Goal: Task Accomplishment & Management: Manage account settings

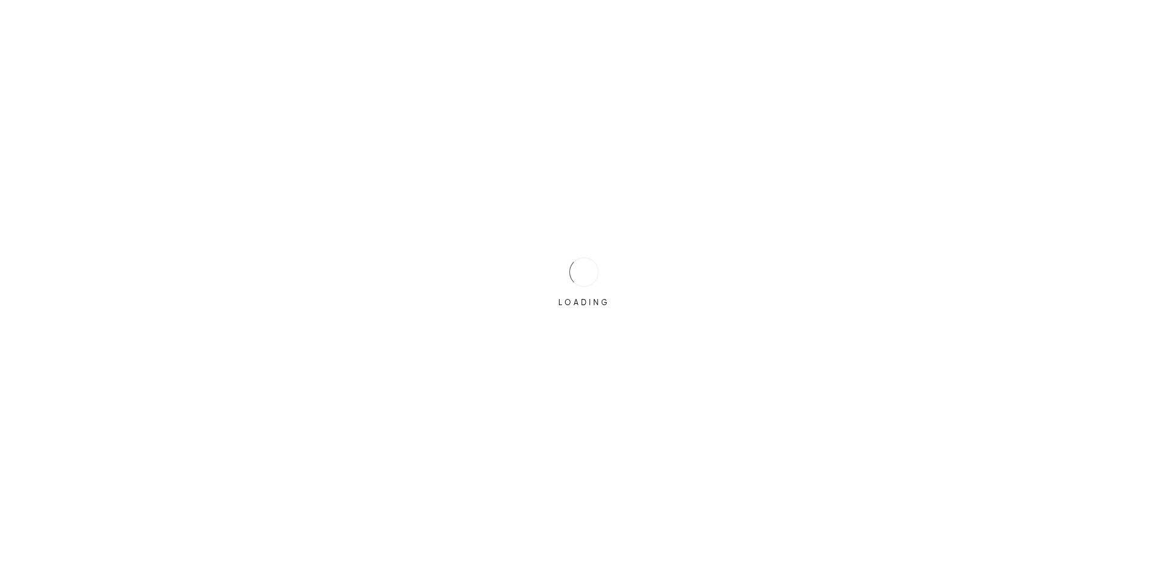
click at [594, 254] on div "LOADING" at bounding box center [584, 282] width 61 height 61
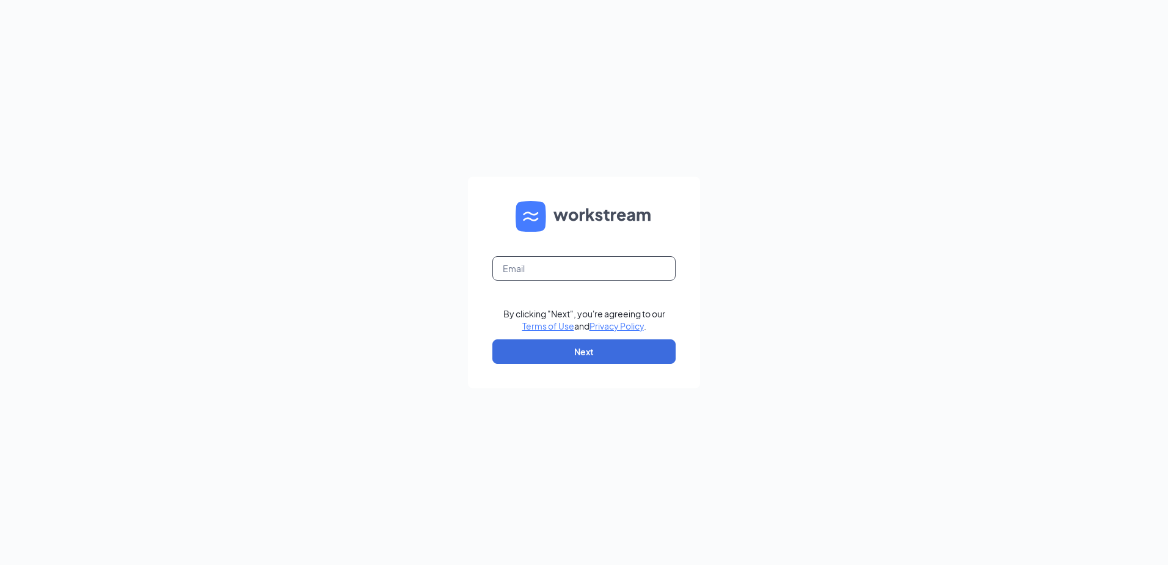
click at [593, 260] on input "text" at bounding box center [583, 268] width 183 height 24
type input "[EMAIL_ADDRESS][DOMAIN_NAME]"
click at [584, 346] on button "Next" at bounding box center [583, 351] width 183 height 24
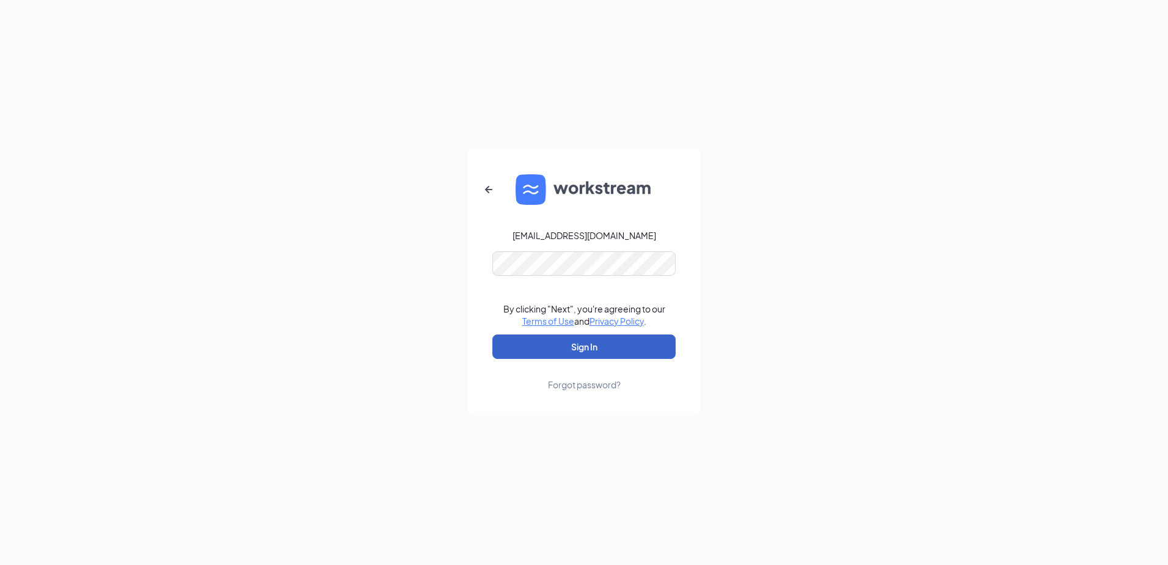
click at [579, 351] on button "Sign In" at bounding box center [583, 346] width 183 height 24
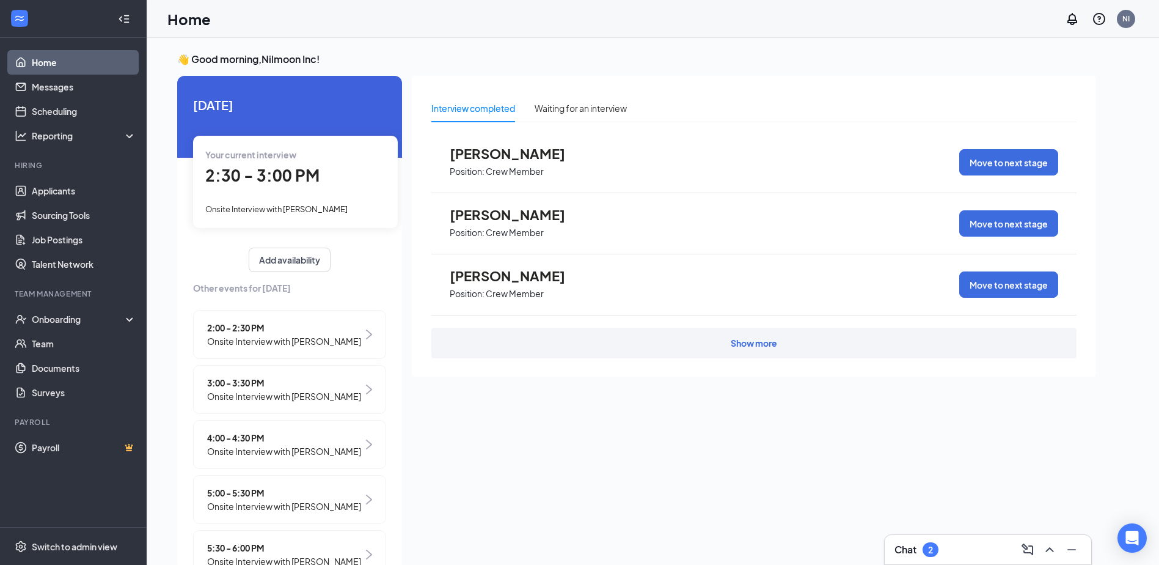
click at [326, 192] on div "Your current interview 2:30 - 3:00 PM Onsite Interview with [PERSON_NAME]" at bounding box center [295, 182] width 205 height 92
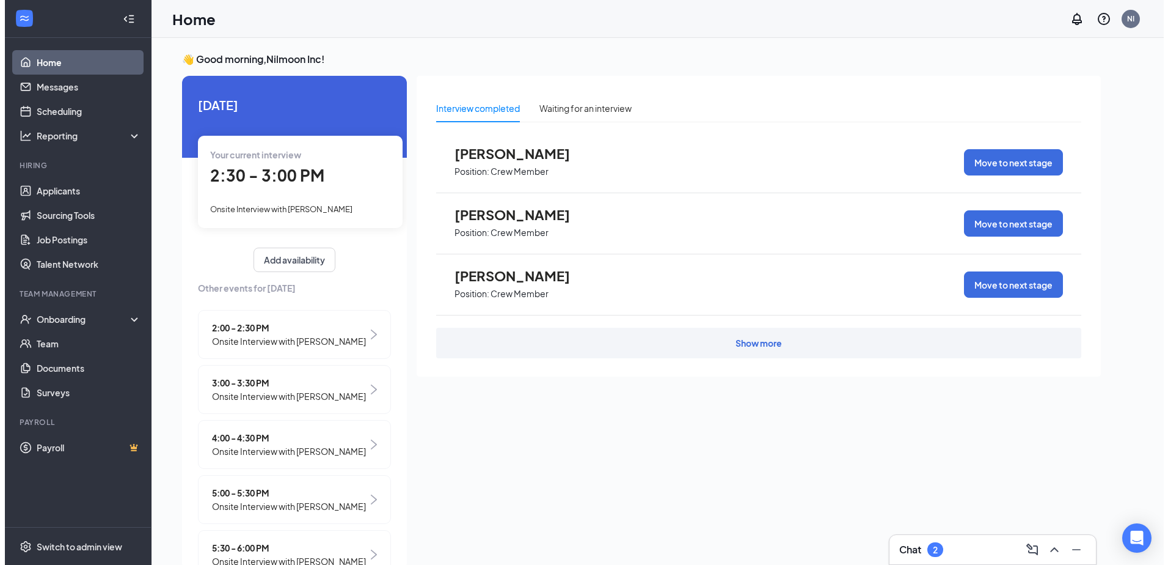
scroll to position [5, 0]
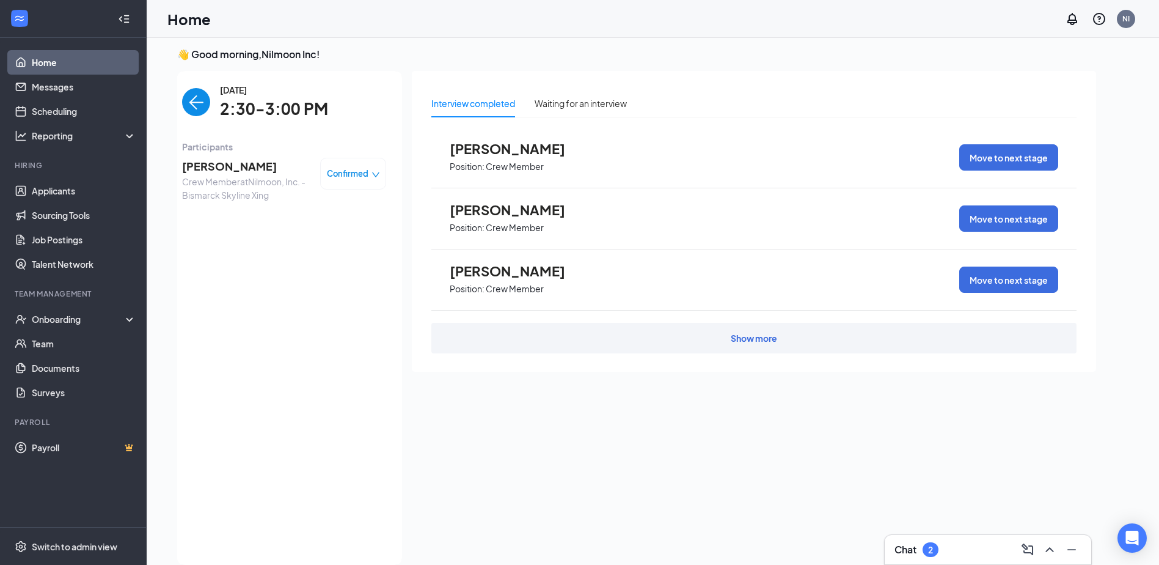
click at [231, 169] on span "[PERSON_NAME]" at bounding box center [246, 166] width 128 height 17
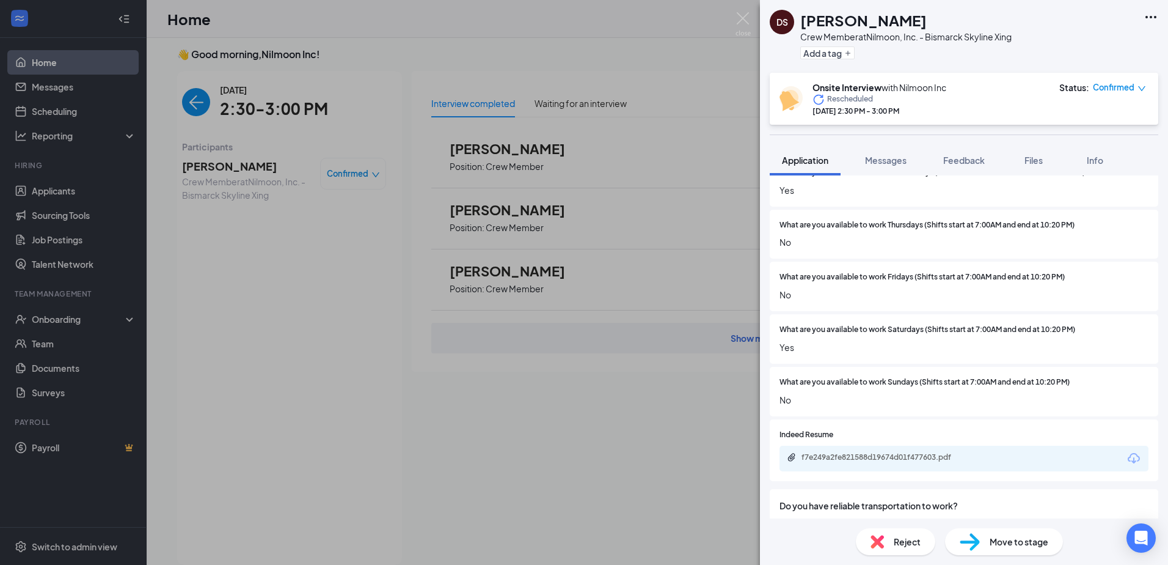
scroll to position [367, 0]
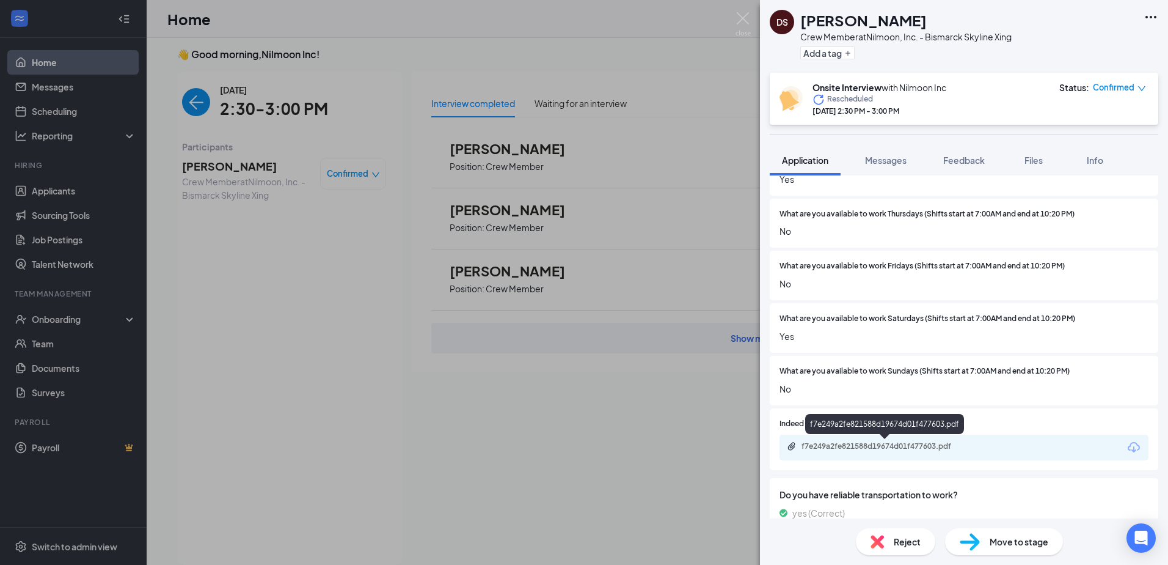
click at [916, 447] on div "f7e249a2fe821588d19674d01f477603.pdf" at bounding box center [887, 446] width 171 height 10
click at [639, 178] on div "DS [PERSON_NAME] Crew Member at Nilmoon, Inc. - Bismarck Skyline Xing Add a tag…" at bounding box center [584, 282] width 1168 height 565
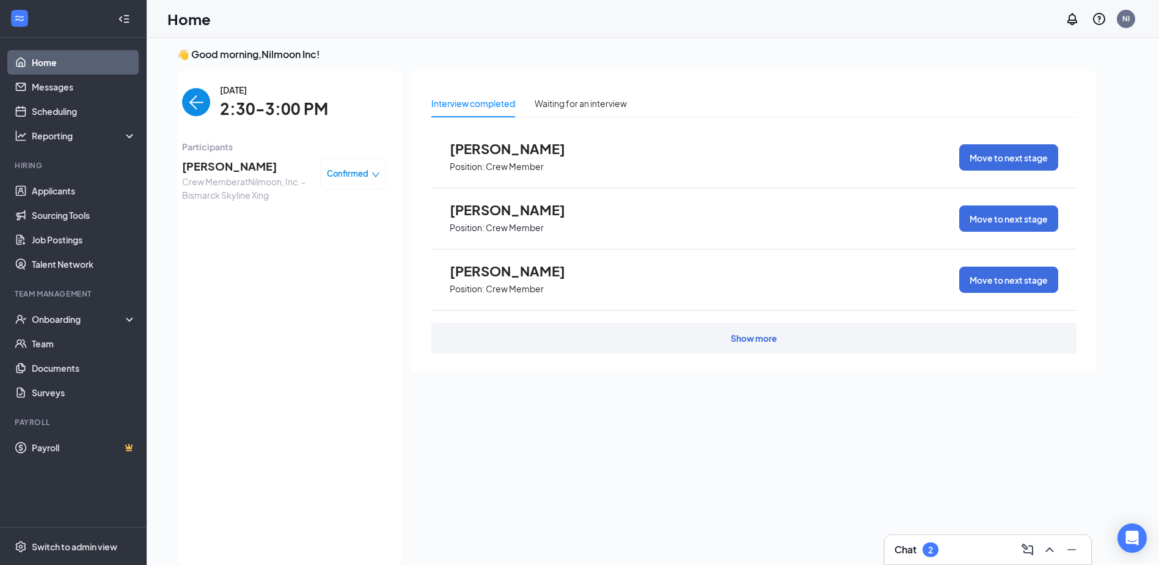
click at [209, 166] on span "[PERSON_NAME]" at bounding box center [246, 166] width 128 height 17
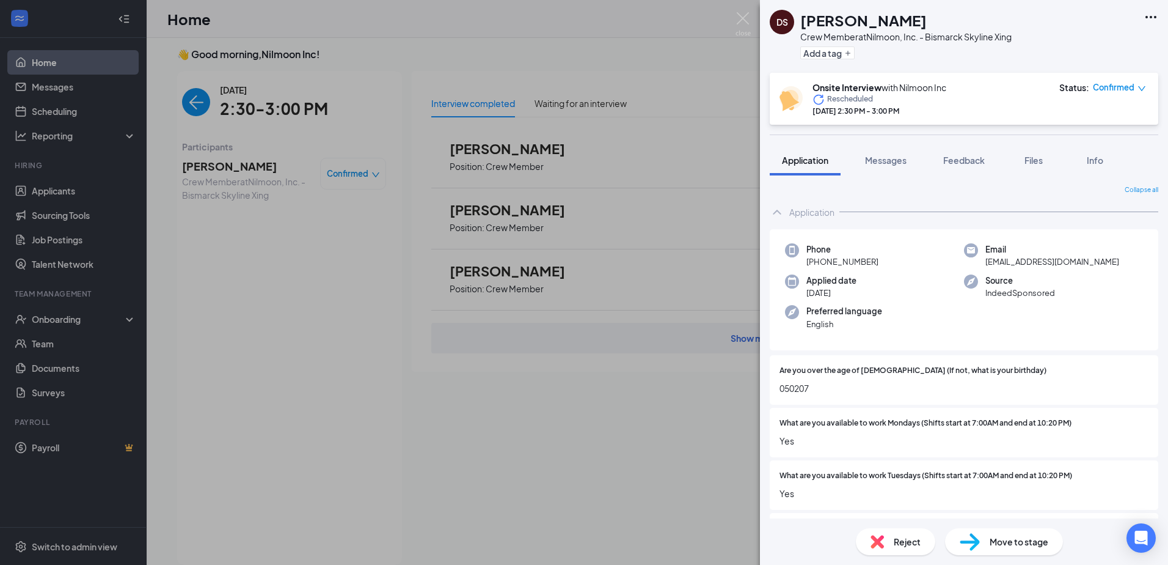
click at [618, 202] on div "DS [PERSON_NAME] Crew Member at Nilmoon, Inc. - Bismarck Skyline Xing Add a tag…" at bounding box center [584, 282] width 1168 height 565
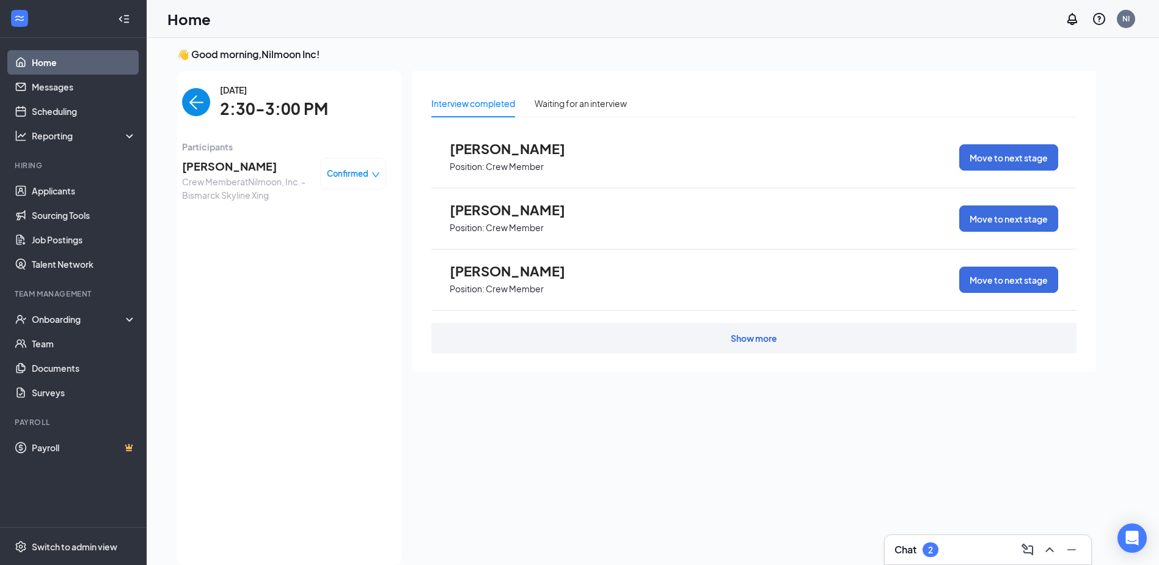
click at [615, 330] on div "Show more" at bounding box center [753, 338] width 645 height 31
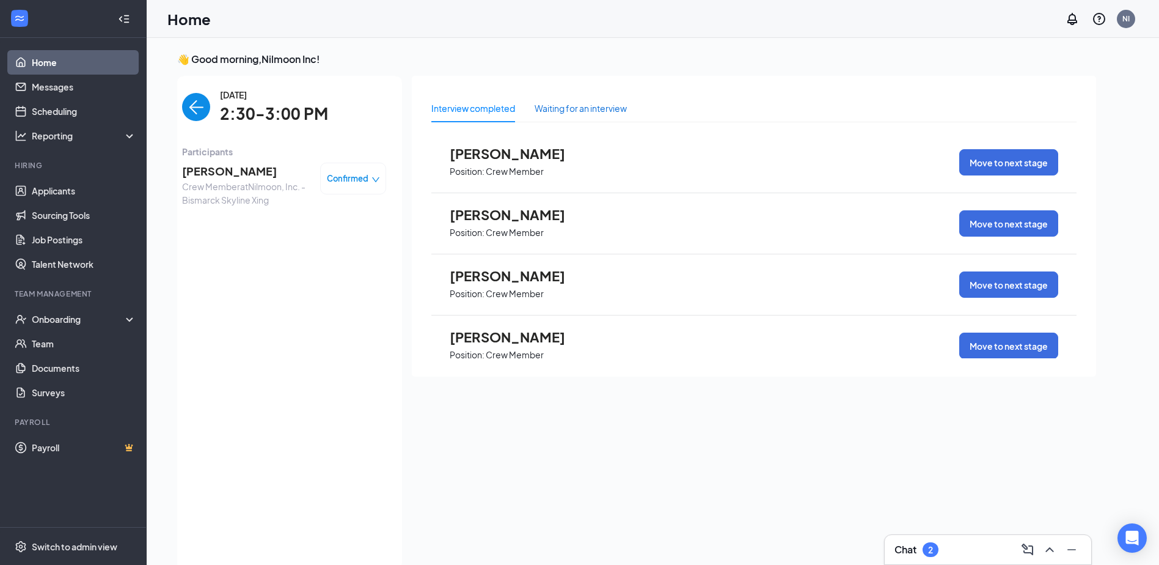
click at [579, 104] on div "Waiting for an interview" at bounding box center [581, 107] width 92 height 13
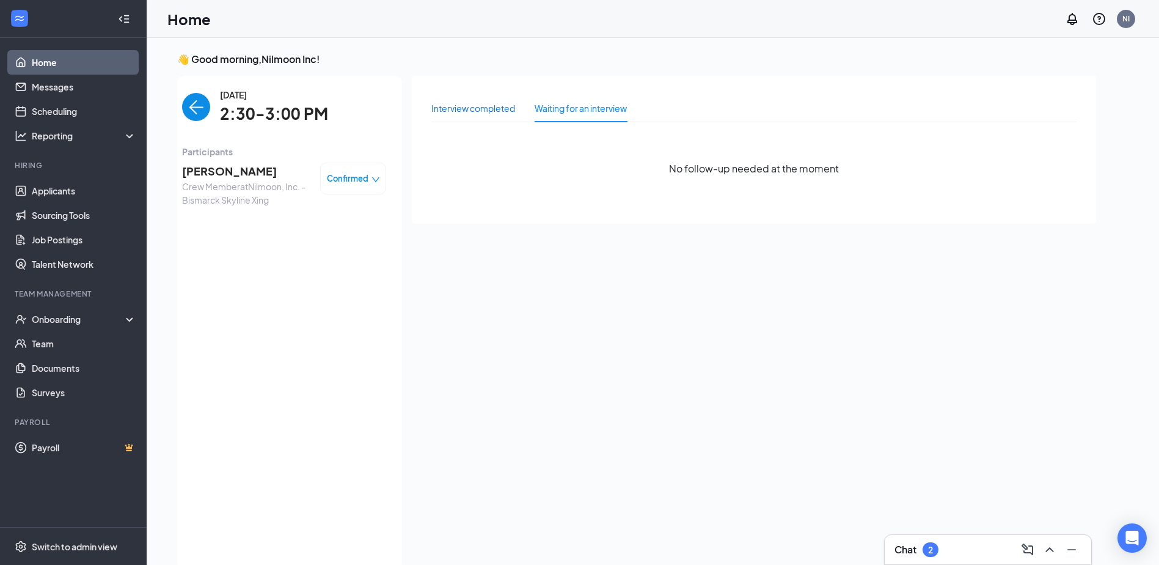
click at [488, 111] on div "Interview completed" at bounding box center [473, 107] width 84 height 13
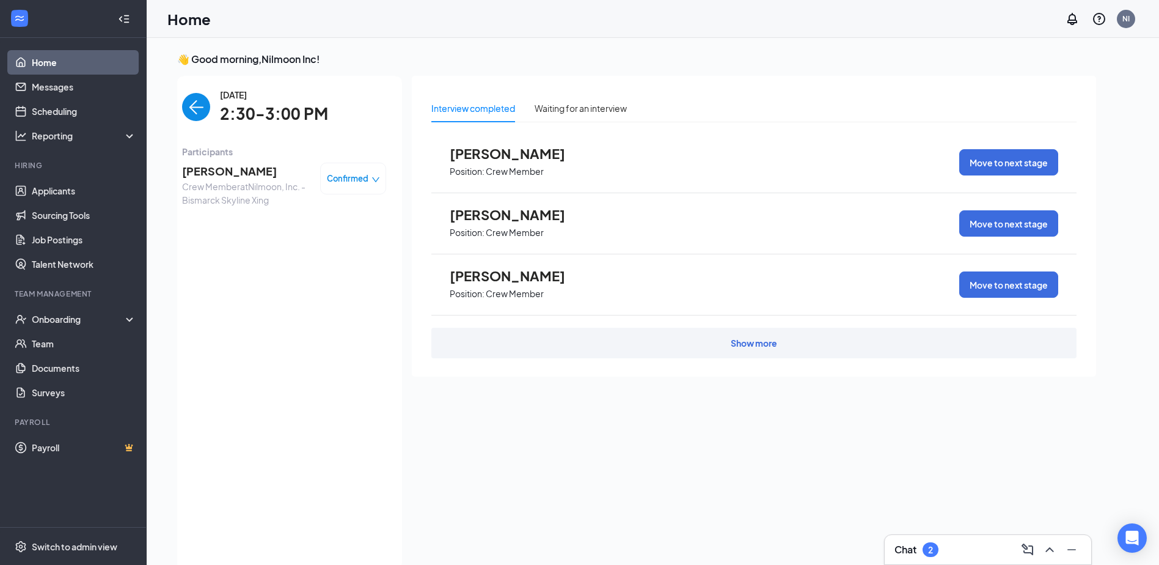
click at [745, 345] on div "Show more" at bounding box center [754, 343] width 46 height 12
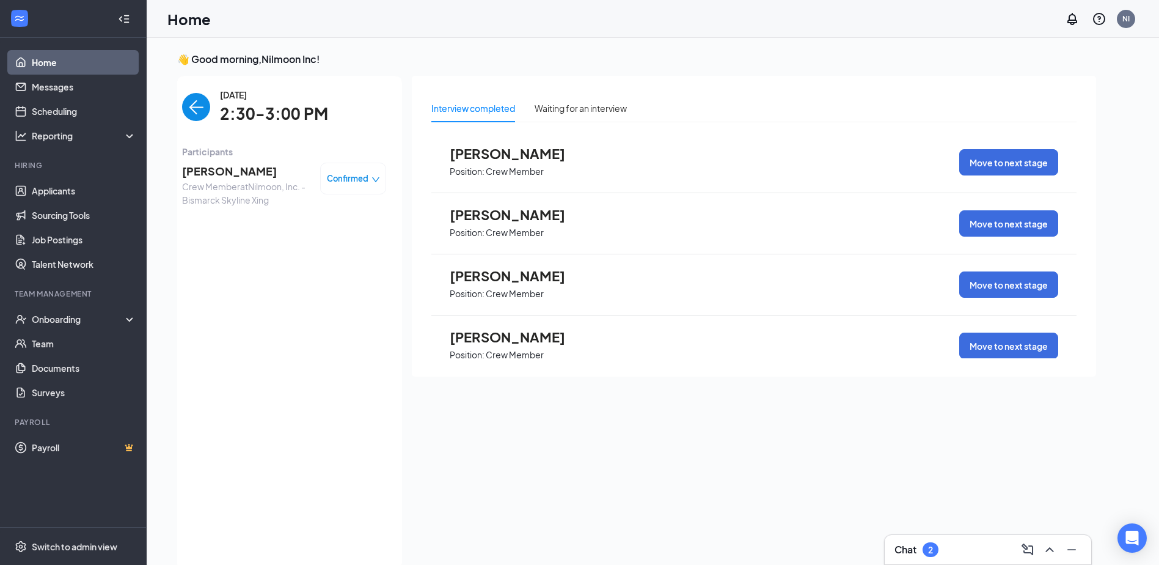
scroll to position [385, 0]
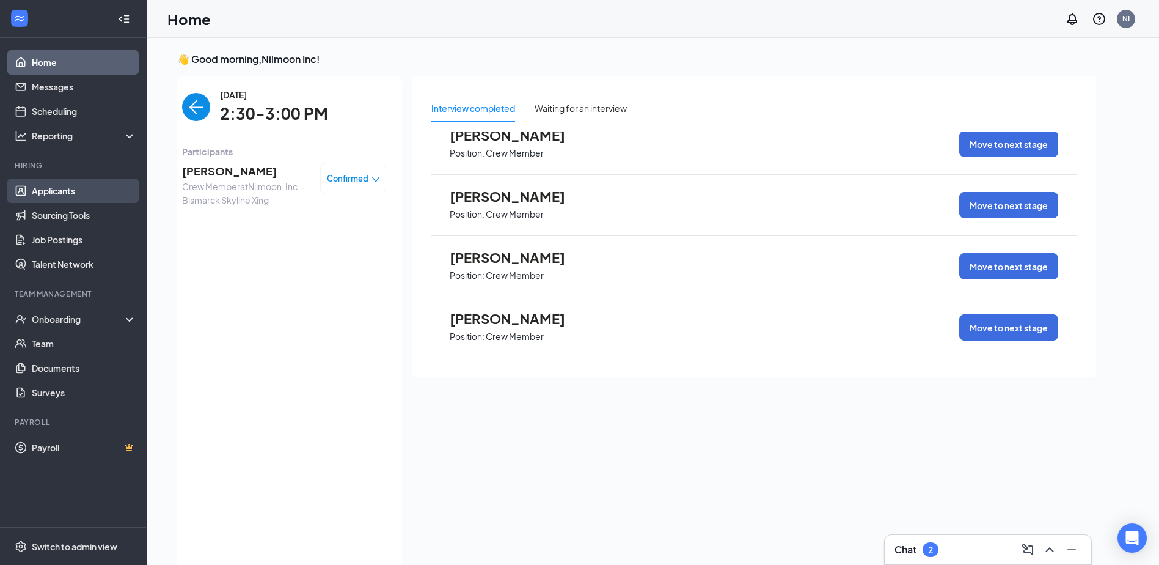
click at [101, 183] on link "Applicants" at bounding box center [84, 190] width 104 height 24
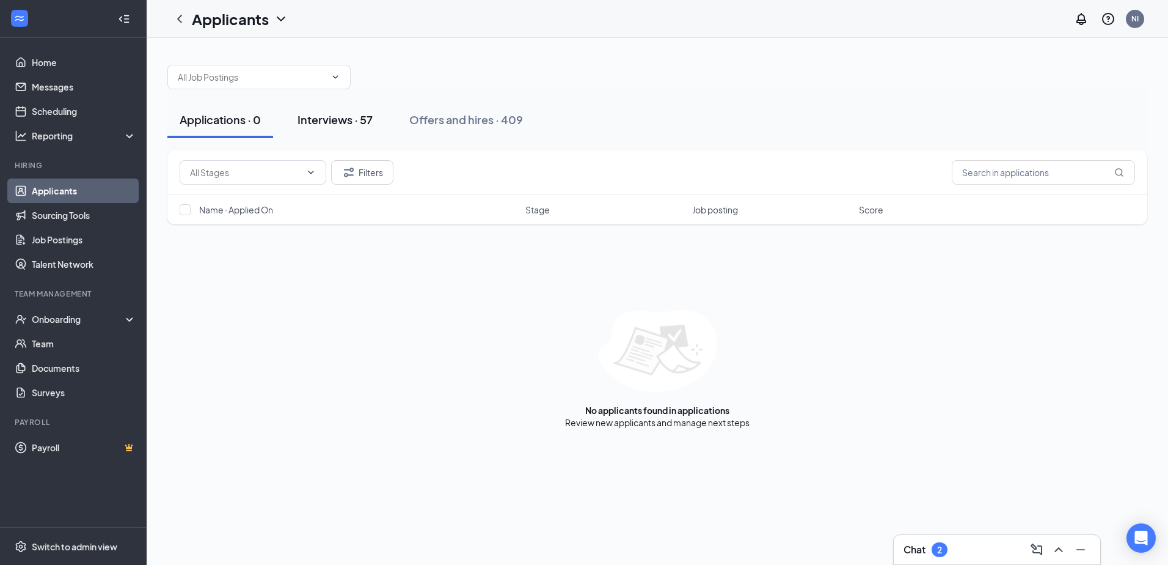
click at [333, 114] on div "Interviews · 57" at bounding box center [335, 119] width 75 height 15
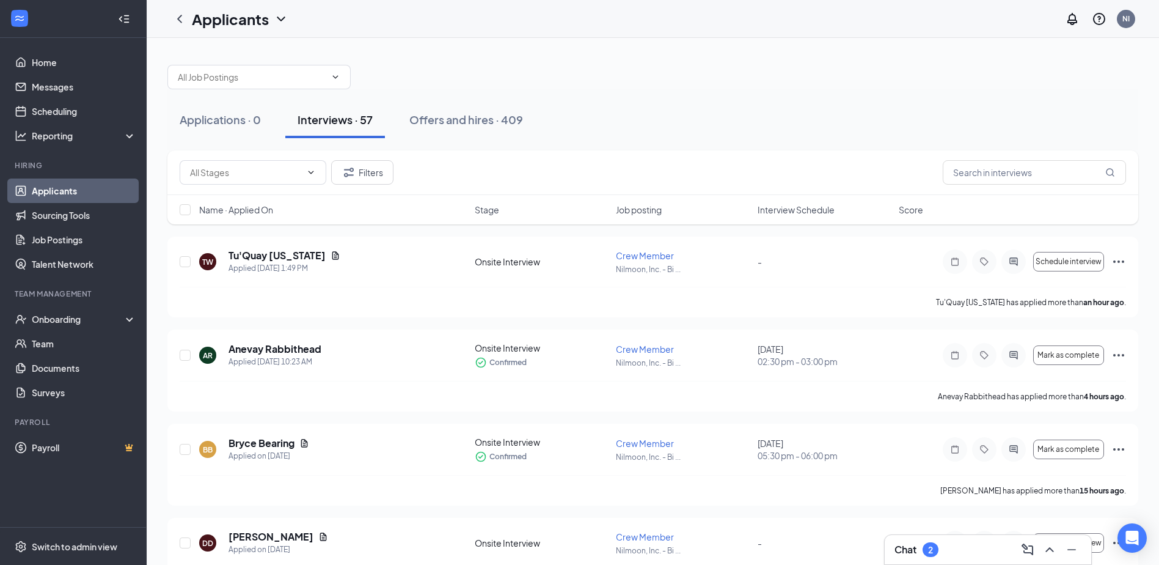
click at [819, 211] on span "Interview Schedule" at bounding box center [796, 209] width 77 height 12
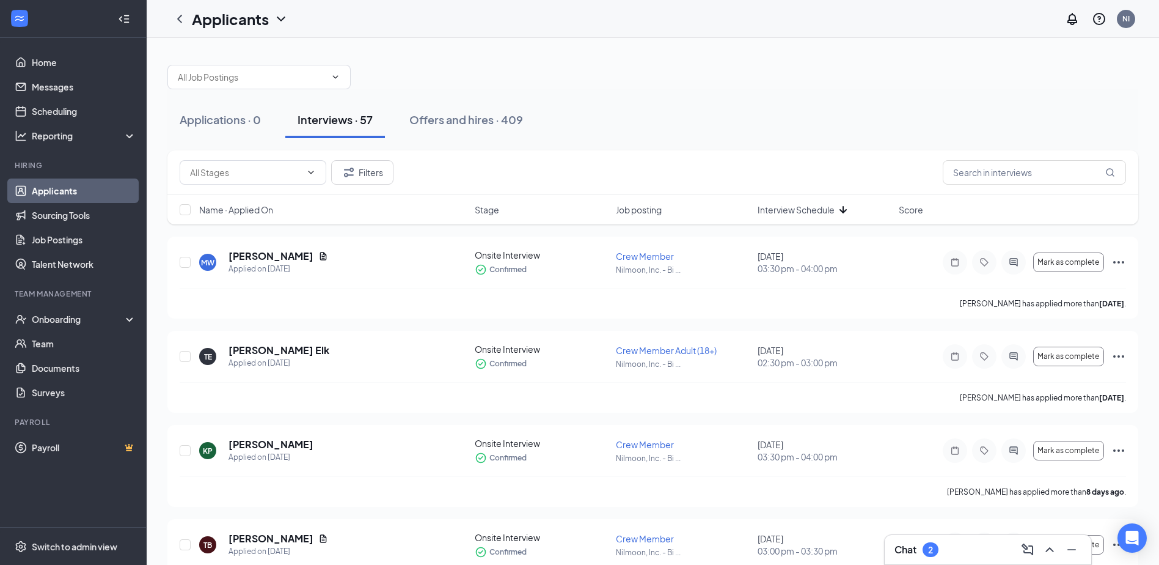
click at [789, 211] on span "Interview Schedule" at bounding box center [796, 209] width 77 height 12
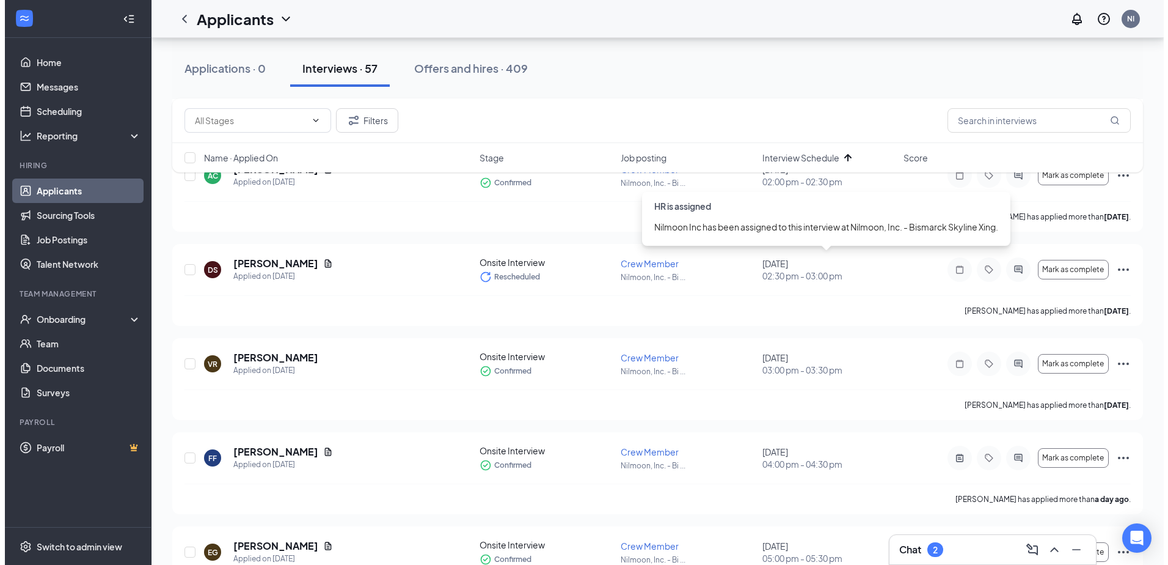
scroll to position [920, 0]
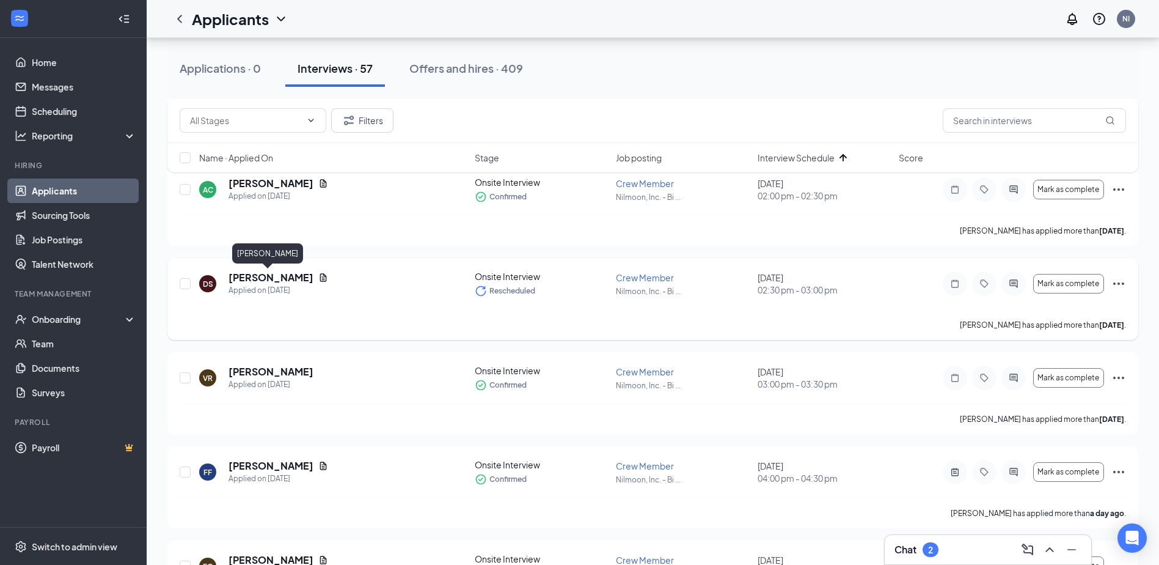
click at [276, 274] on h5 "[PERSON_NAME]" at bounding box center [271, 277] width 85 height 13
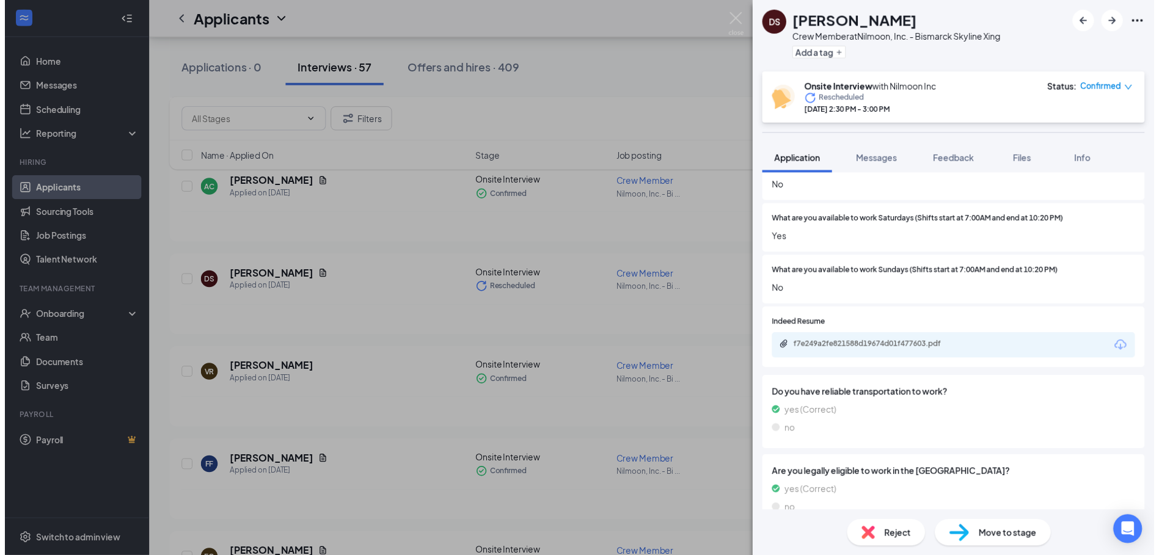
scroll to position [485, 0]
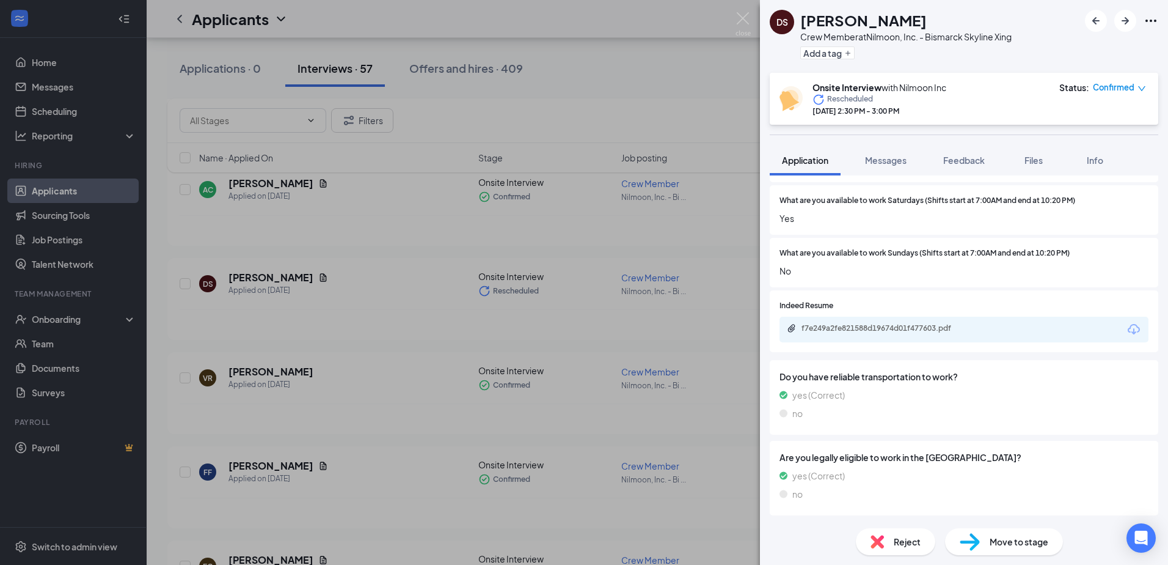
drag, startPoint x: 404, startPoint y: 420, endPoint x: 411, endPoint y: 427, distance: 9.5
click at [404, 421] on div "DS [PERSON_NAME] Crew Member at Nilmoon, Inc. - Bismarck Skyline Xing Add a tag…" at bounding box center [584, 282] width 1168 height 565
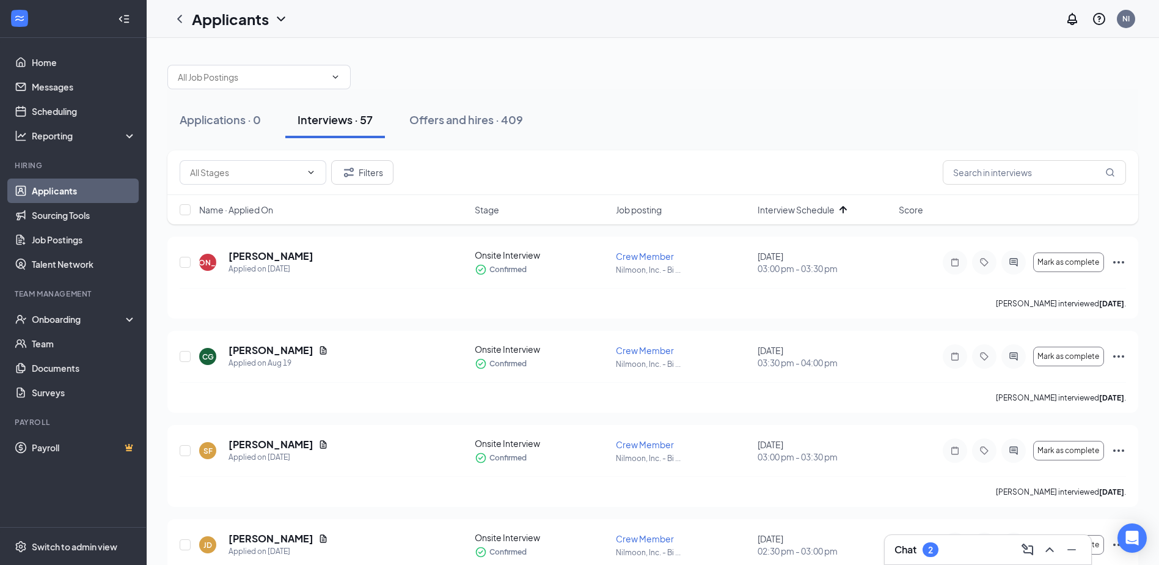
click at [811, 210] on span "Interview Schedule" at bounding box center [796, 209] width 77 height 12
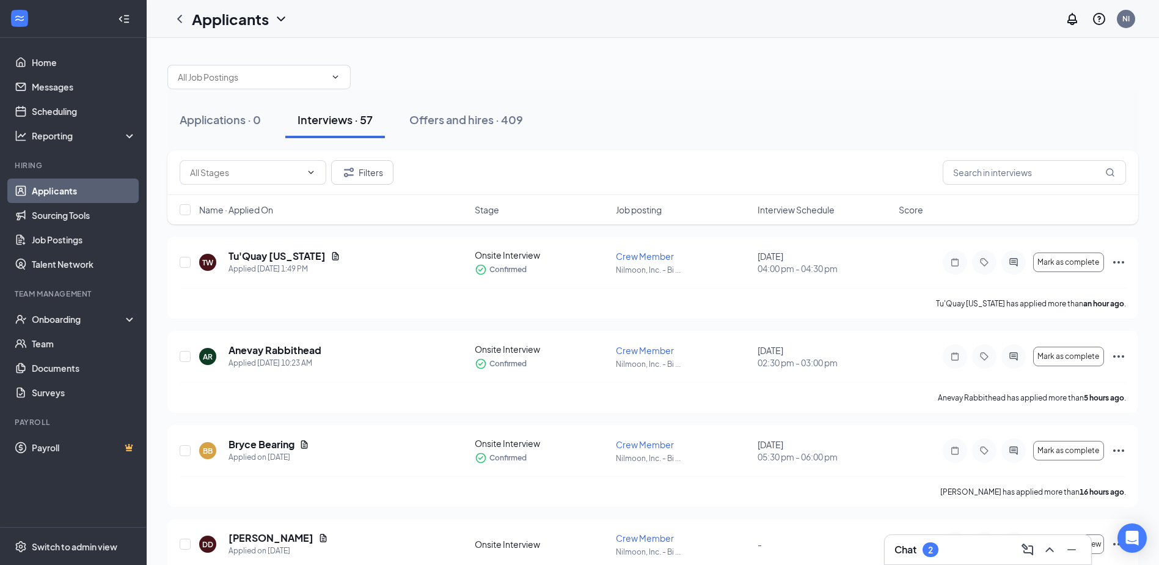
click at [794, 209] on span "Interview Schedule" at bounding box center [796, 209] width 77 height 12
click at [775, 104] on div "Applications · 0 Interviews · 57 Offers and hires · 409" at bounding box center [652, 119] width 971 height 37
click at [787, 211] on span "Interview Schedule" at bounding box center [796, 209] width 77 height 12
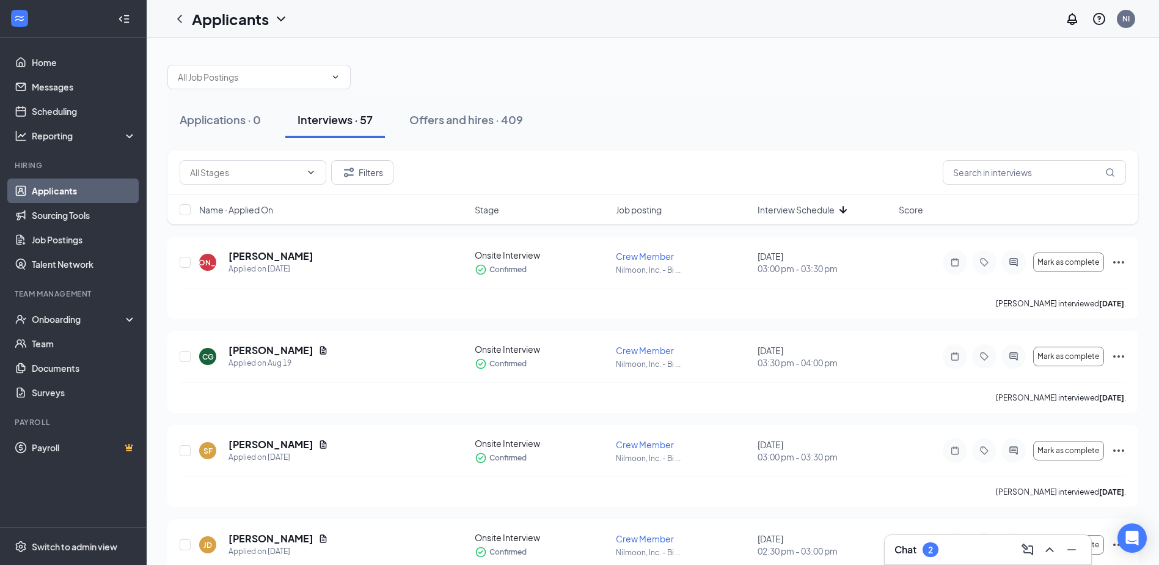
click at [786, 210] on span "Interview Schedule" at bounding box center [796, 209] width 77 height 12
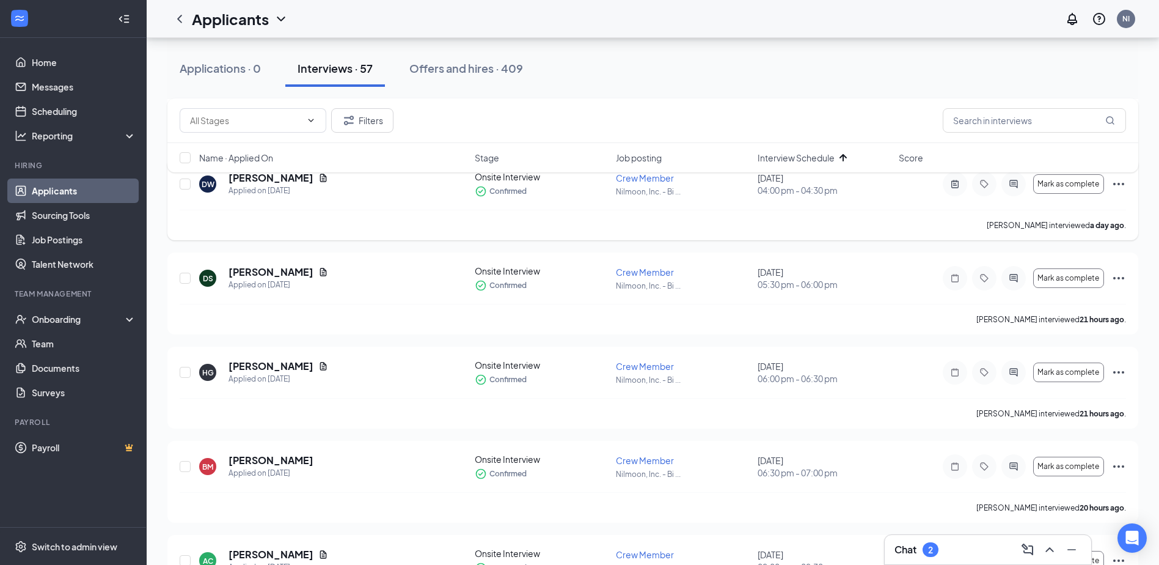
scroll to position [550, 0]
click at [1064, 285] on button "Mark as complete" at bounding box center [1068, 277] width 71 height 20
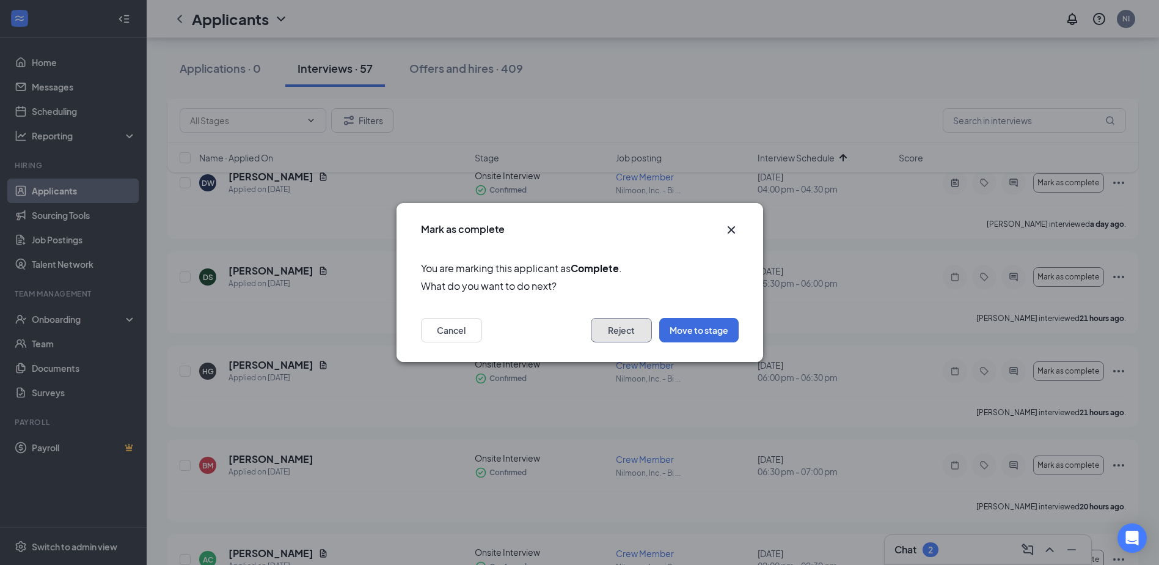
click at [609, 331] on button "Reject" at bounding box center [621, 330] width 61 height 24
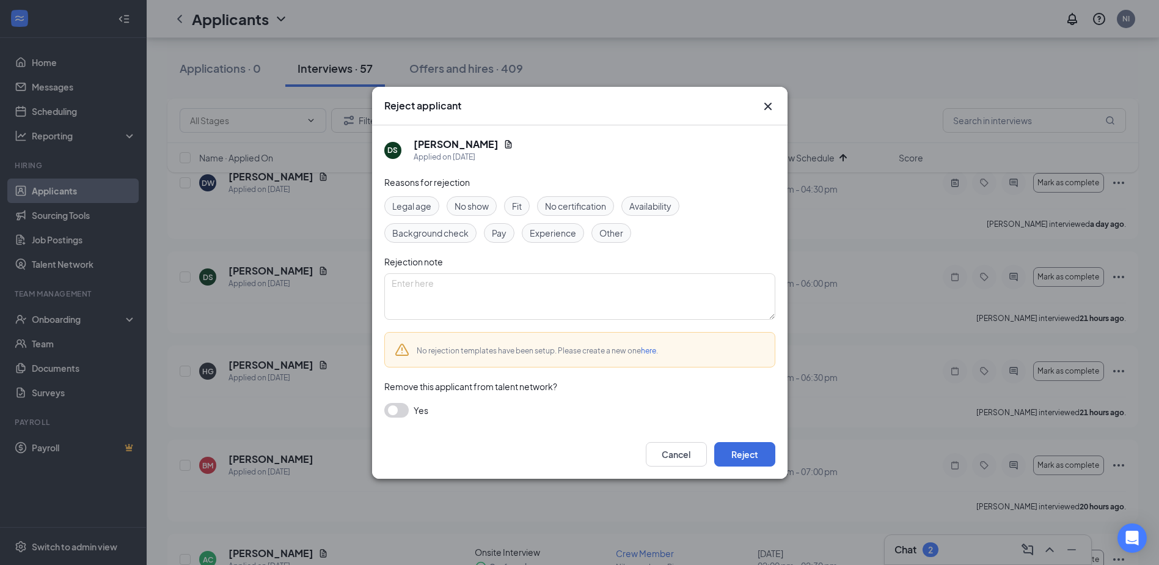
click at [528, 208] on div "Fit" at bounding box center [517, 206] width 26 height 20
click at [730, 452] on button "Reject" at bounding box center [744, 454] width 61 height 24
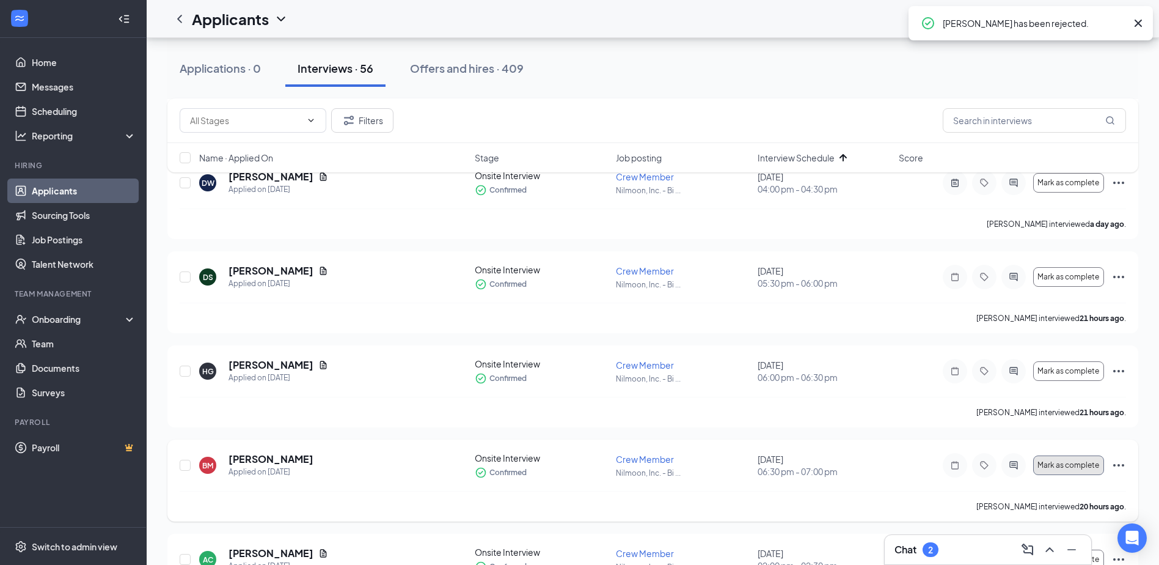
click at [1072, 467] on span "Mark as complete" at bounding box center [1069, 465] width 62 height 9
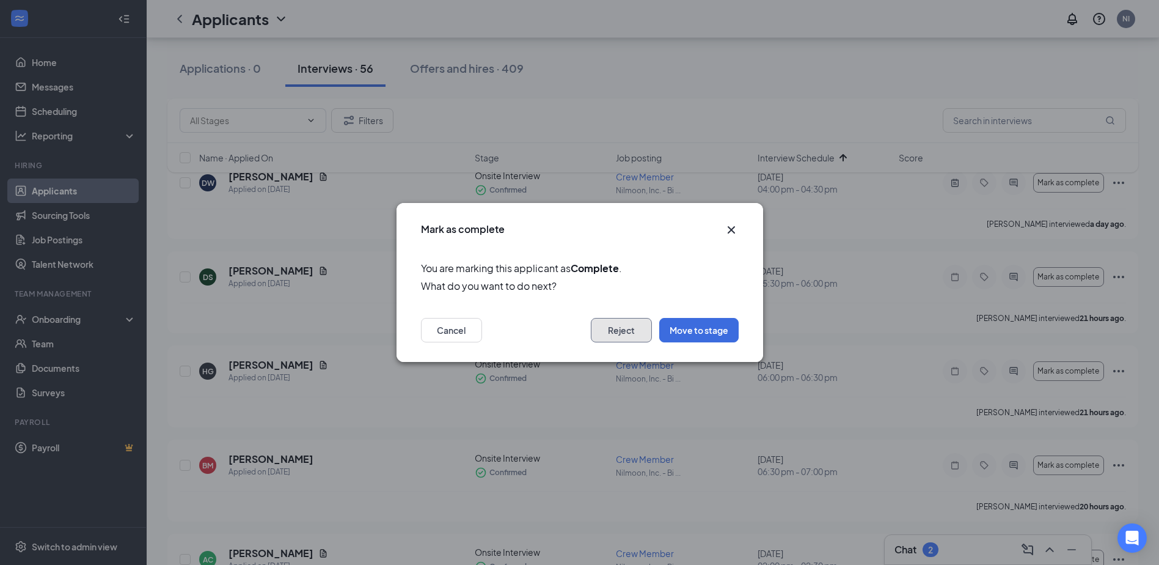
click at [637, 325] on button "Reject" at bounding box center [621, 330] width 61 height 24
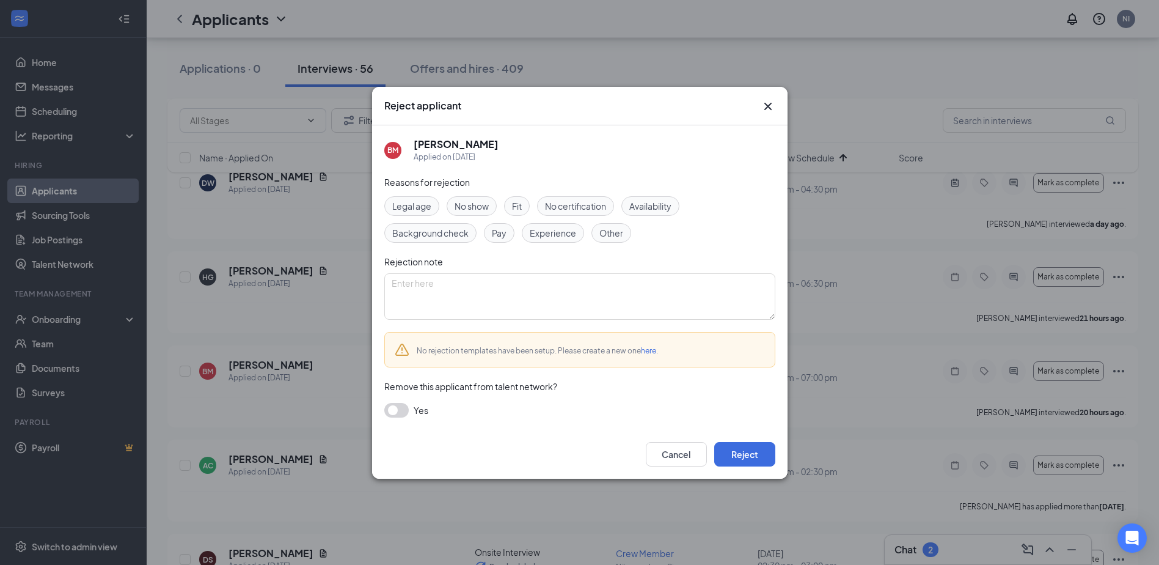
click at [522, 208] on span "Fit" at bounding box center [517, 205] width 10 height 13
click at [737, 454] on button "Reject" at bounding box center [744, 454] width 61 height 24
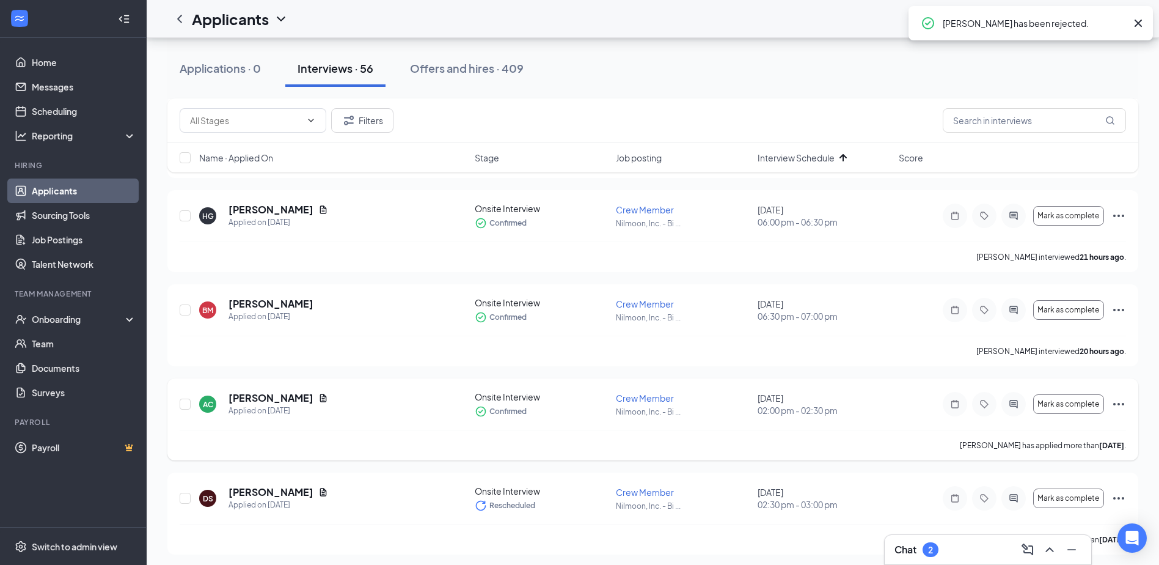
scroll to position [672, 0]
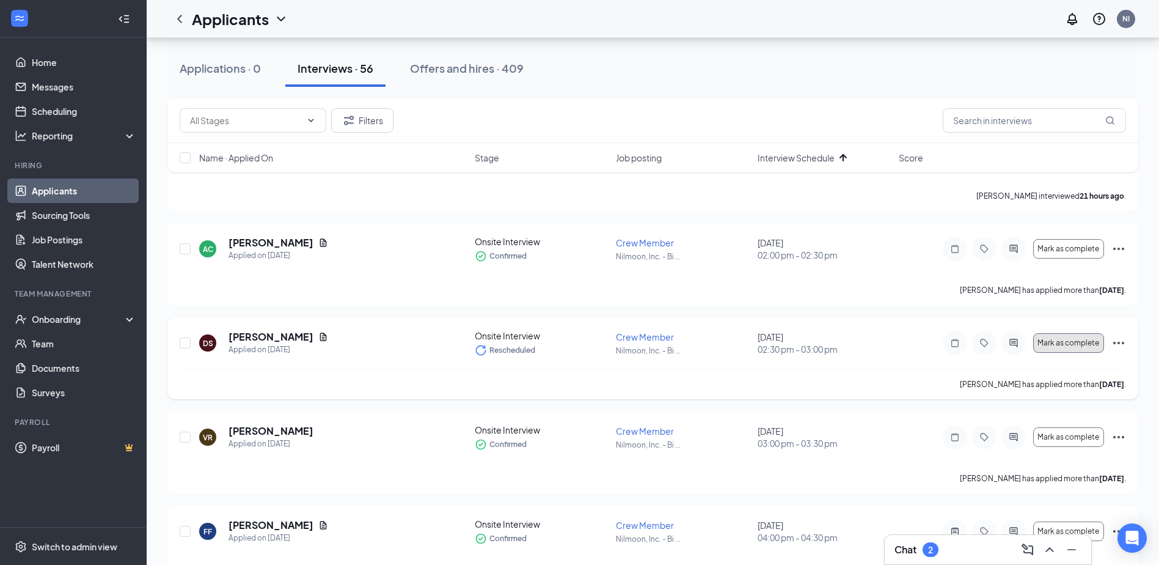
click at [1055, 346] on span "Mark as complete" at bounding box center [1069, 343] width 62 height 9
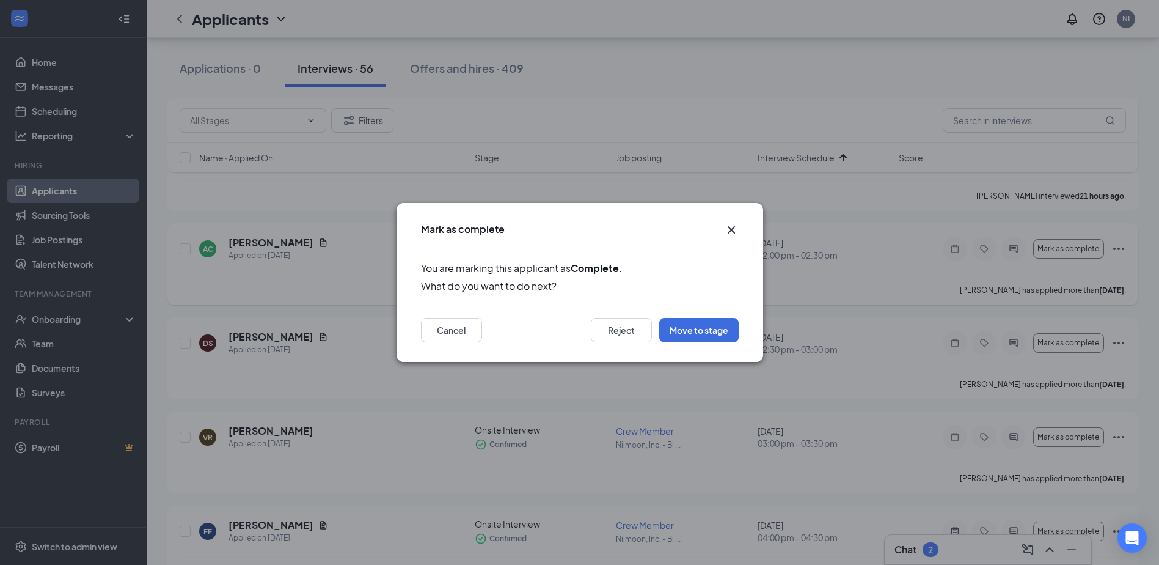
click at [728, 236] on icon "Cross" at bounding box center [731, 229] width 15 height 15
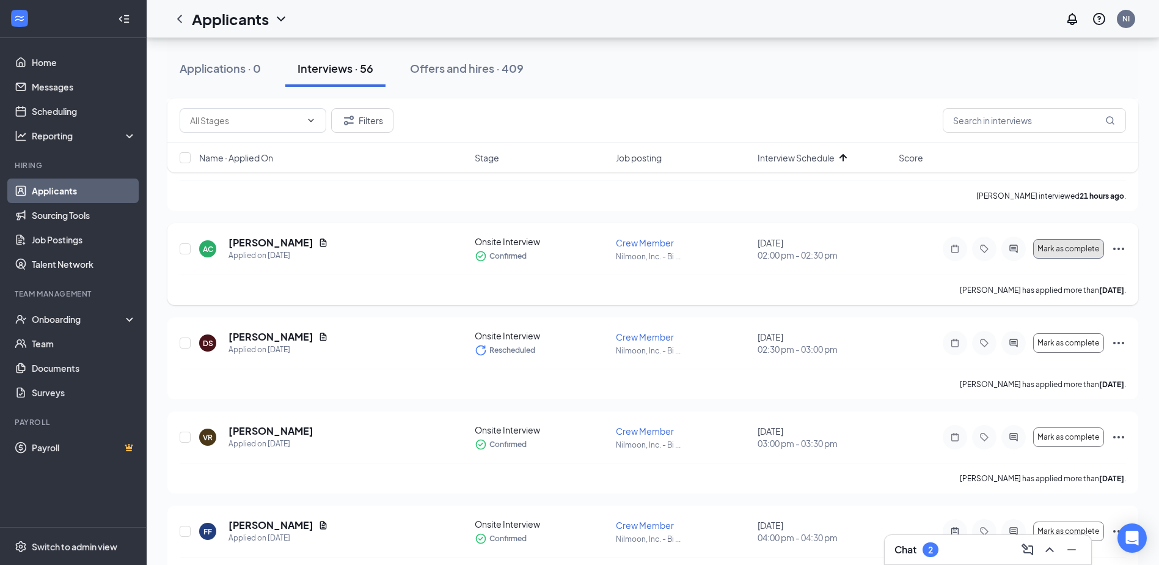
click at [1071, 249] on span "Mark as complete" at bounding box center [1069, 248] width 62 height 9
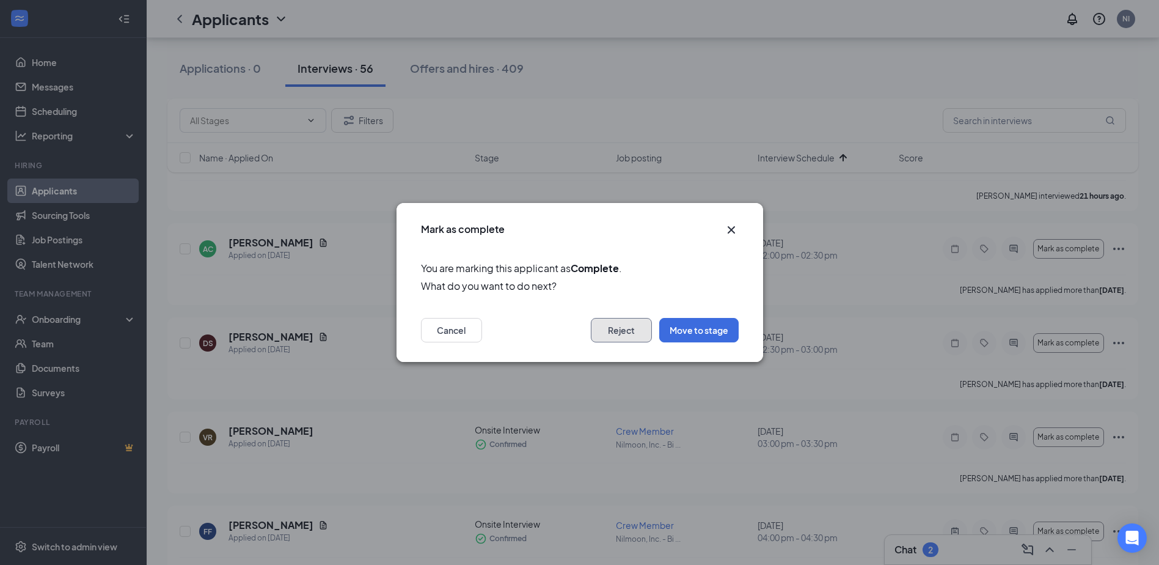
click at [618, 335] on button "Reject" at bounding box center [621, 330] width 61 height 24
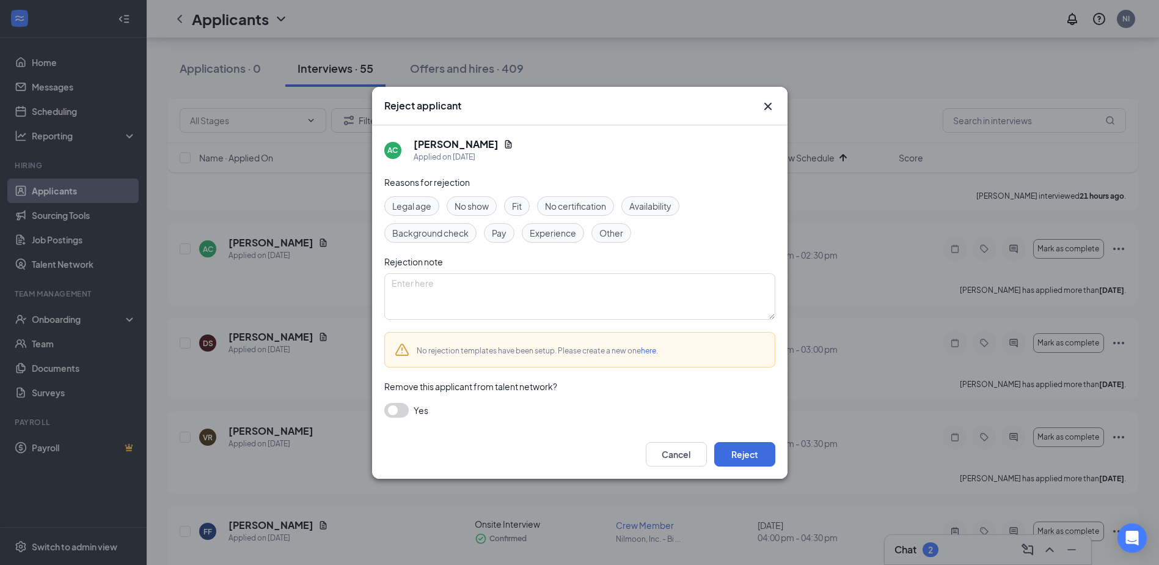
click at [516, 207] on span "Fit" at bounding box center [517, 205] width 10 height 13
click at [766, 447] on button "Reject" at bounding box center [744, 454] width 61 height 24
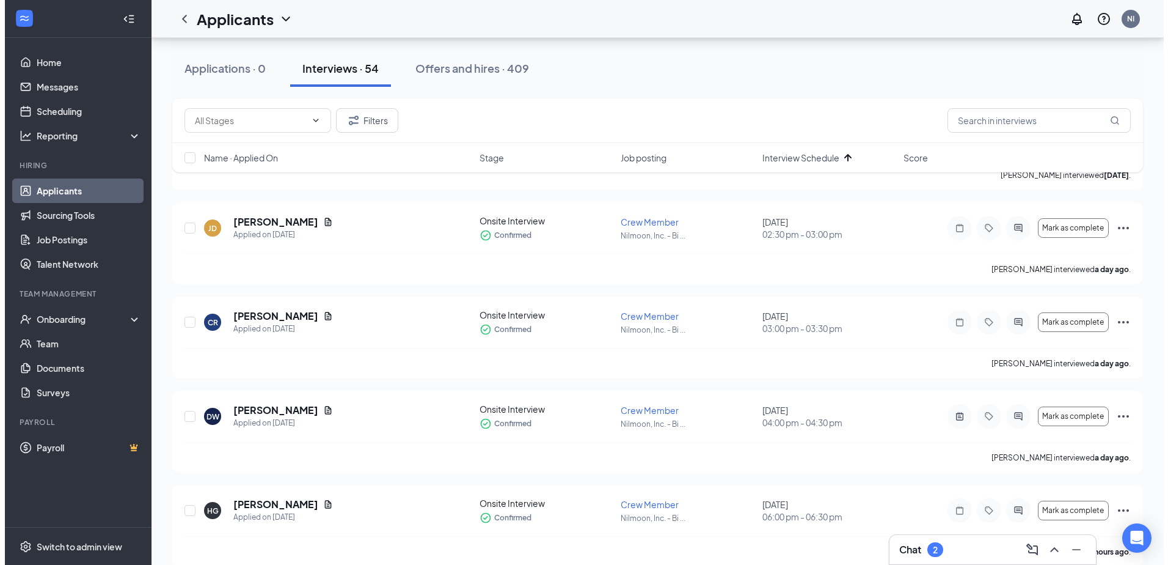
scroll to position [306, 0]
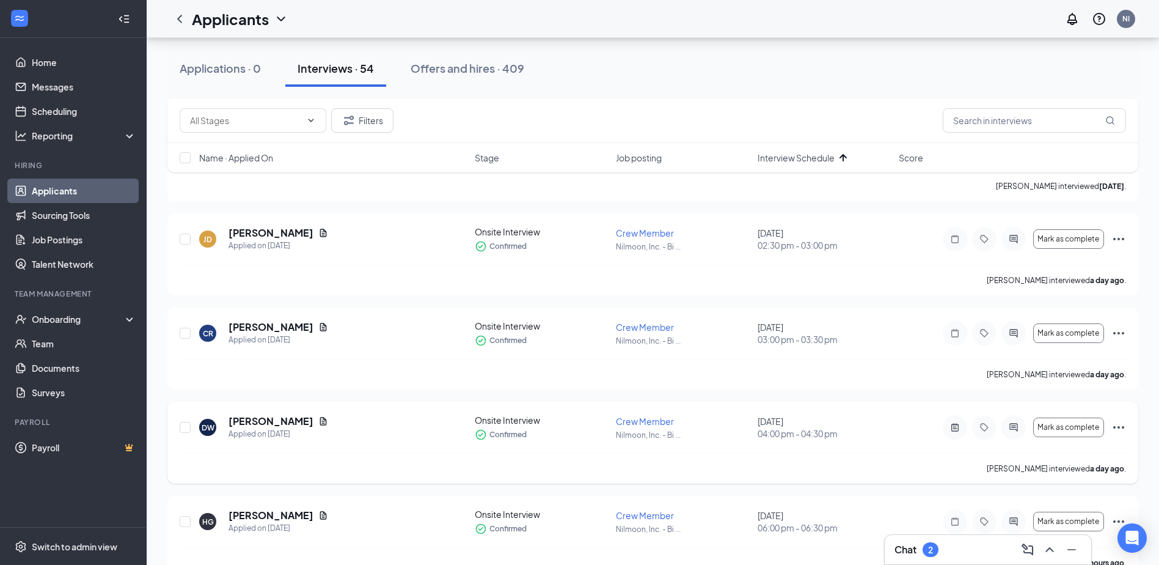
click at [419, 425] on div "DW [PERSON_NAME] Applied on [DATE]" at bounding box center [333, 427] width 268 height 26
click at [273, 422] on h5 "[PERSON_NAME]" at bounding box center [271, 420] width 85 height 13
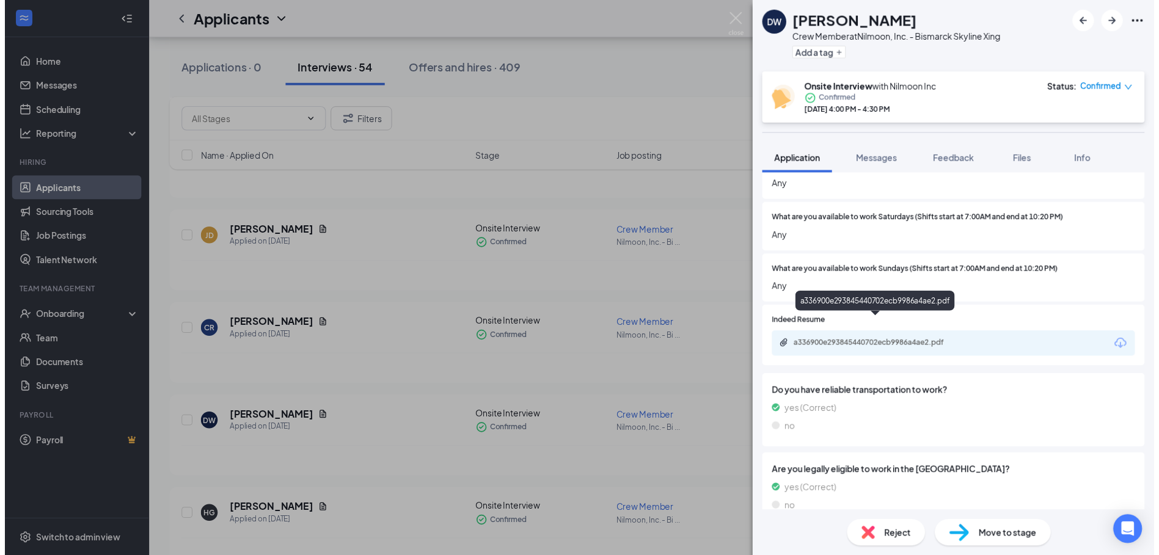
scroll to position [519, 0]
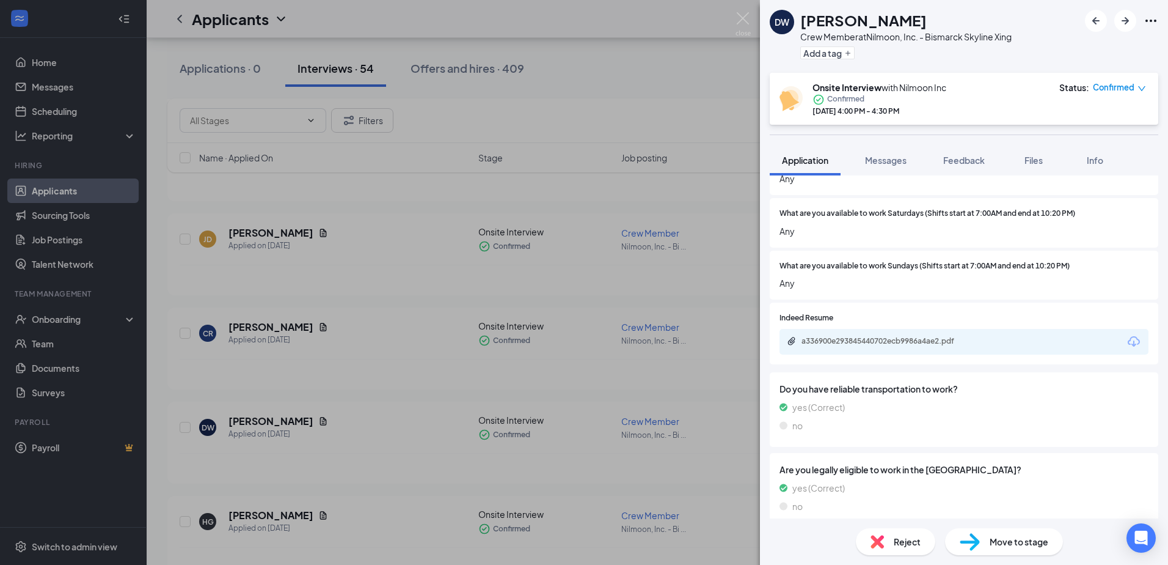
click at [711, 114] on div "DW [PERSON_NAME] Crew Member at Nilmoon, Inc. - Bismarck Skyline Xing Add a tag…" at bounding box center [584, 282] width 1168 height 565
click at [731, 76] on div "Applications · 0 Interviews · 54 Offers and hires · 409" at bounding box center [657, 68] width 980 height 37
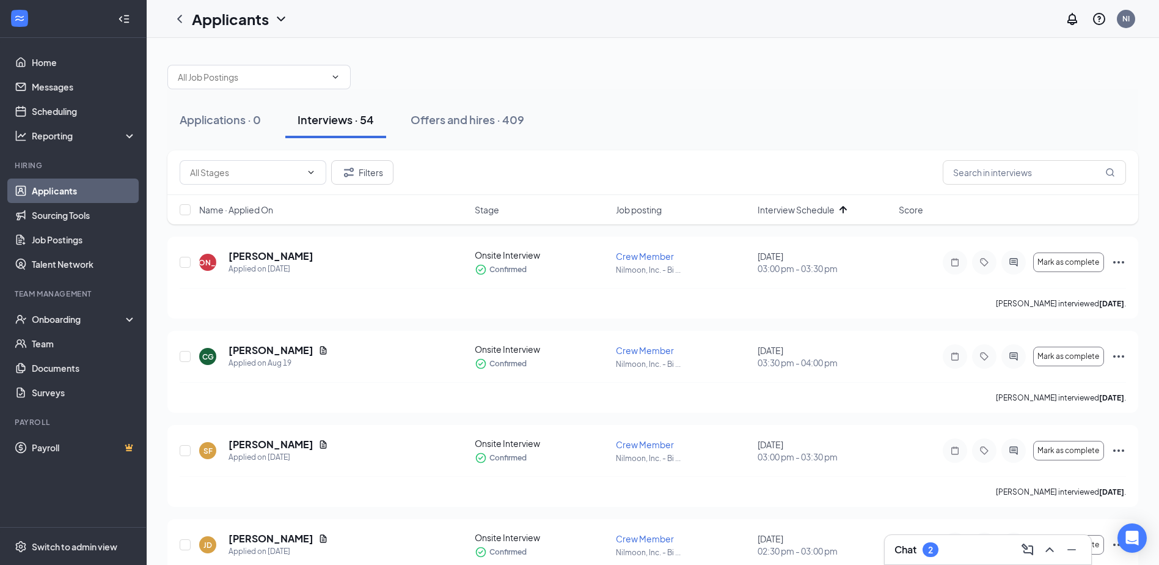
click at [794, 90] on div "Applications · 0 Interviews · 54 Offers and hires · 409" at bounding box center [652, 119] width 971 height 61
click at [983, 177] on input "text" at bounding box center [1034, 172] width 183 height 24
drag, startPoint x: 1047, startPoint y: 169, endPoint x: 915, endPoint y: 172, distance: 132.0
click at [915, 172] on div "Filters" at bounding box center [653, 172] width 946 height 24
click at [915, 171] on div "Filters" at bounding box center [653, 172] width 946 height 24
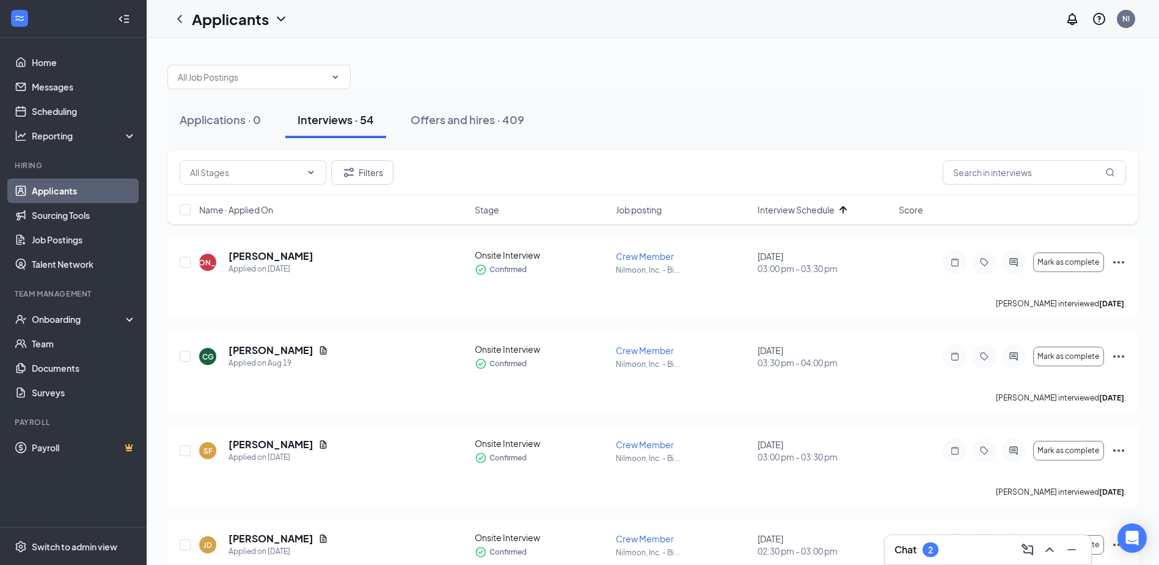
click at [791, 208] on span "Interview Schedule" at bounding box center [796, 209] width 77 height 12
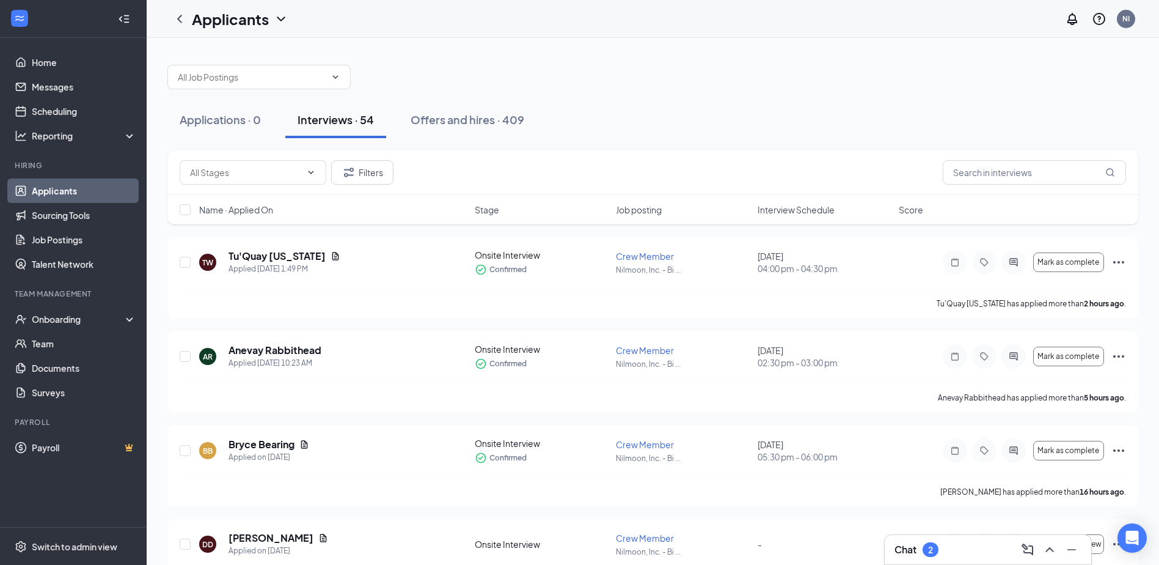
drag, startPoint x: 791, startPoint y: 208, endPoint x: 700, endPoint y: 172, distance: 97.9
click at [700, 172] on div "Filters" at bounding box center [653, 172] width 946 height 24
click at [771, 210] on span "Interview Schedule" at bounding box center [796, 209] width 77 height 12
click at [962, 168] on input "text" at bounding box center [1034, 172] width 183 height 24
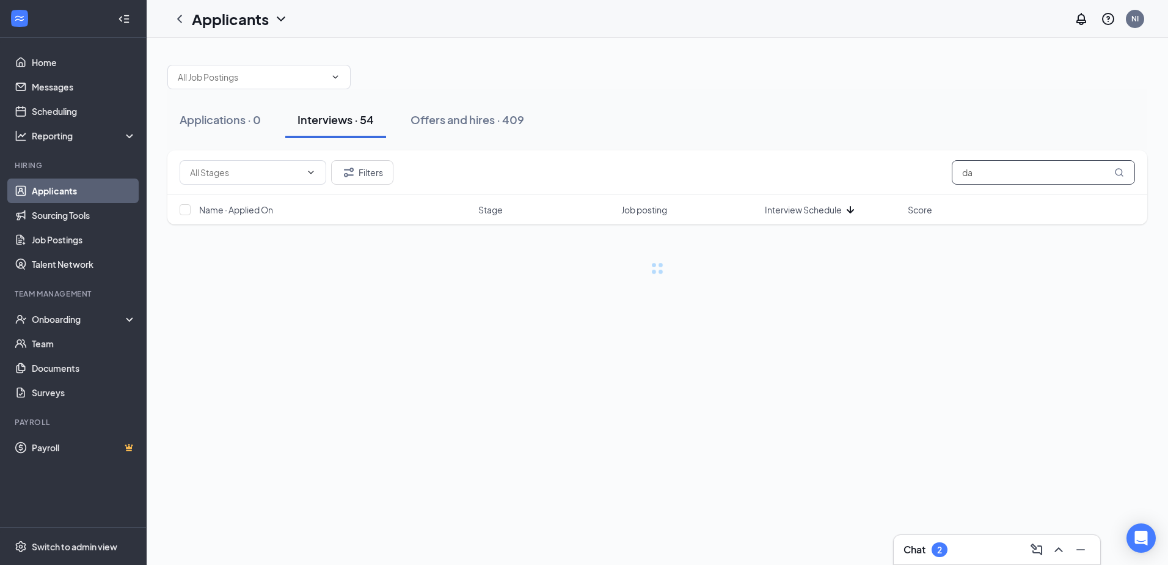
type input "d"
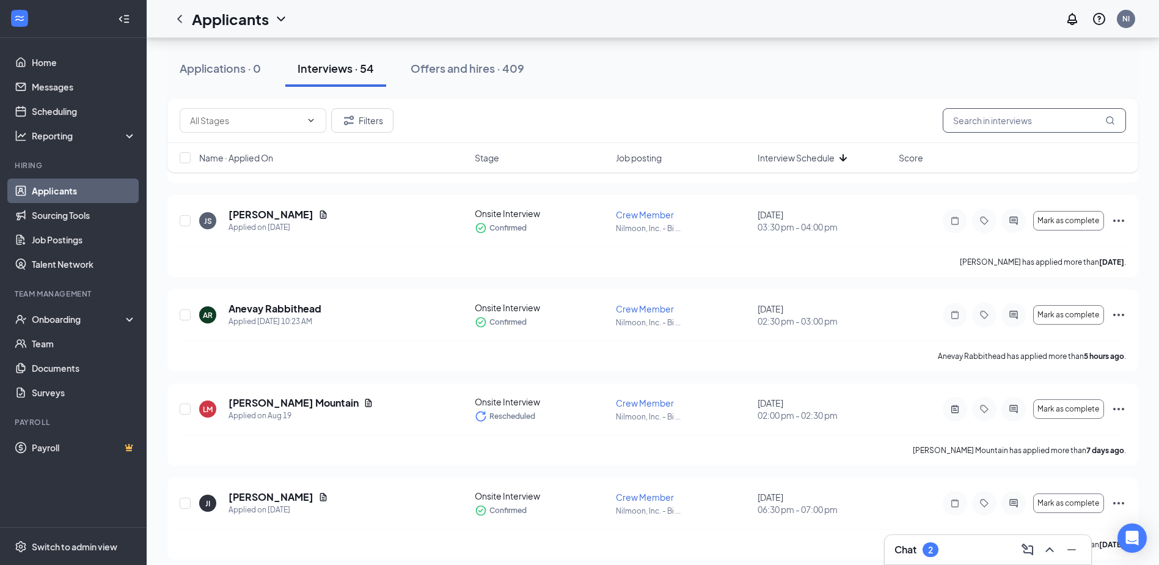
scroll to position [917, 0]
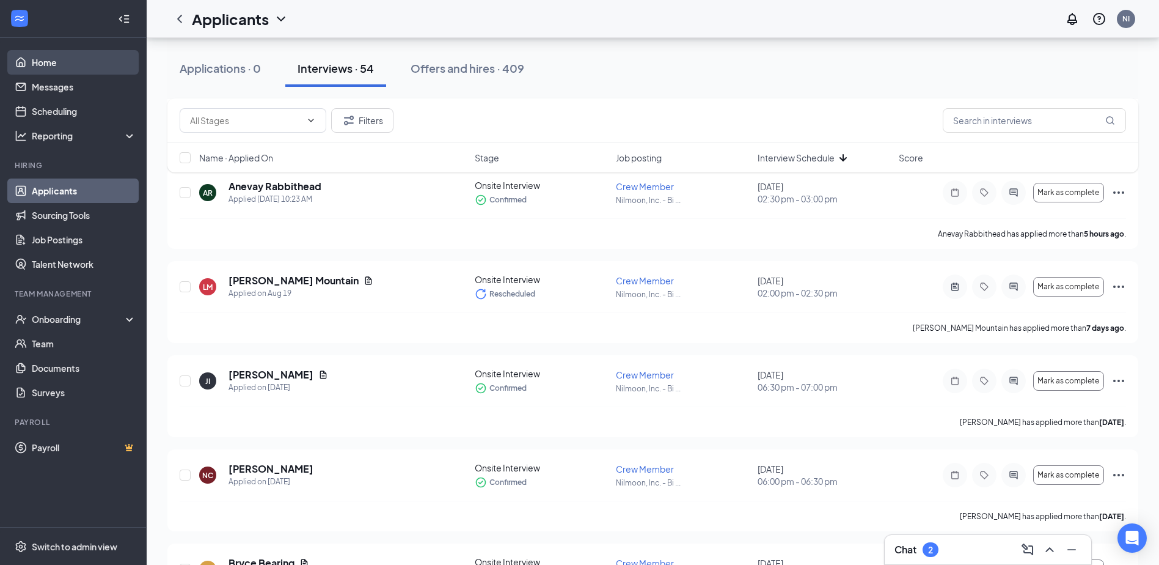
click at [69, 65] on link "Home" at bounding box center [84, 62] width 104 height 24
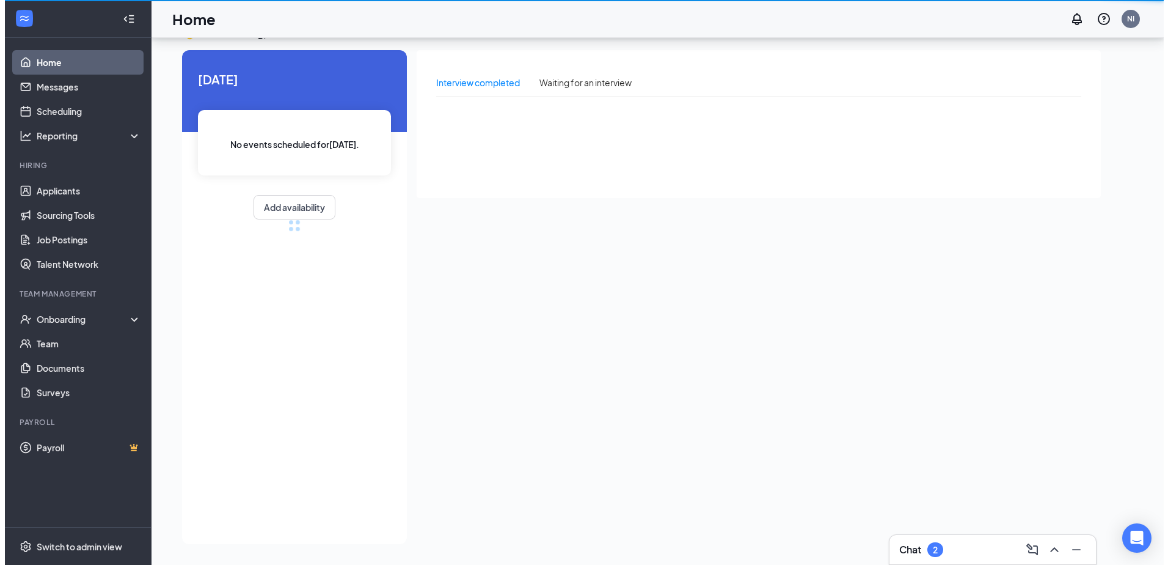
scroll to position [26, 0]
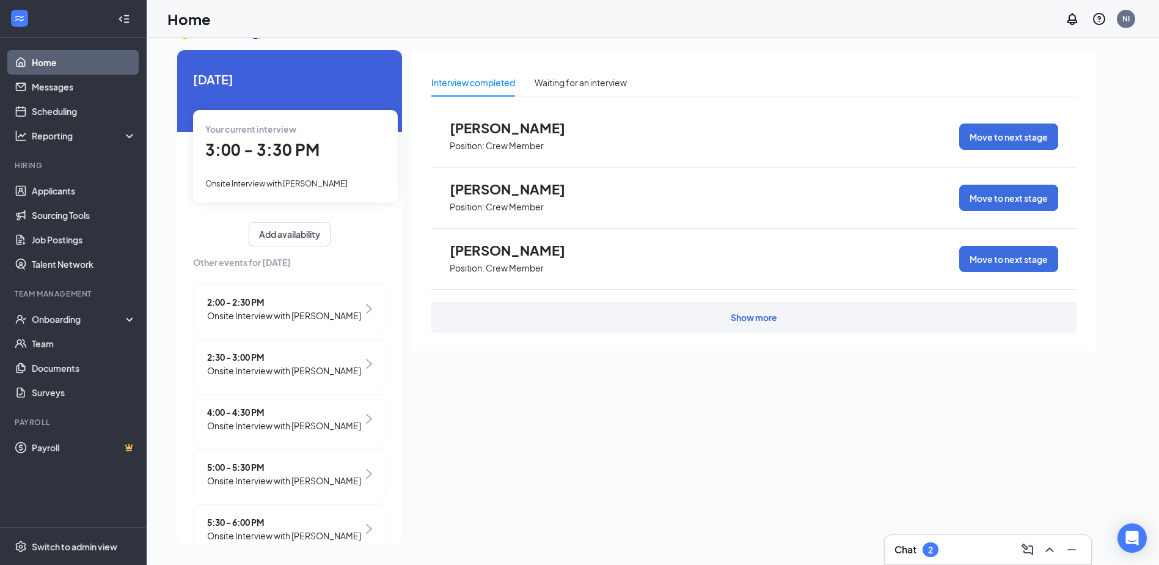
click at [310, 367] on span "Onsite Interview with [PERSON_NAME]" at bounding box center [284, 370] width 154 height 13
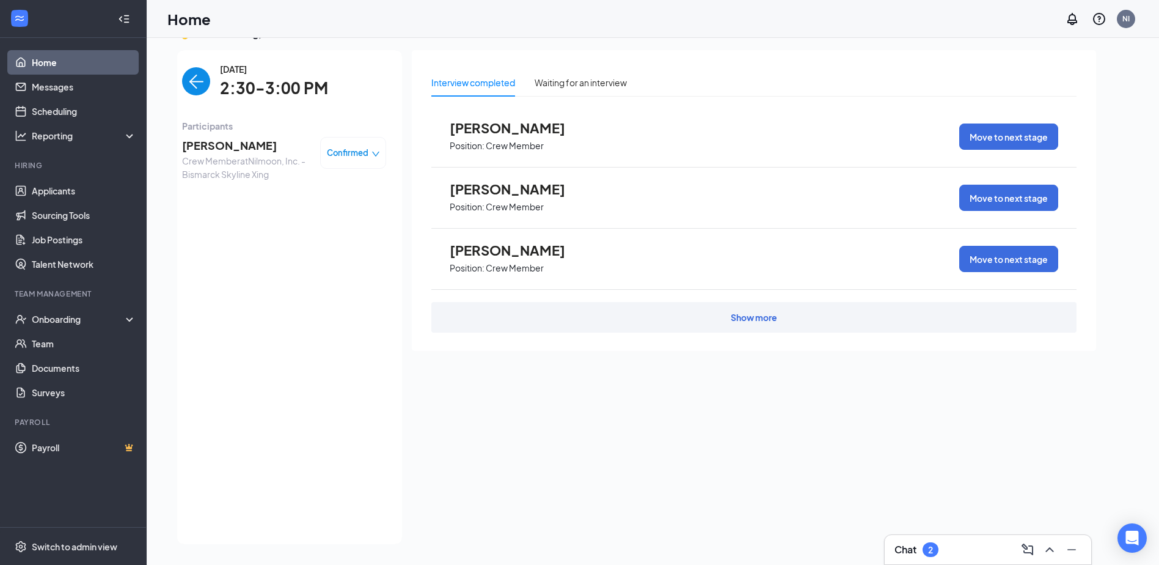
click at [332, 142] on div "Confirmed" at bounding box center [353, 153] width 66 height 32
click at [227, 141] on span "[PERSON_NAME]" at bounding box center [246, 145] width 128 height 17
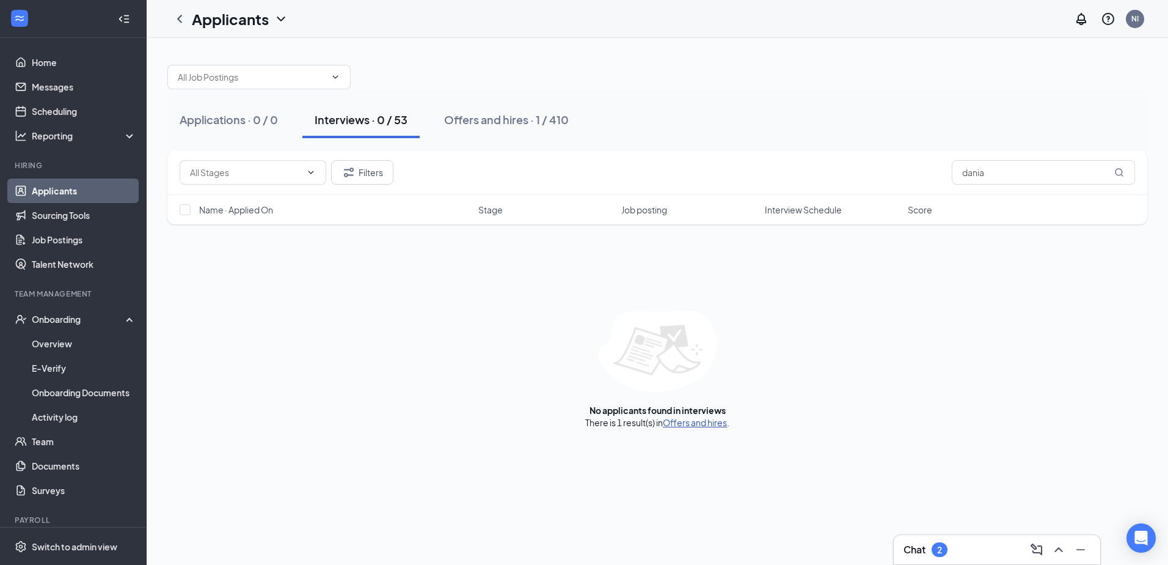
type input "dania"
click at [691, 424] on link "Offers and hires" at bounding box center [695, 422] width 64 height 11
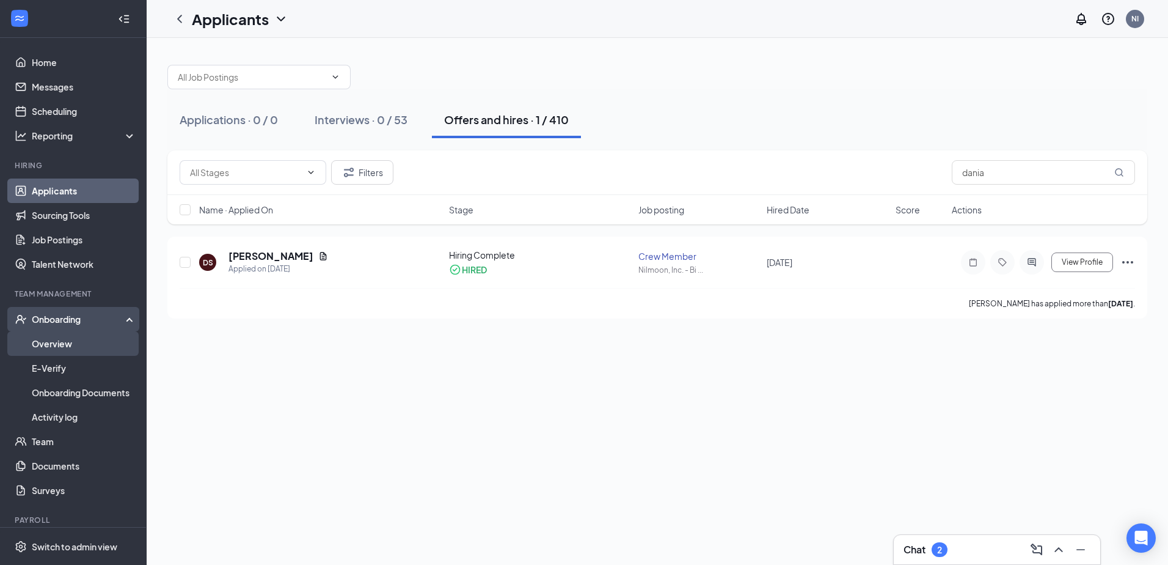
click at [58, 344] on link "Overview" at bounding box center [84, 343] width 104 height 24
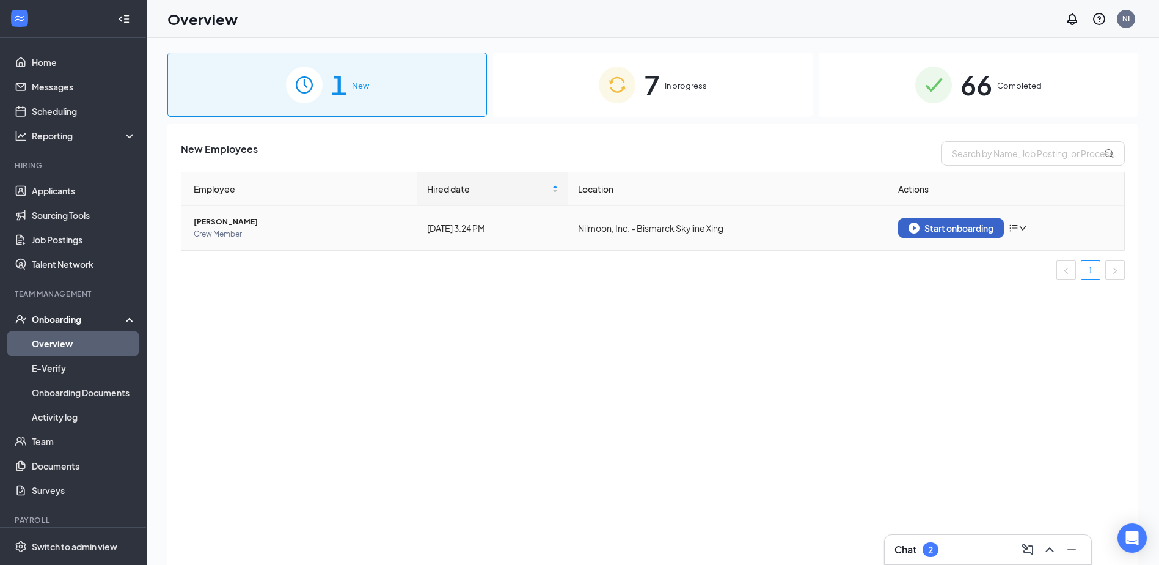
click at [965, 230] on div "Start onboarding" at bounding box center [951, 227] width 85 height 11
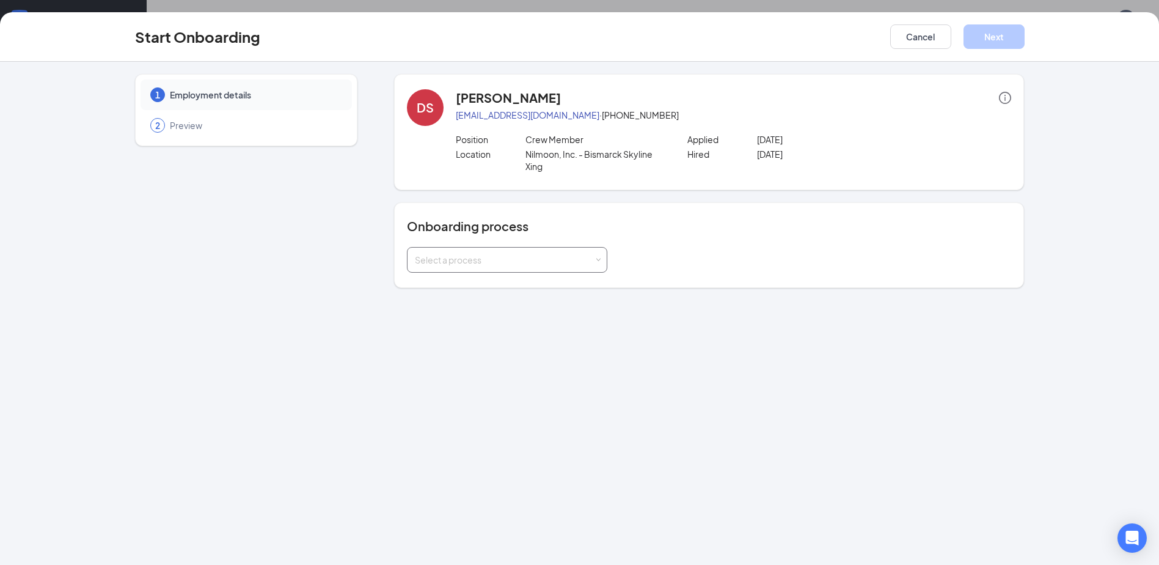
click at [501, 247] on div "Select a process" at bounding box center [507, 259] width 185 height 24
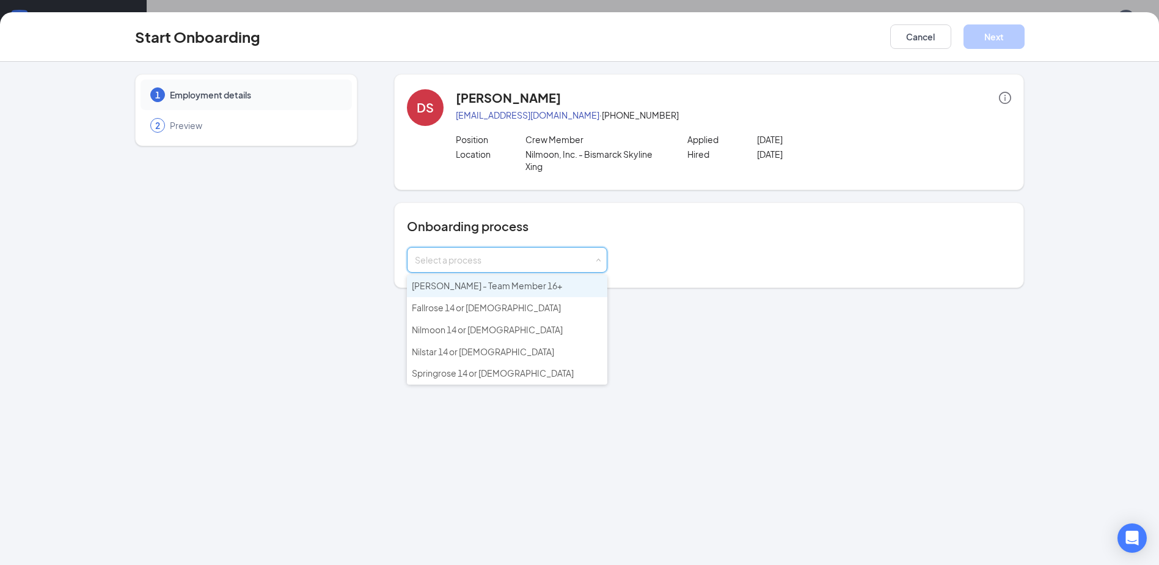
click at [486, 284] on span "Culver's - Team Member 16+" at bounding box center [487, 285] width 150 height 11
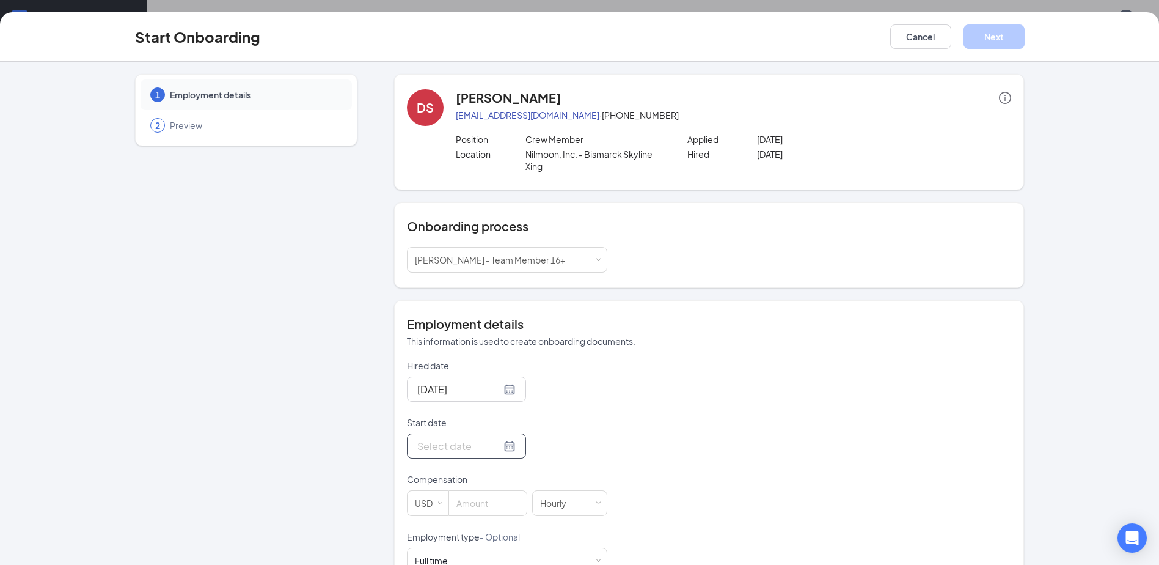
click at [441, 445] on input "Start date" at bounding box center [459, 445] width 84 height 15
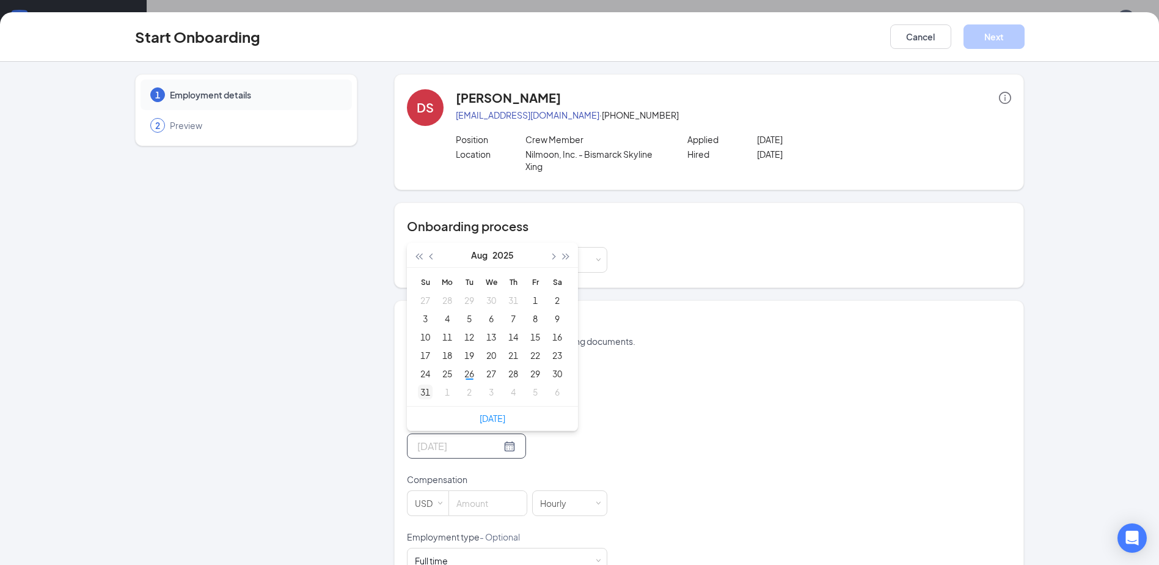
type input "Aug 31, 2025"
click at [426, 392] on div "31" at bounding box center [425, 391] width 15 height 15
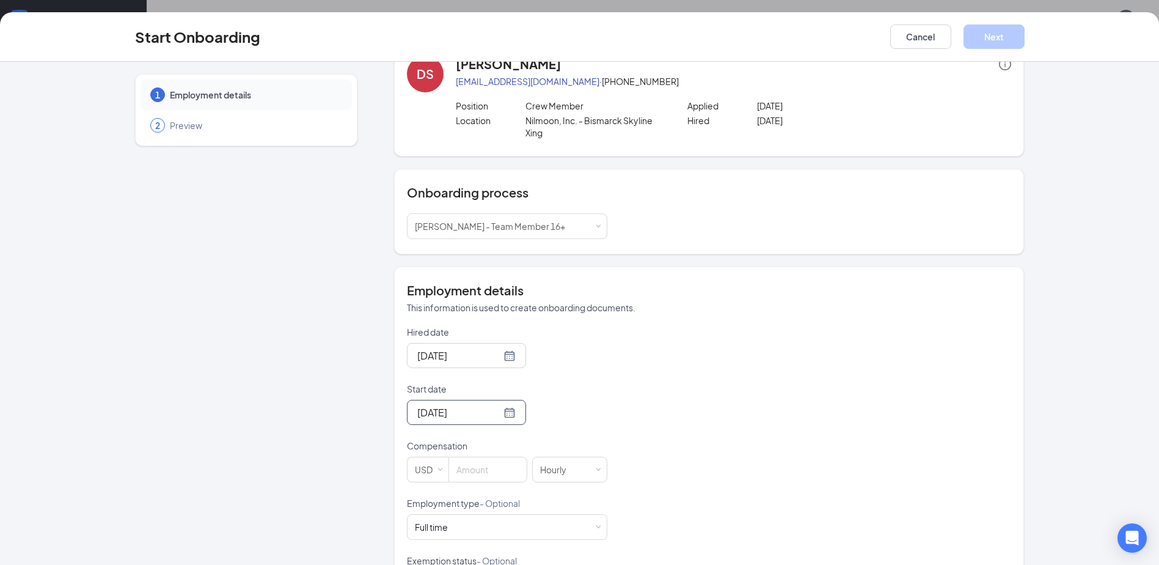
scroll to position [122, 0]
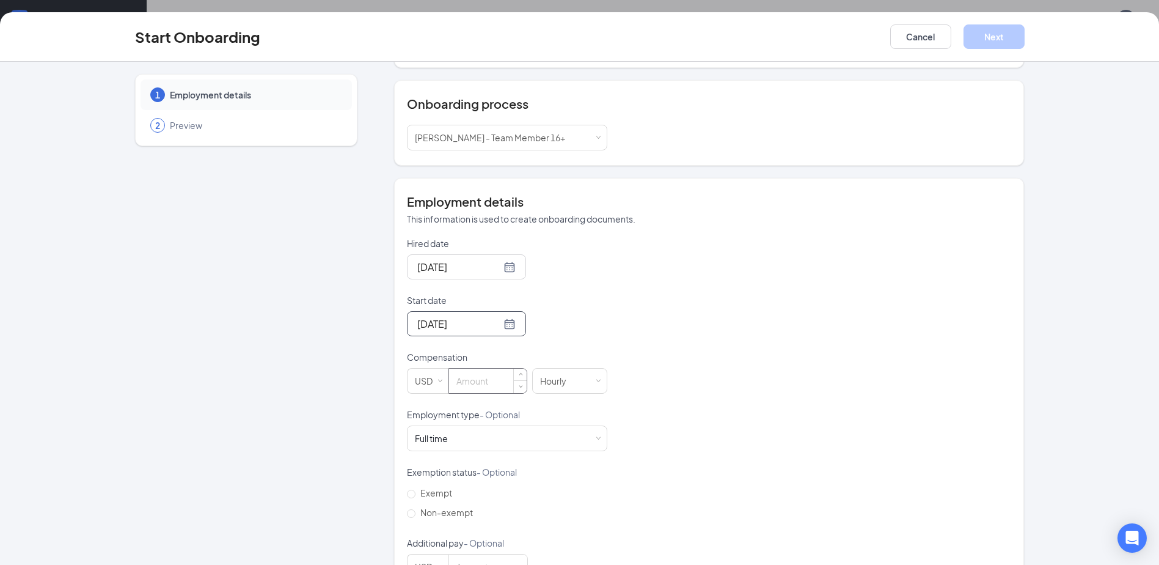
click at [482, 378] on input at bounding box center [488, 380] width 78 height 24
type input "15"
click at [438, 518] on label "Non-exempt" at bounding box center [442, 512] width 71 height 20
click at [416, 518] on input "Non-exempt" at bounding box center [411, 513] width 9 height 9
radio input "true"
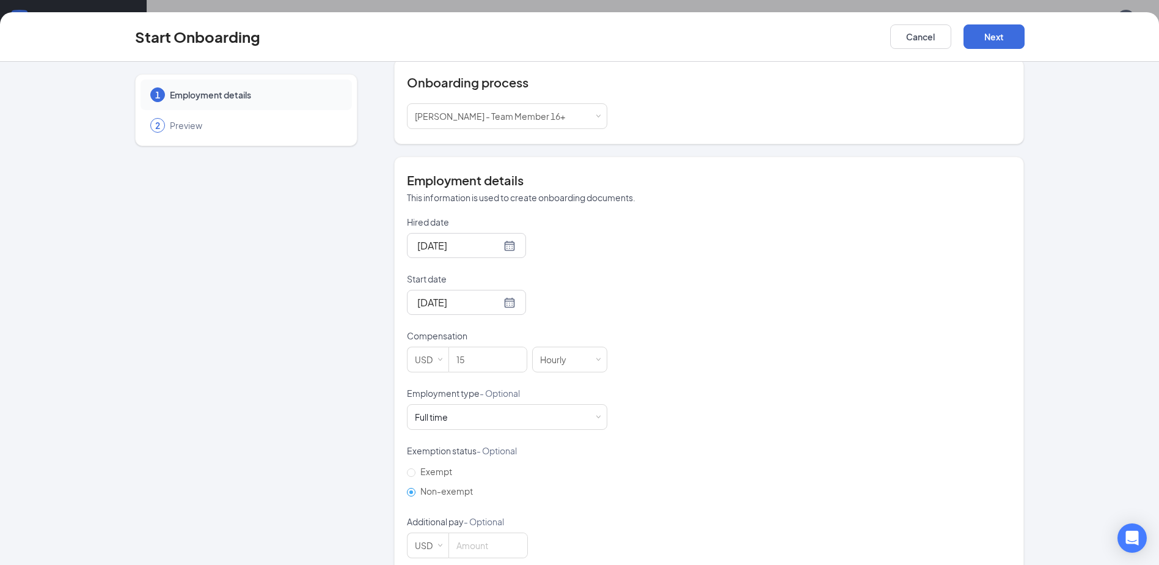
scroll to position [164, 0]
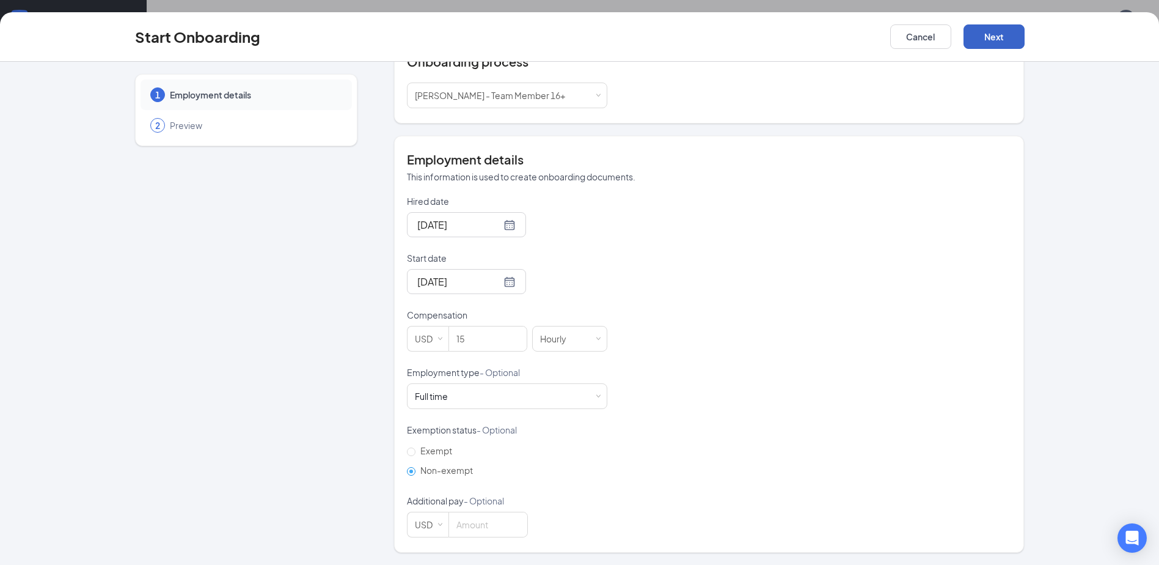
click at [1006, 28] on button "Next" at bounding box center [994, 36] width 61 height 24
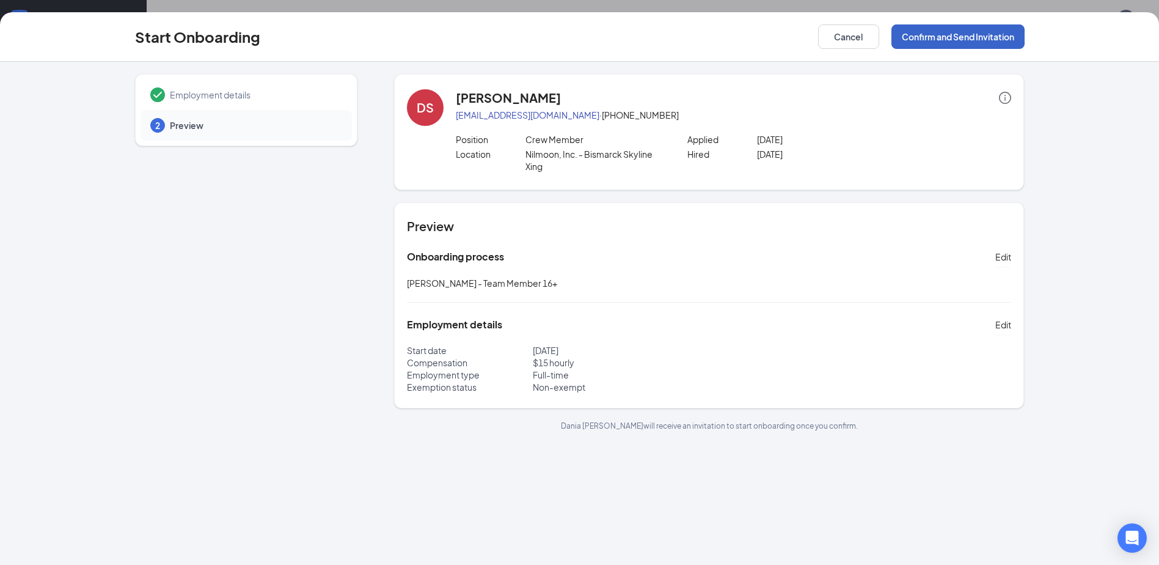
click at [916, 38] on button "Confirm and Send Invitation" at bounding box center [958, 36] width 133 height 24
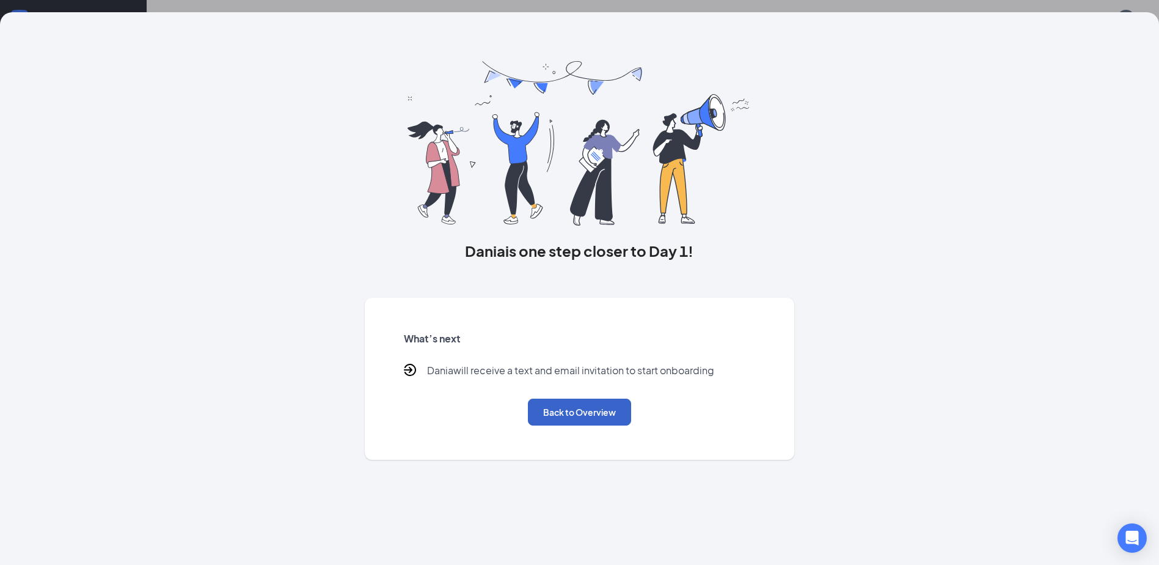
click at [565, 412] on button "Back to Overview" at bounding box center [579, 411] width 103 height 27
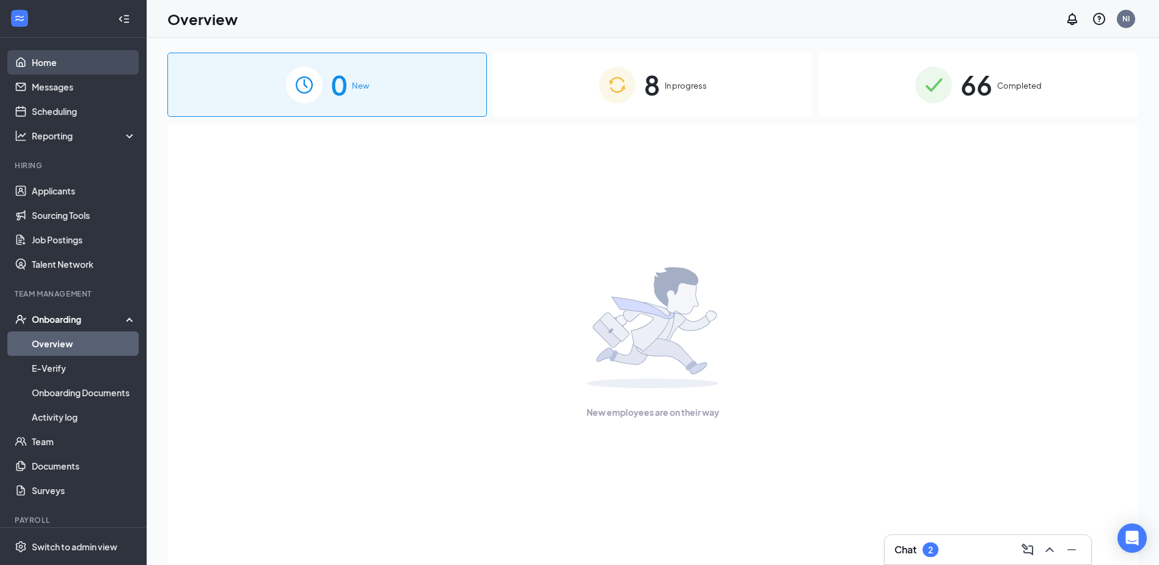
click at [56, 50] on link "Home" at bounding box center [84, 62] width 104 height 24
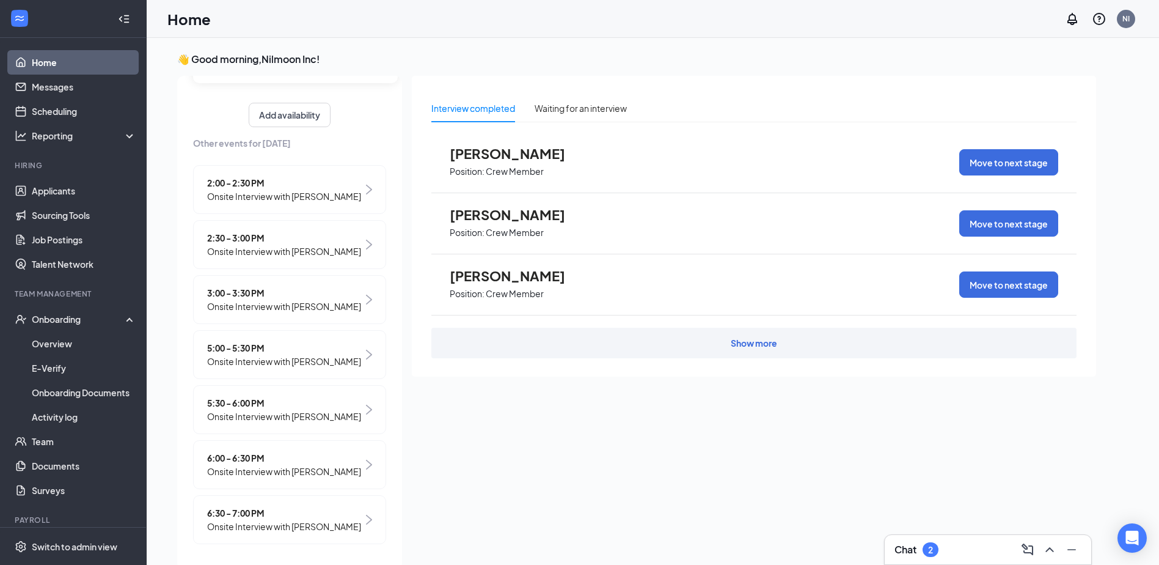
scroll to position [172, 0]
click at [84, 192] on link "Applicants" at bounding box center [84, 190] width 104 height 24
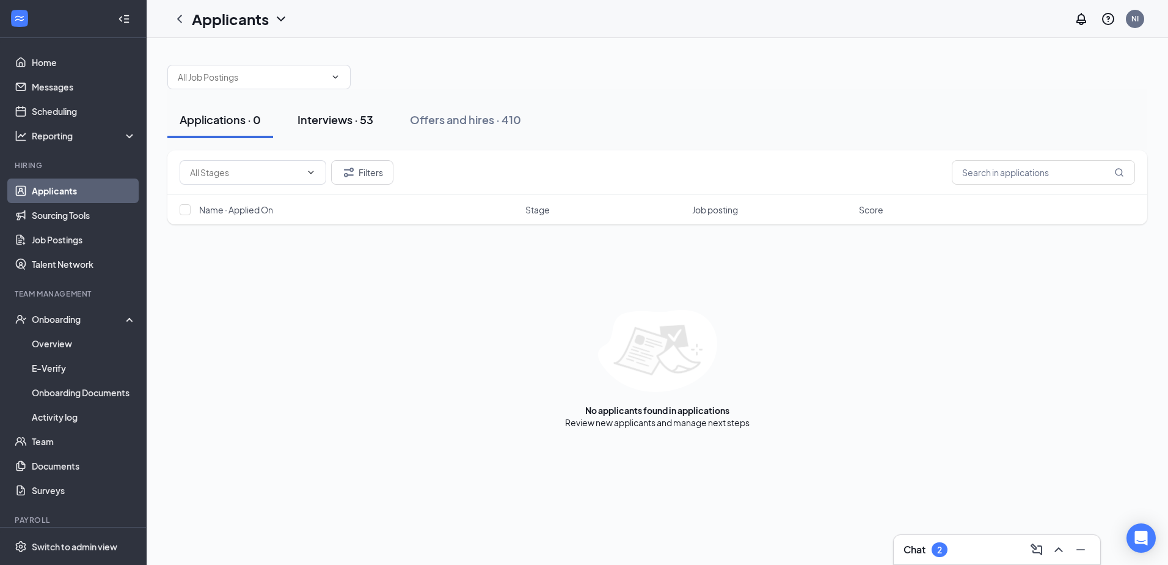
click at [373, 124] on div "Interviews · 53" at bounding box center [336, 119] width 76 height 15
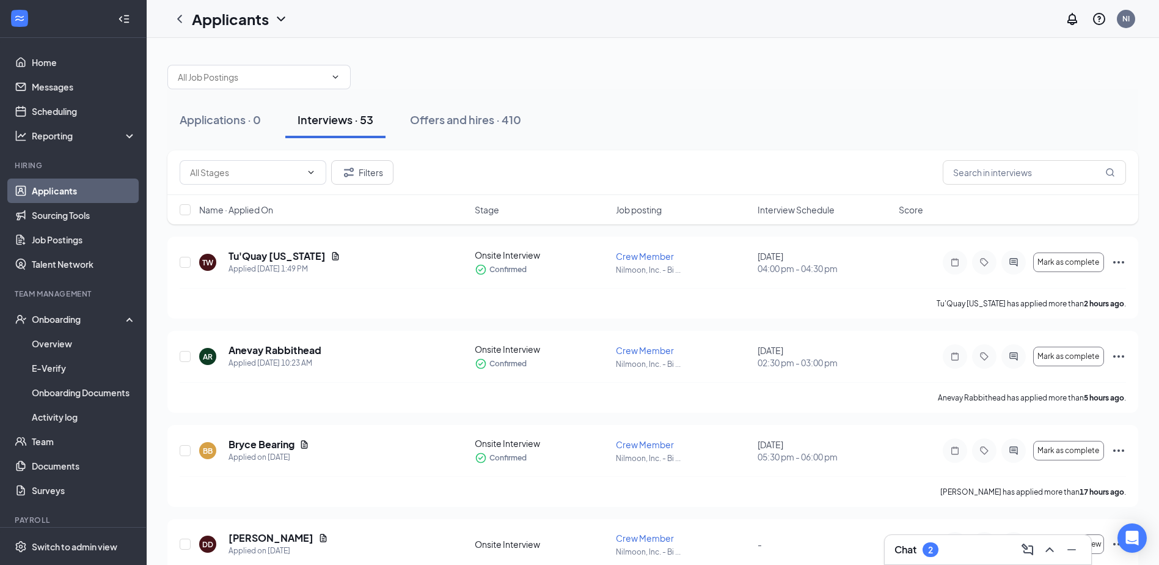
click at [760, 204] on span "Interview Schedule" at bounding box center [796, 209] width 77 height 12
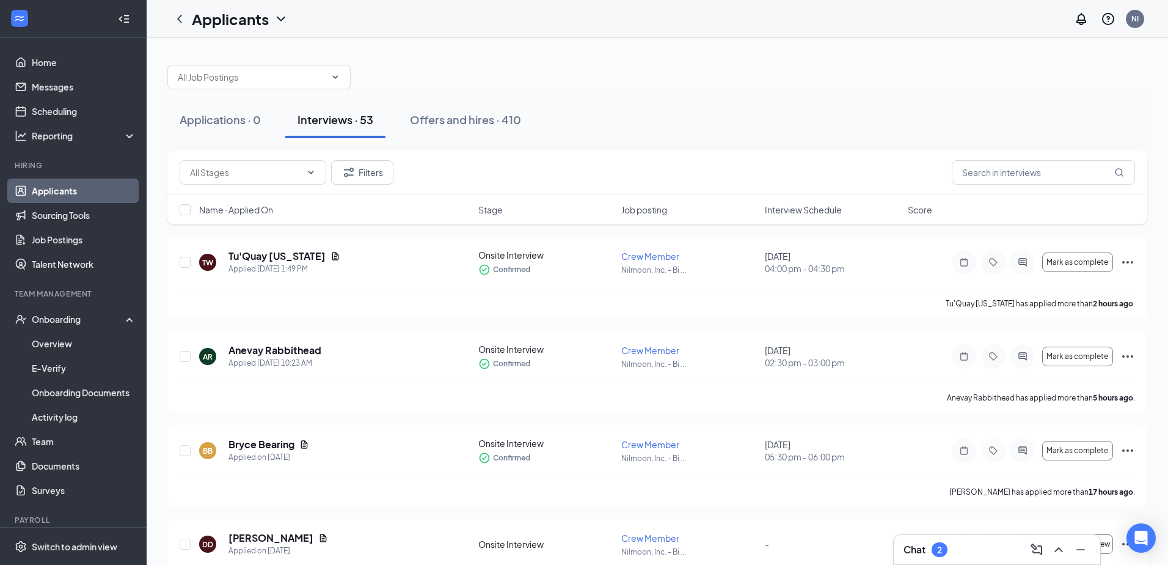
click at [760, 204] on div "Name · Applied On Stage Job posting Interview Schedule Score" at bounding box center [657, 209] width 980 height 29
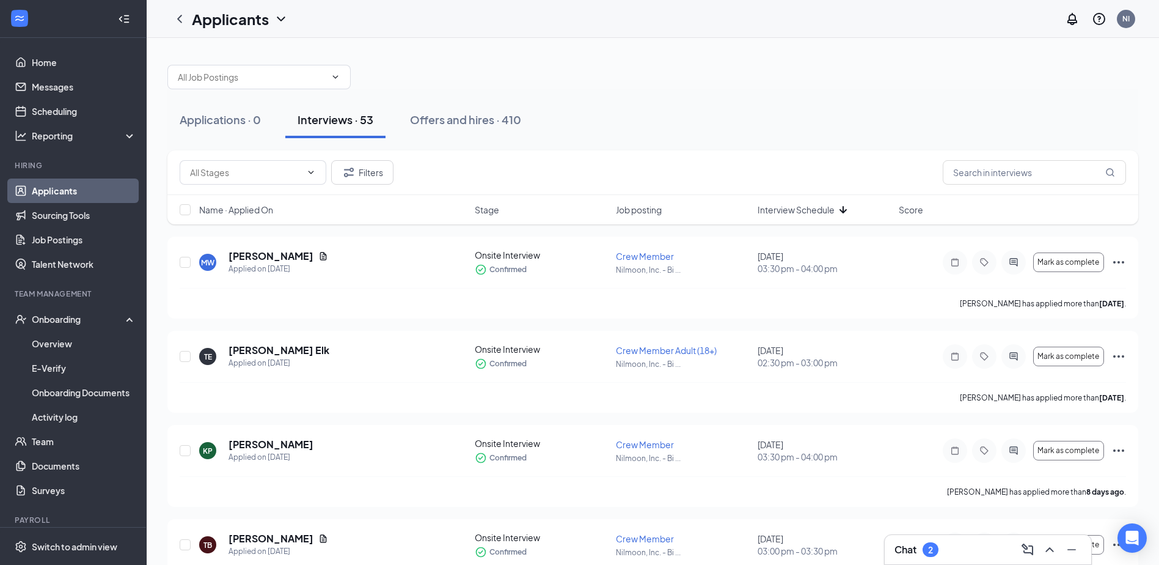
click at [804, 216] on div "Name · Applied On Stage Job posting Interview Schedule Score" at bounding box center [652, 209] width 971 height 29
click at [804, 207] on span "Interview Schedule" at bounding box center [796, 209] width 77 height 12
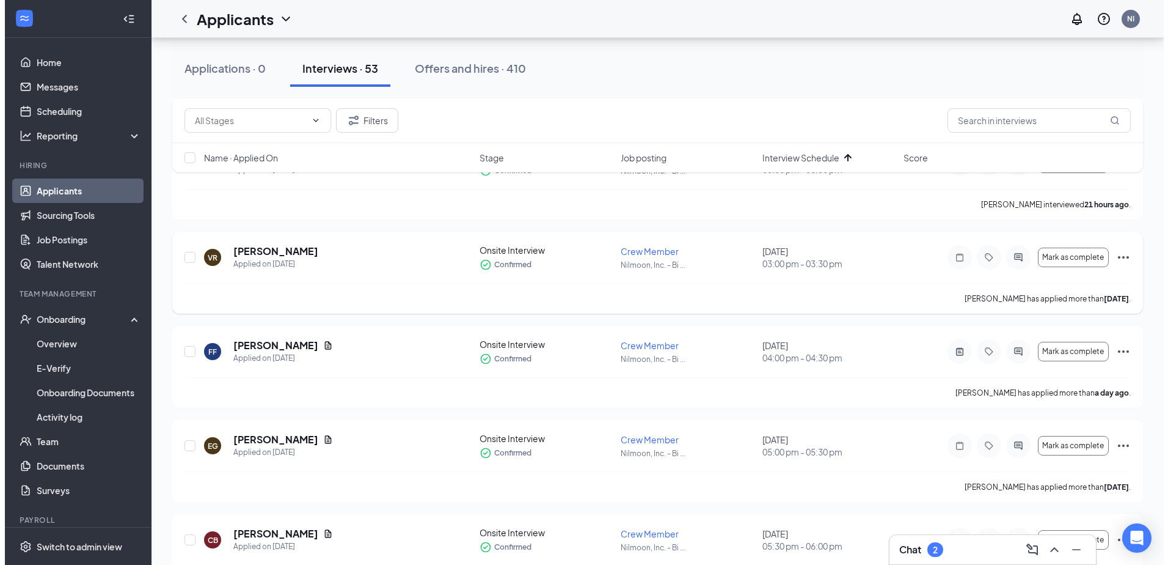
scroll to position [672, 0]
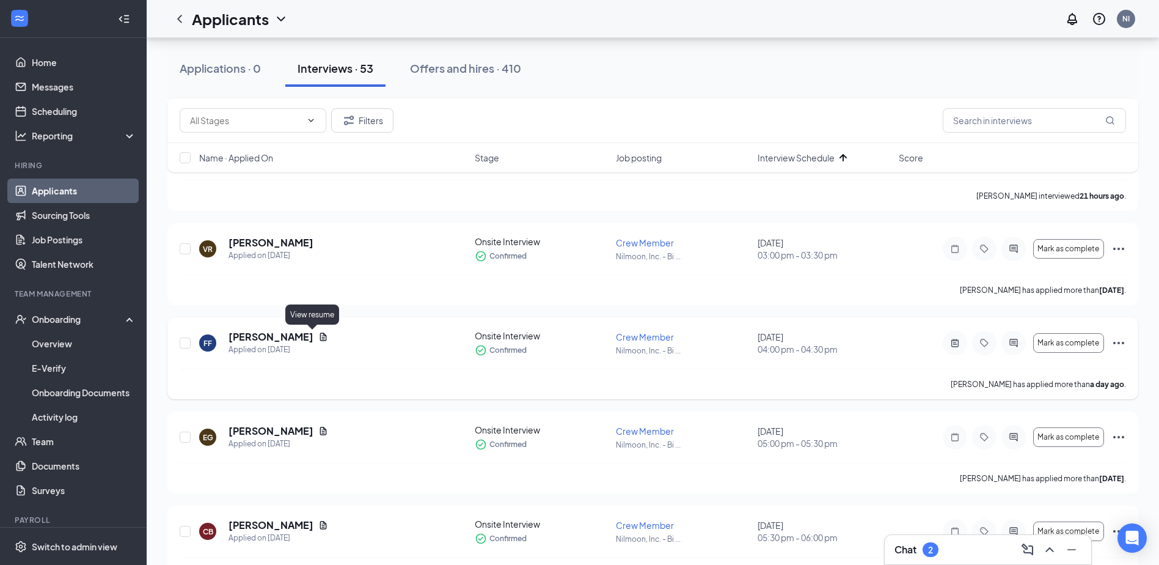
click at [320, 339] on icon "Document" at bounding box center [323, 336] width 7 height 8
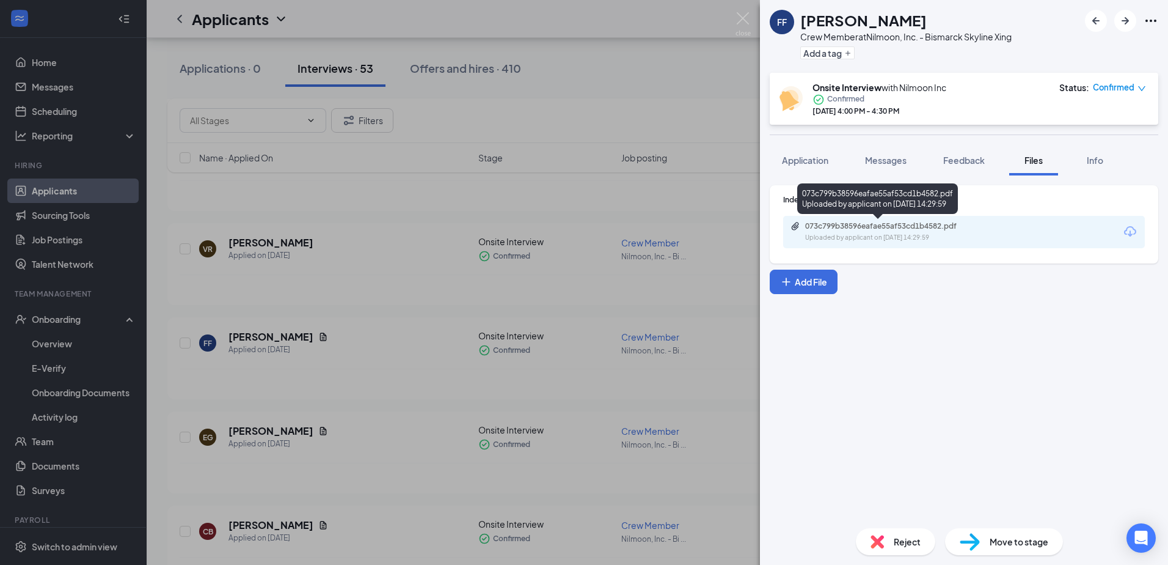
click at [849, 222] on div "073c799b38596eafae55af53cd1b4582.pdf Uploaded by applicant on Aug 25, 2025 at 1…" at bounding box center [964, 232] width 362 height 32
click at [844, 242] on div "Uploaded by applicant on Aug 25, 2025 at 14:29:59" at bounding box center [896, 238] width 183 height 10
click at [898, 226] on div "073c799b38596eafae55af53cd1b4582.pdf" at bounding box center [890, 226] width 171 height 10
drag, startPoint x: 591, startPoint y: 249, endPoint x: 582, endPoint y: 242, distance: 11.4
click at [593, 247] on div "FF Fanchon Frazier Crew Member at Nilmoon, Inc. - Bismarck Skyline Xing Add a t…" at bounding box center [584, 282] width 1168 height 565
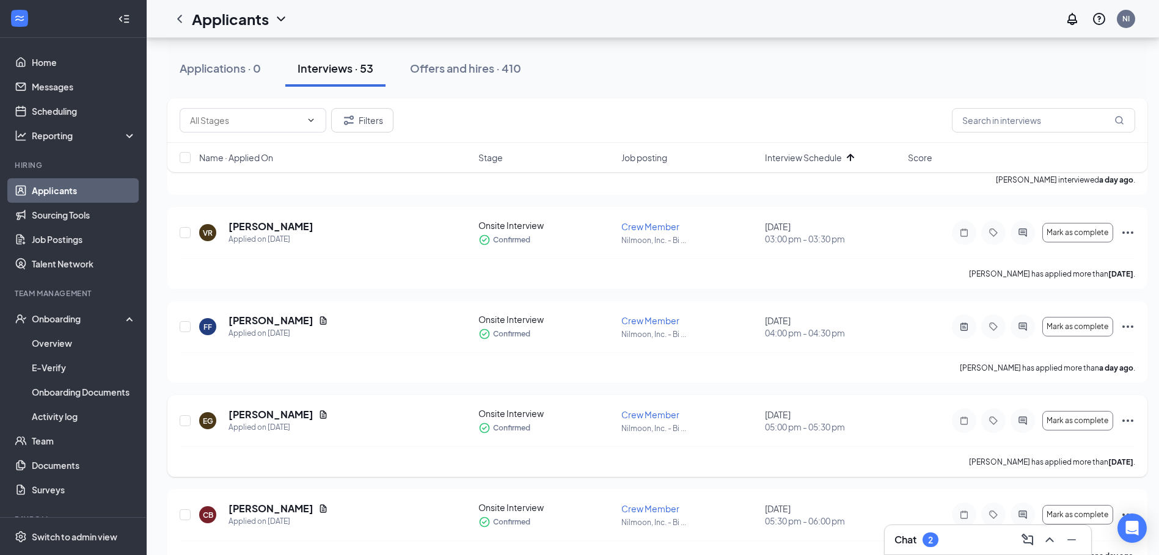
scroll to position [794, 0]
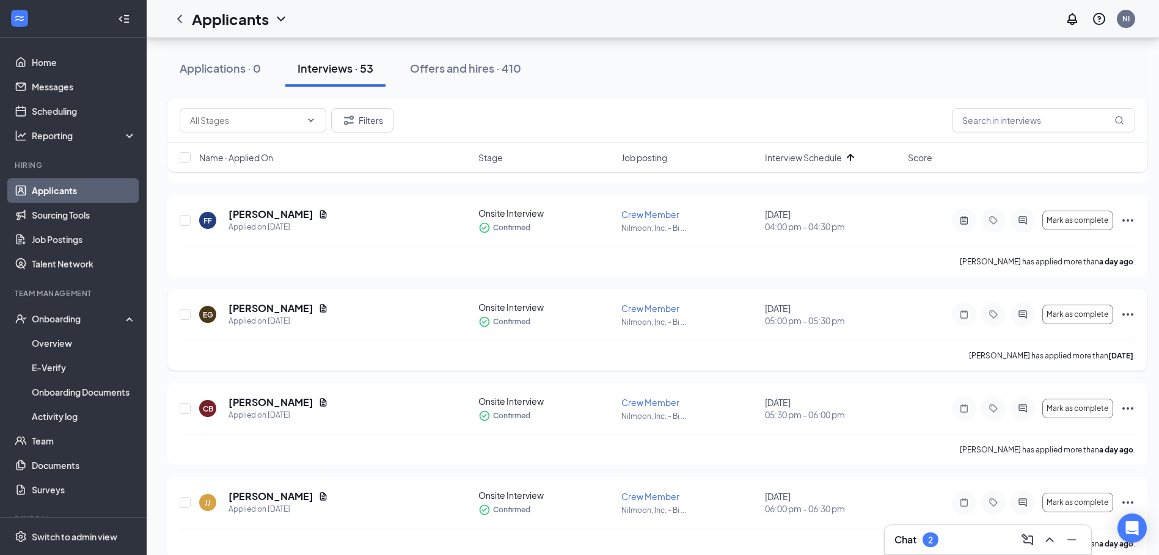
click at [317, 314] on div "[PERSON_NAME]" at bounding box center [279, 308] width 100 height 13
click at [318, 308] on icon "Document" at bounding box center [323, 309] width 10 height 10
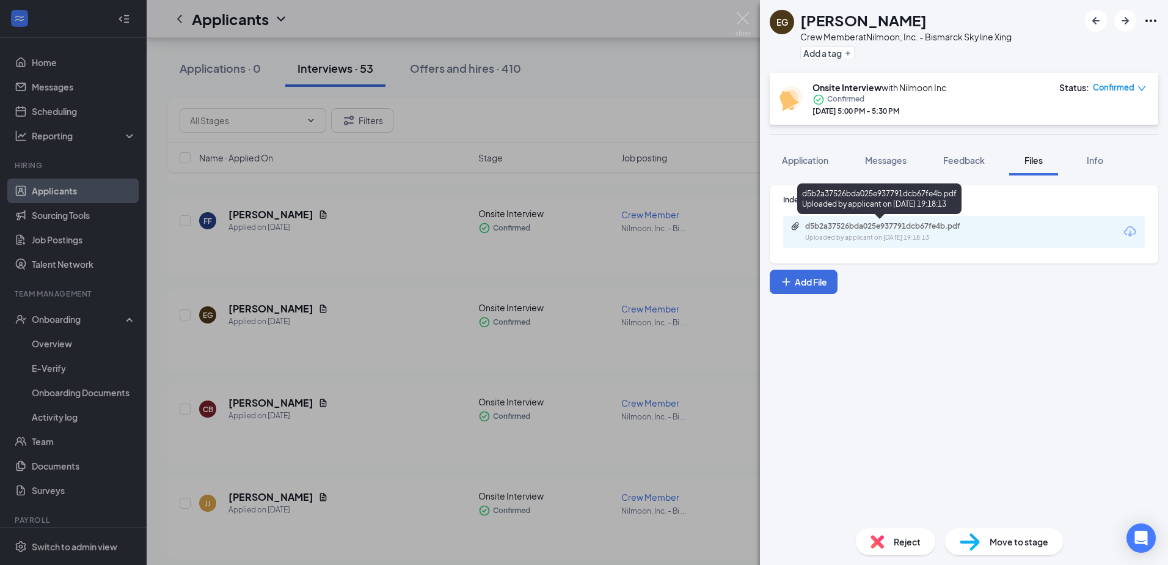
click at [920, 229] on div "d5b2a37526bda025e937791dcb67fe4b.pdf" at bounding box center [890, 226] width 171 height 10
click at [665, 294] on div "EG Eva Gjermundson Crew Member at Nilmoon, Inc. - Bismarck Skyline Xing Add a t…" at bounding box center [584, 282] width 1168 height 565
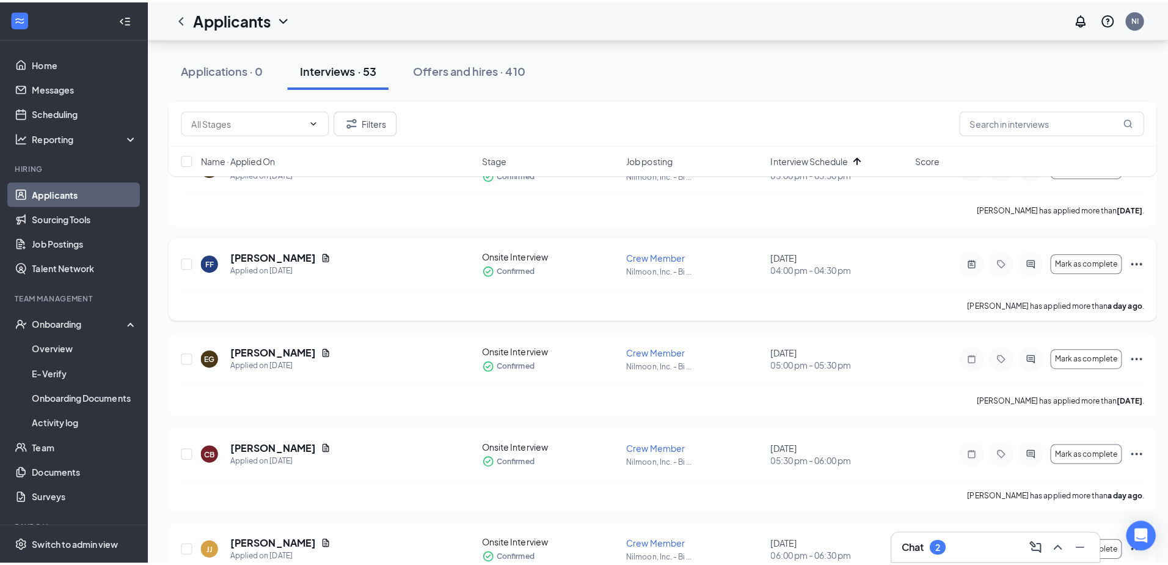
scroll to position [733, 0]
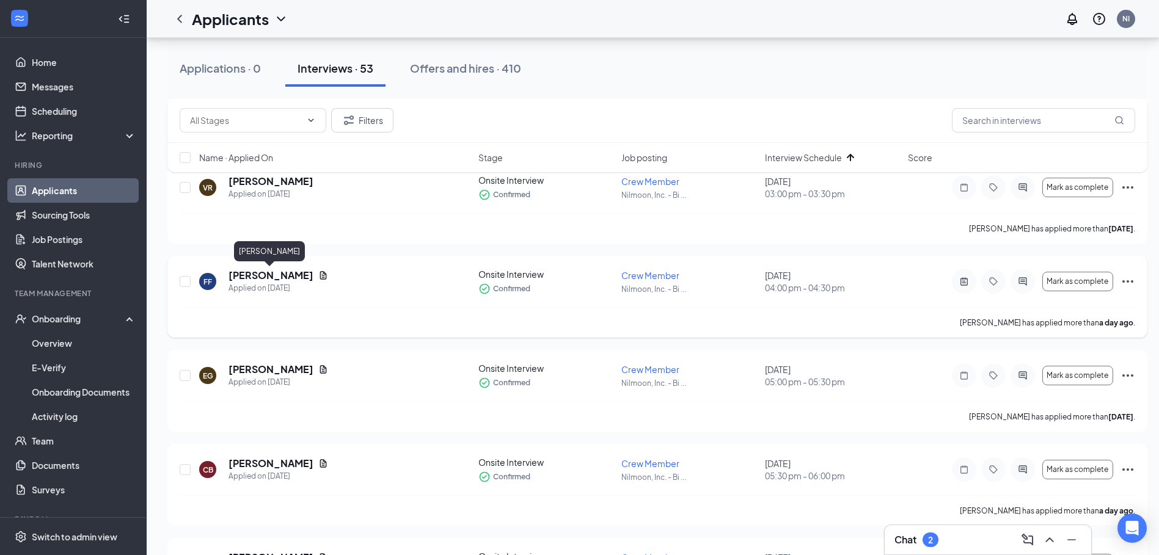
click at [271, 275] on h5 "[PERSON_NAME]" at bounding box center [271, 275] width 85 height 13
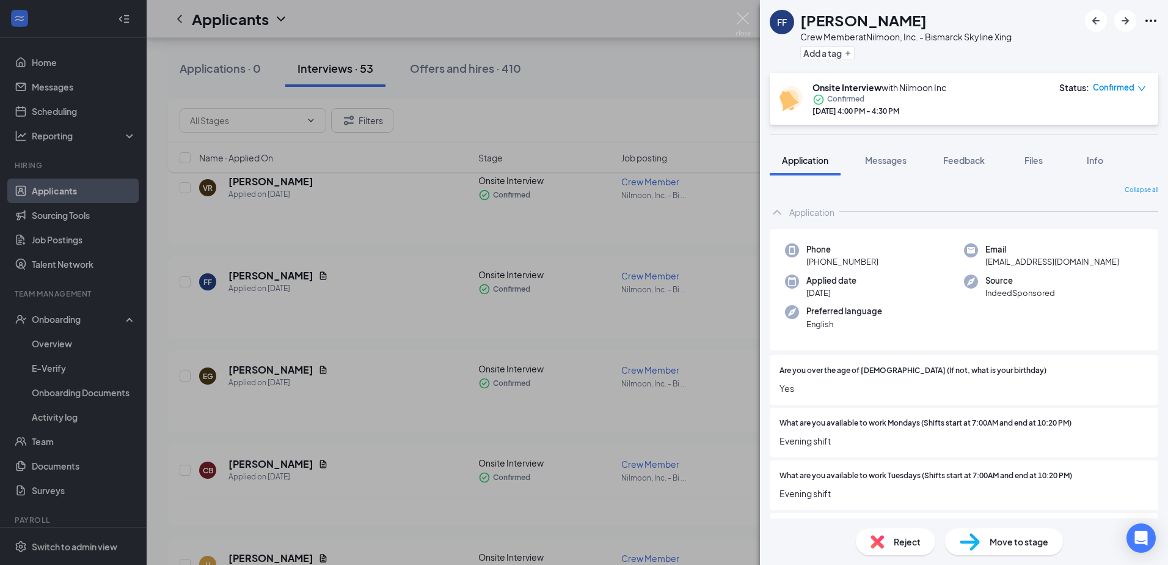
click at [1043, 540] on span "Move to stage" at bounding box center [1019, 541] width 59 height 13
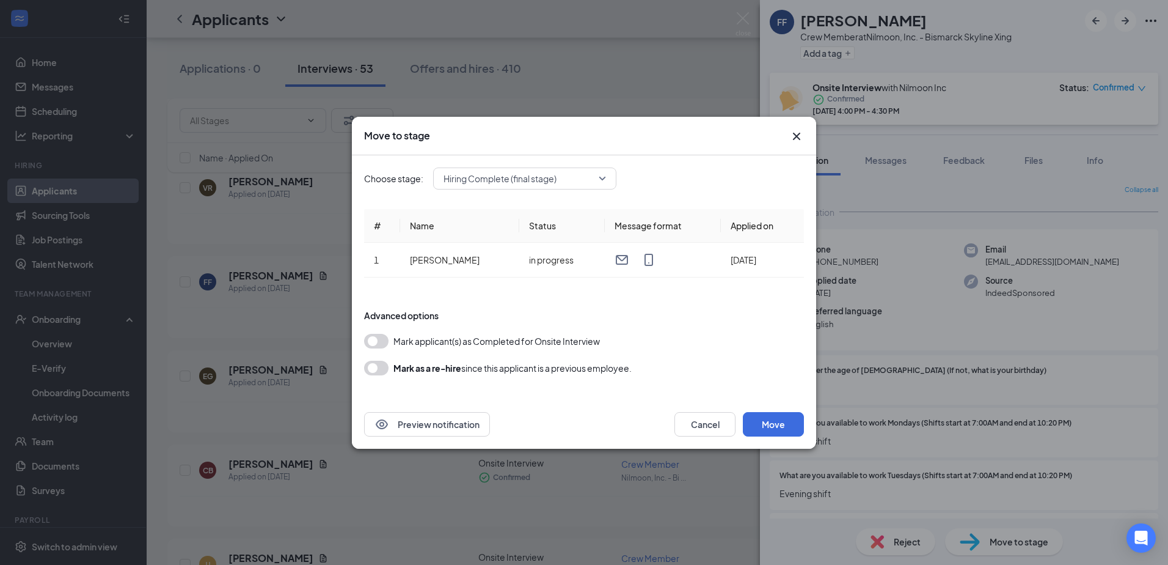
click at [384, 340] on button "button" at bounding box center [376, 341] width 24 height 15
click at [789, 426] on button "Move" at bounding box center [773, 424] width 61 height 24
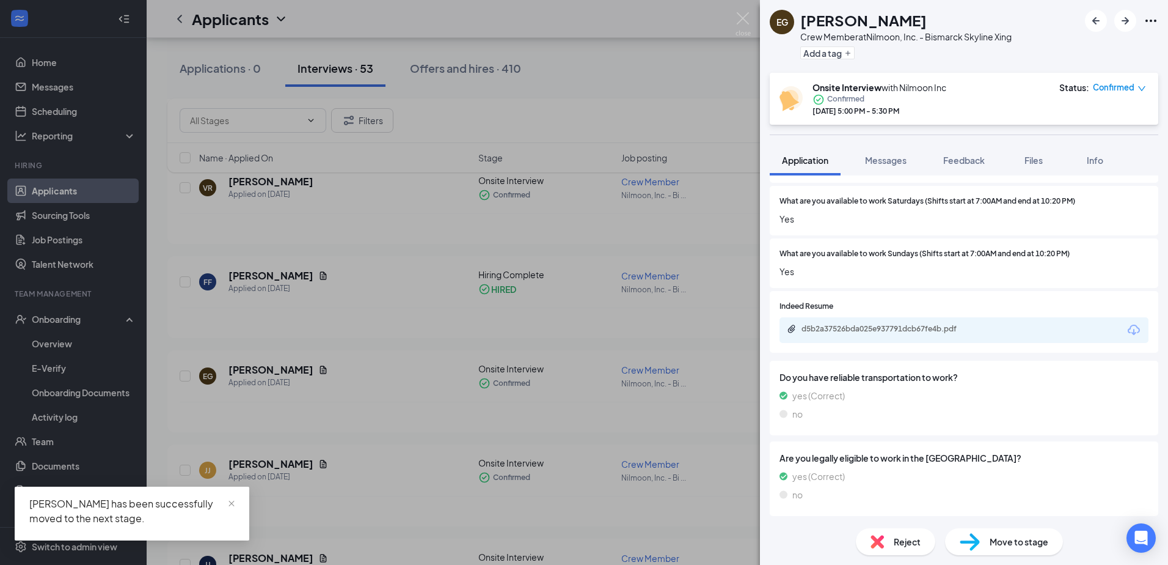
scroll to position [485, 0]
click at [990, 551] on div "Move to stage" at bounding box center [1004, 541] width 118 height 27
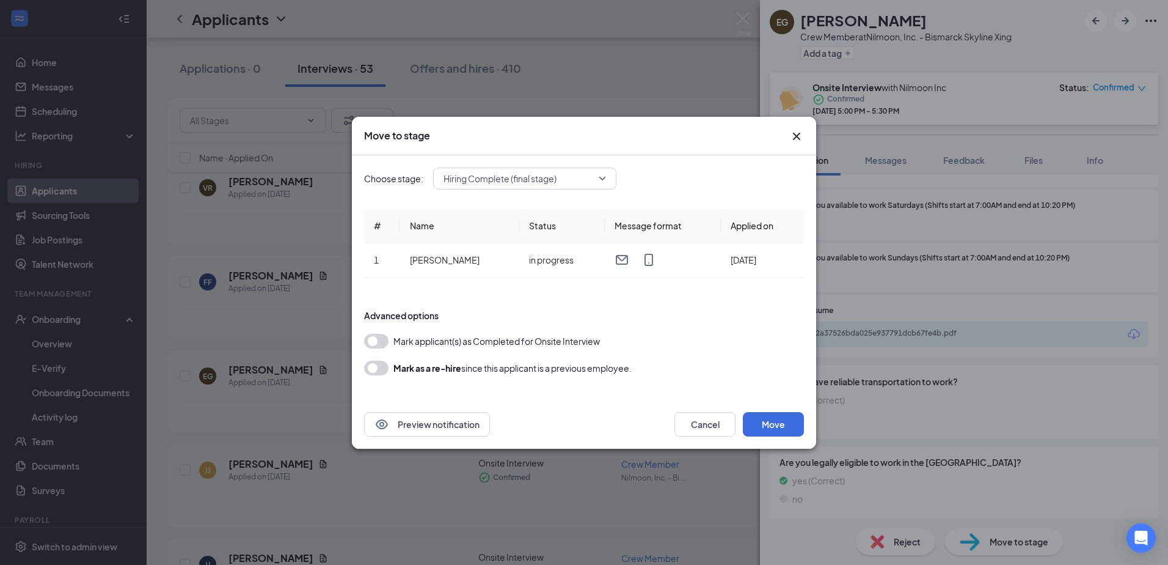
click at [379, 335] on button "button" at bounding box center [376, 341] width 24 height 15
click at [774, 420] on button "Move" at bounding box center [773, 424] width 61 height 24
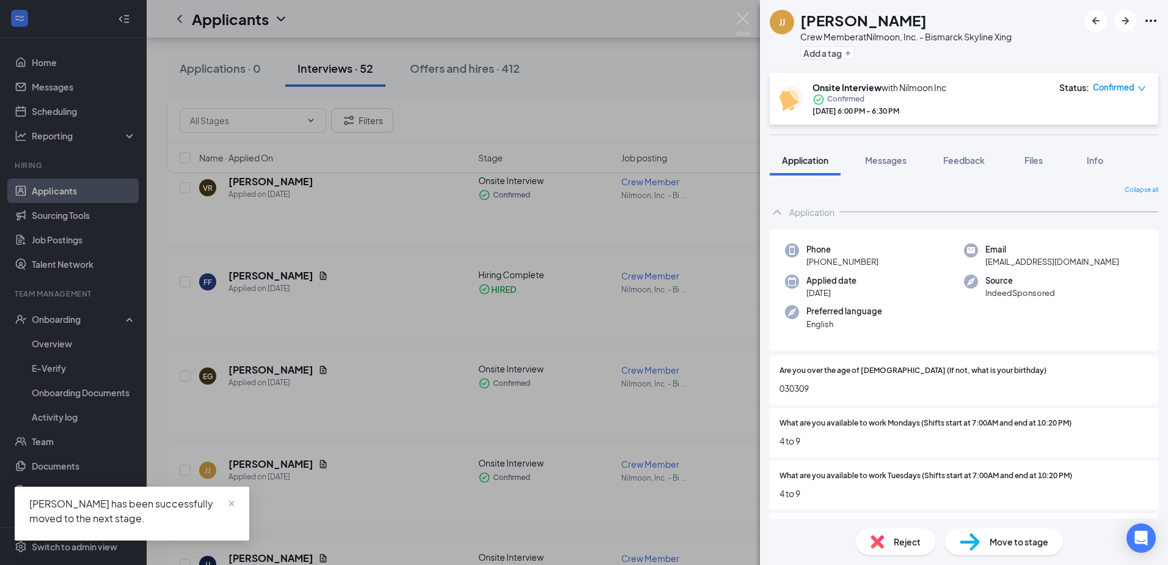
click at [644, 373] on div "JJ Javon Johnson Crew Member at Nilmoon, Inc. - Bismarck Skyline Xing Add a tag…" at bounding box center [584, 282] width 1168 height 565
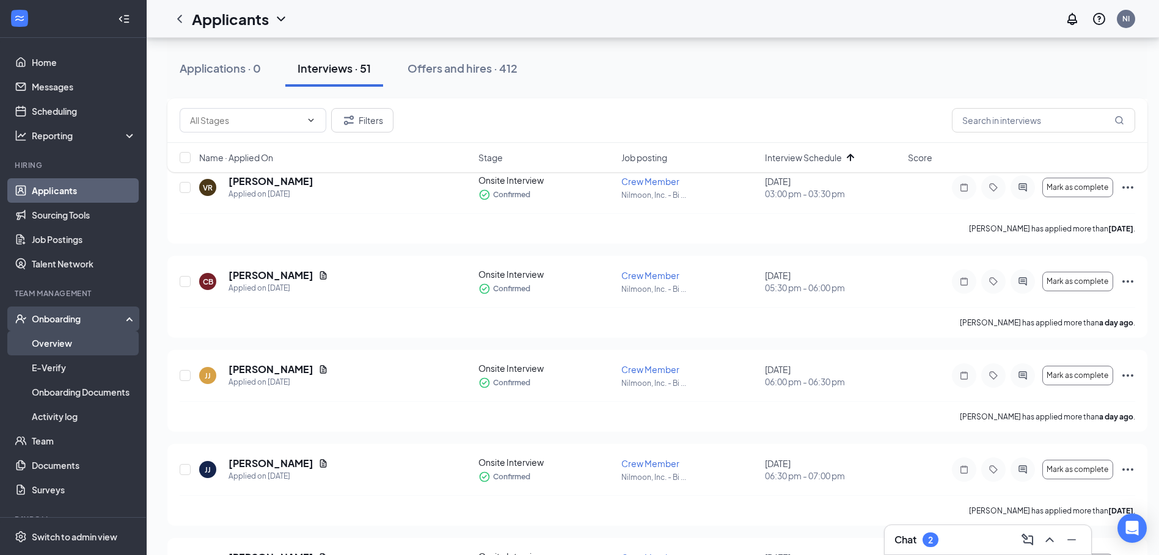
click at [82, 345] on link "Overview" at bounding box center [84, 343] width 104 height 24
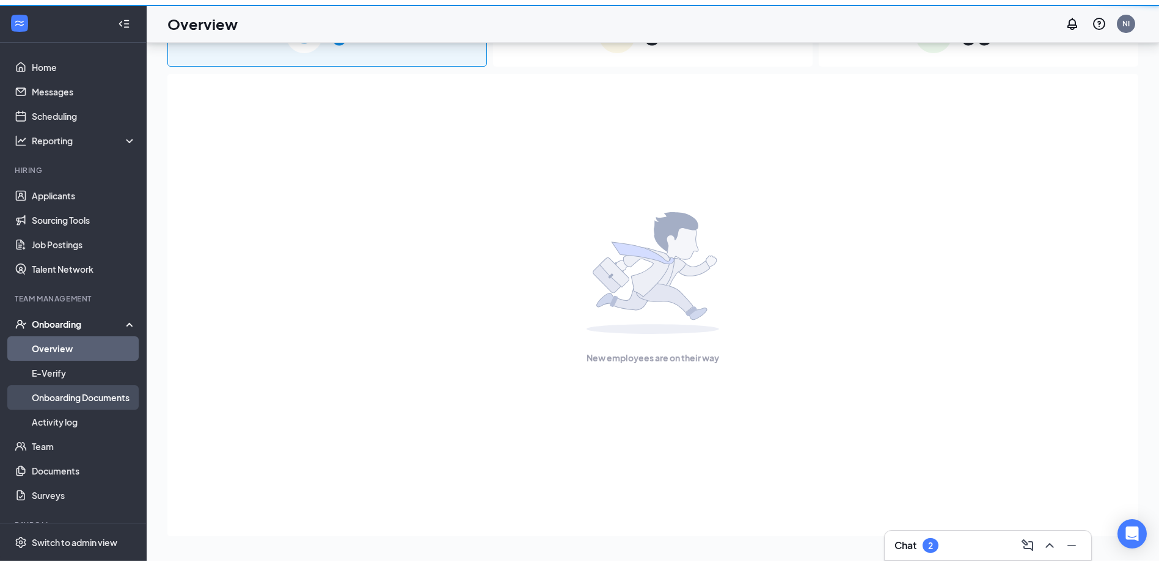
scroll to position [55, 0]
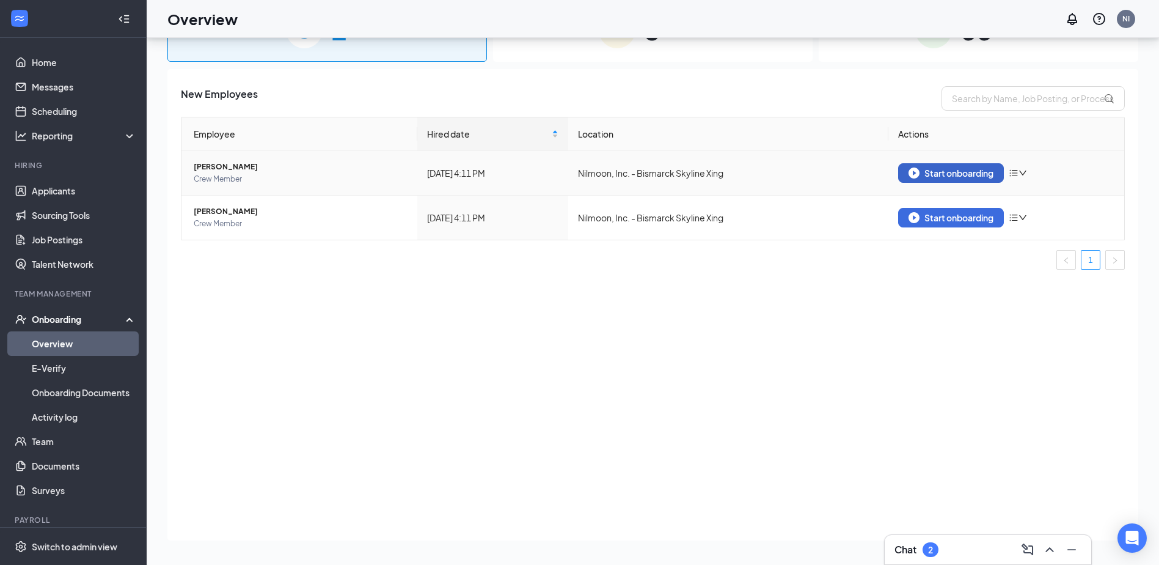
click at [948, 174] on div "Start onboarding" at bounding box center [951, 172] width 85 height 11
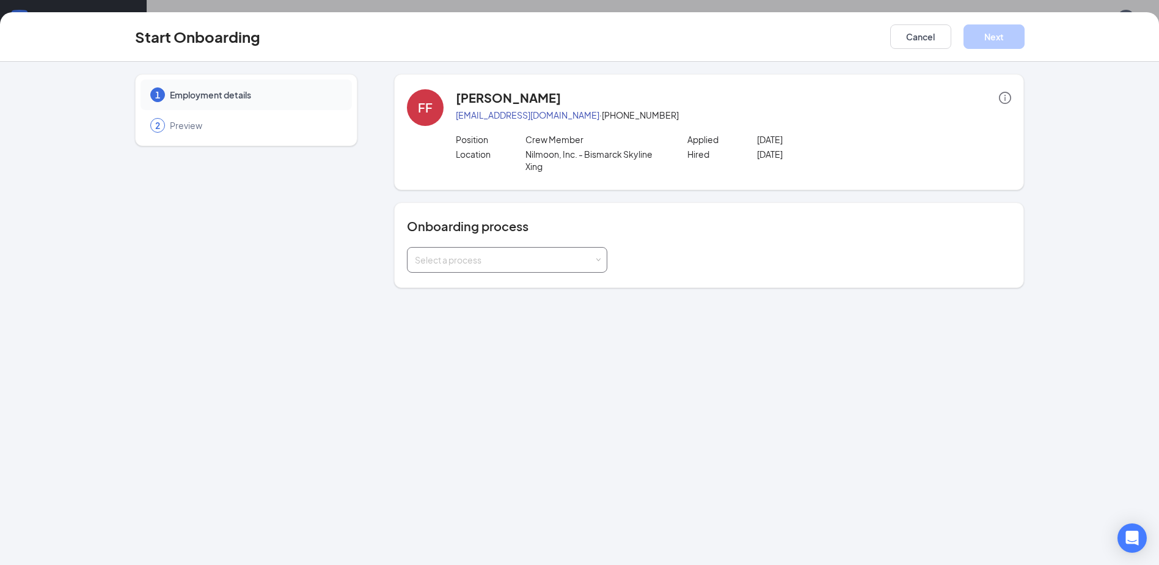
click at [541, 255] on div "Select a process" at bounding box center [504, 260] width 179 height 12
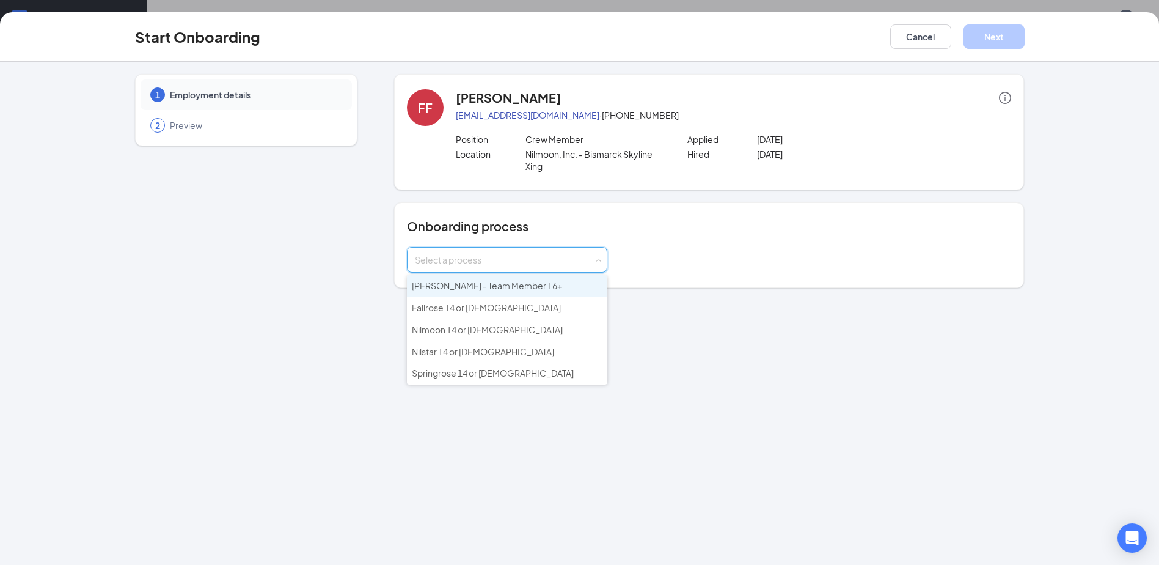
click at [529, 281] on li "Culver's - Team Member 16+" at bounding box center [507, 286] width 200 height 22
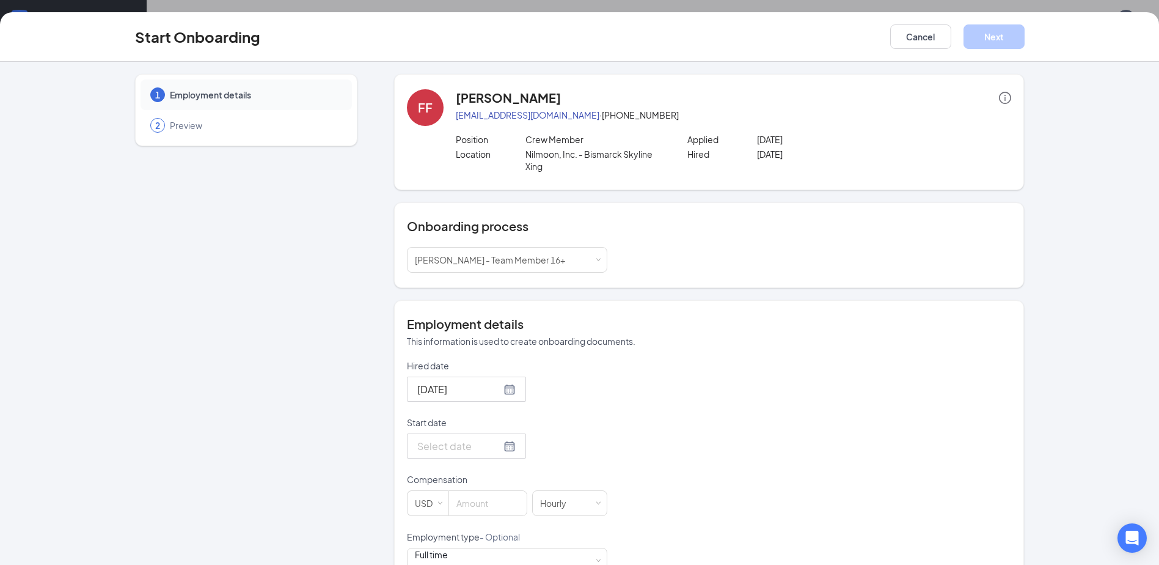
click at [453, 455] on div at bounding box center [466, 445] width 119 height 25
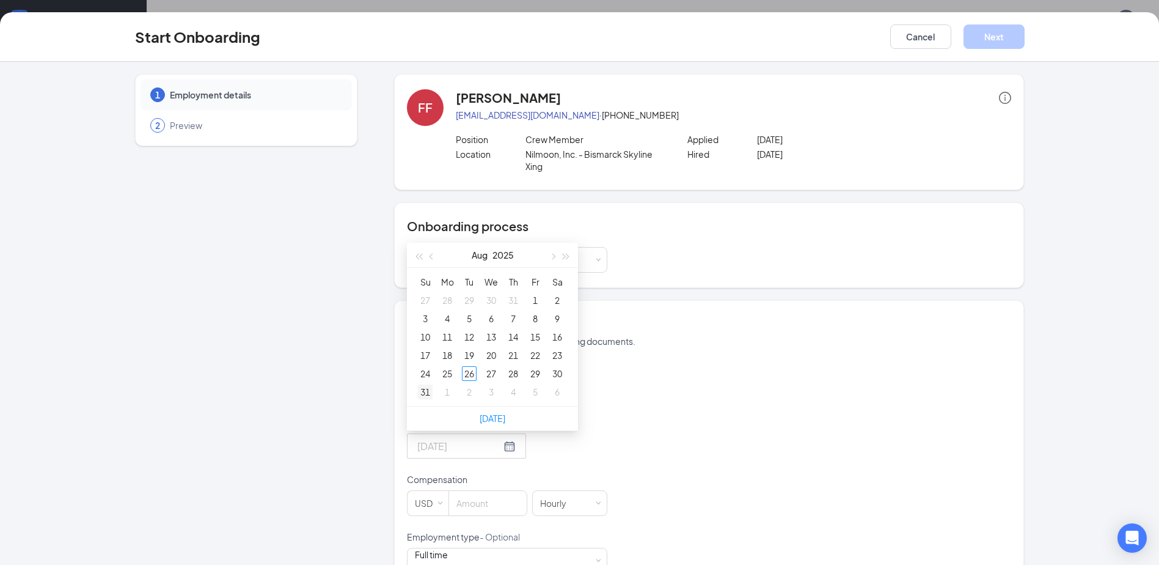
type input "Aug 31, 2025"
click at [419, 384] on div "31" at bounding box center [425, 391] width 15 height 15
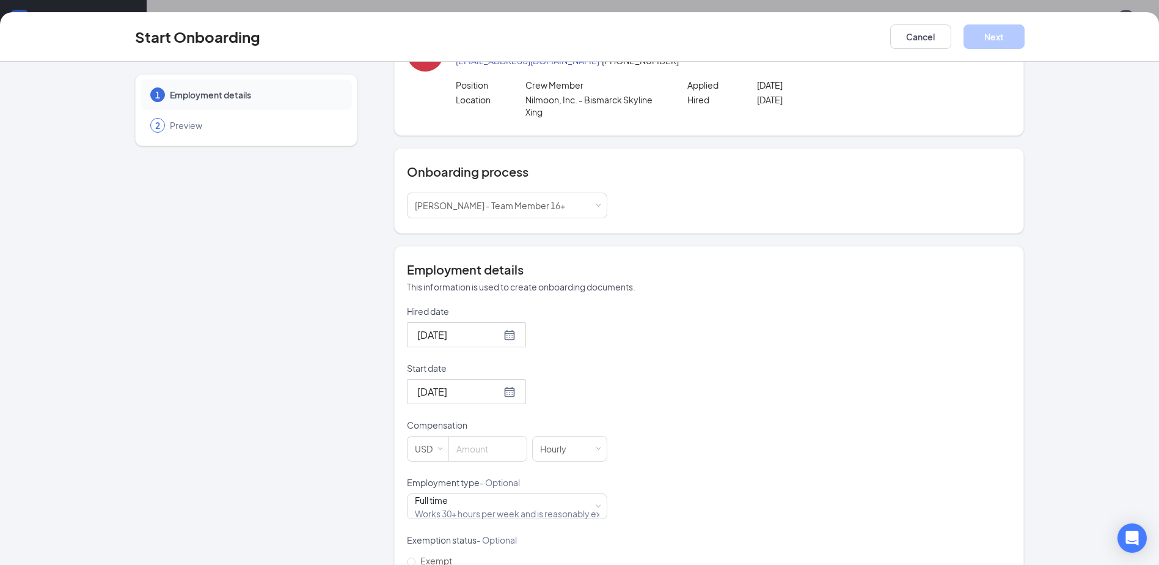
scroll to position [122, 0]
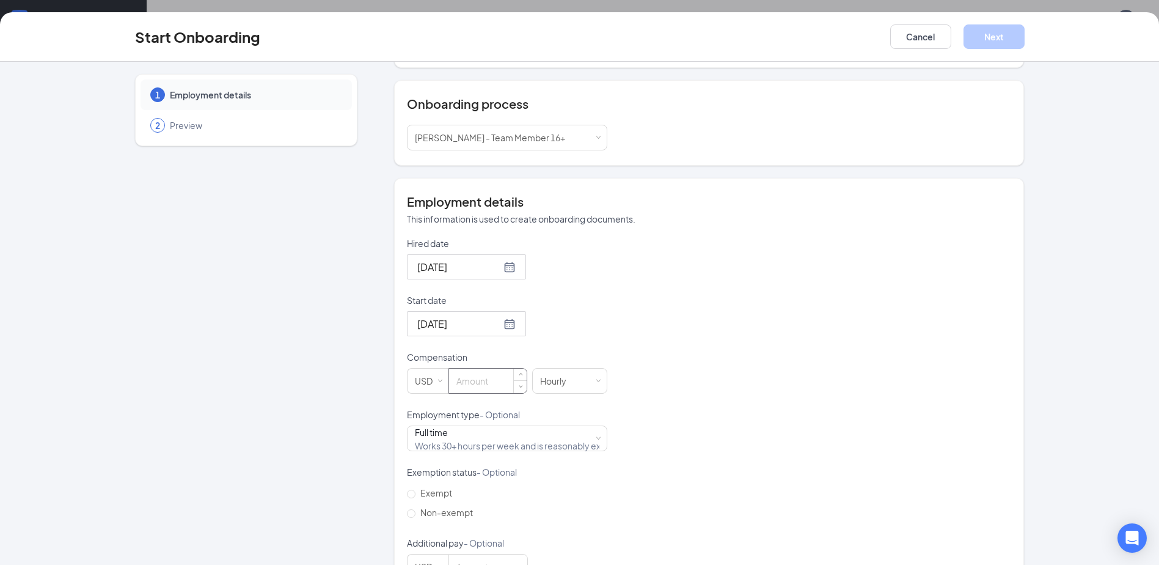
click at [492, 375] on input at bounding box center [488, 380] width 78 height 24
type input "16"
click at [456, 516] on span "Non-exempt" at bounding box center [447, 512] width 62 height 11
click at [416, 516] on input "Non-exempt" at bounding box center [411, 513] width 9 height 9
radio input "true"
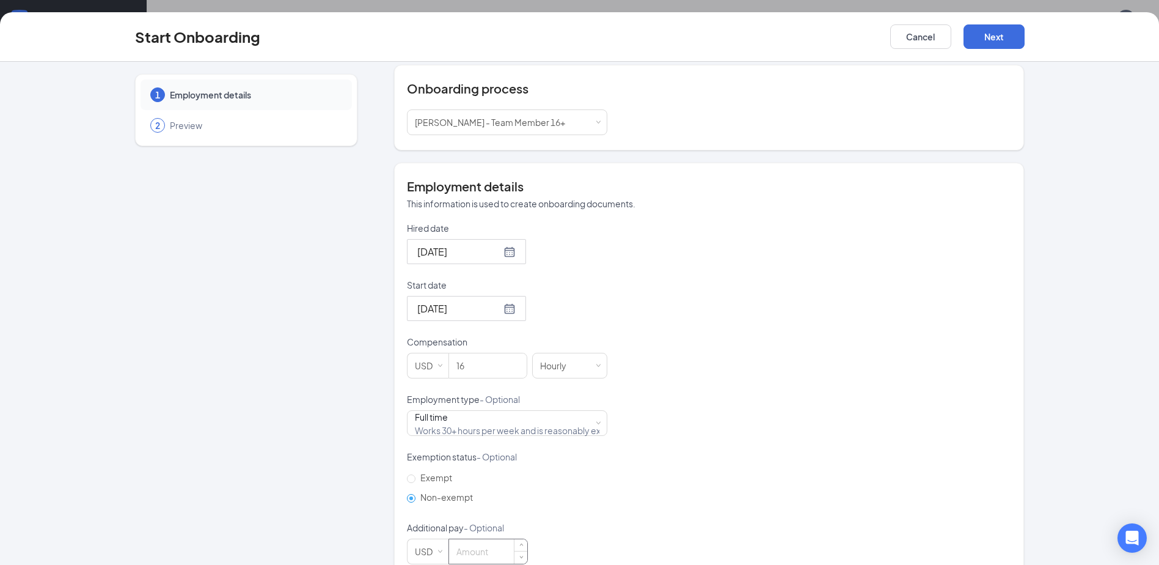
scroll to position [164, 0]
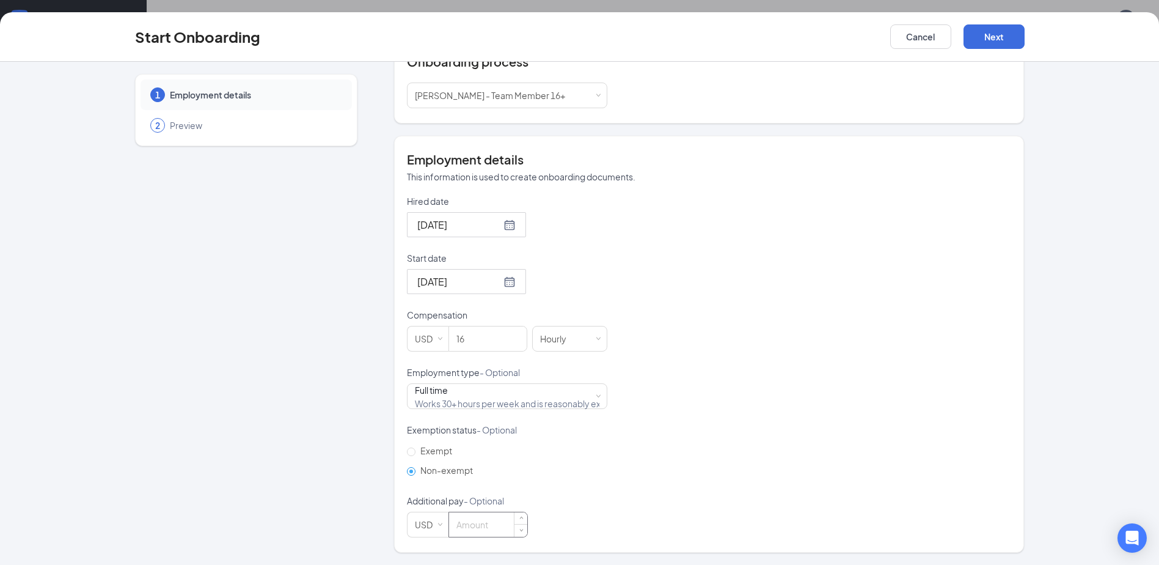
click at [489, 521] on input at bounding box center [488, 524] width 78 height 24
type input "0"
click at [975, 34] on button "Next" at bounding box center [994, 36] width 61 height 24
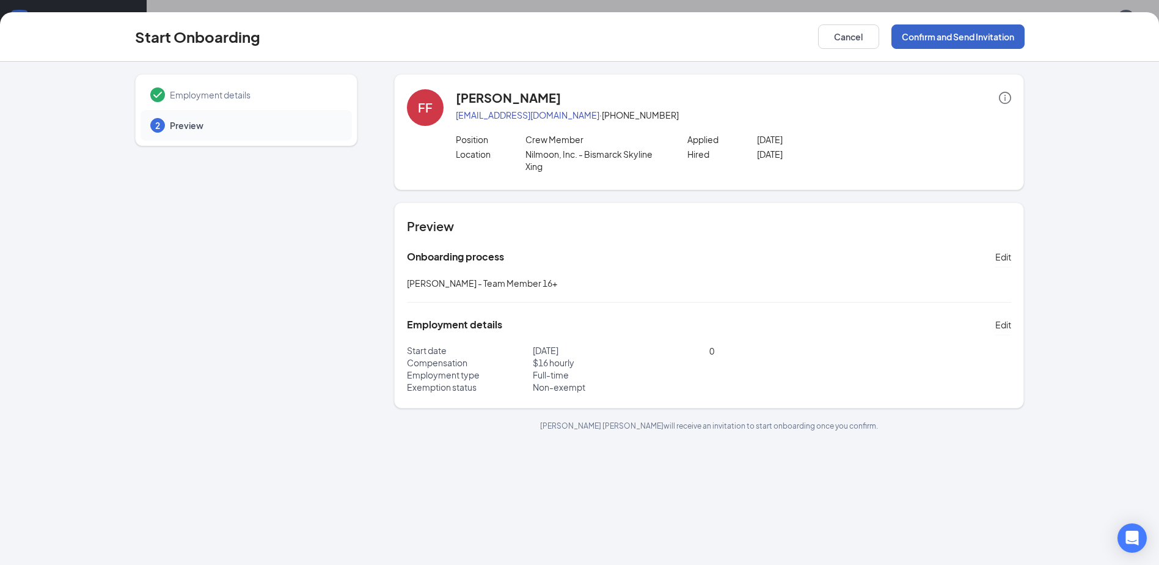
drag, startPoint x: 926, startPoint y: 34, endPoint x: 918, endPoint y: 43, distance: 11.3
click at [925, 34] on button "Confirm and Send Invitation" at bounding box center [958, 36] width 133 height 24
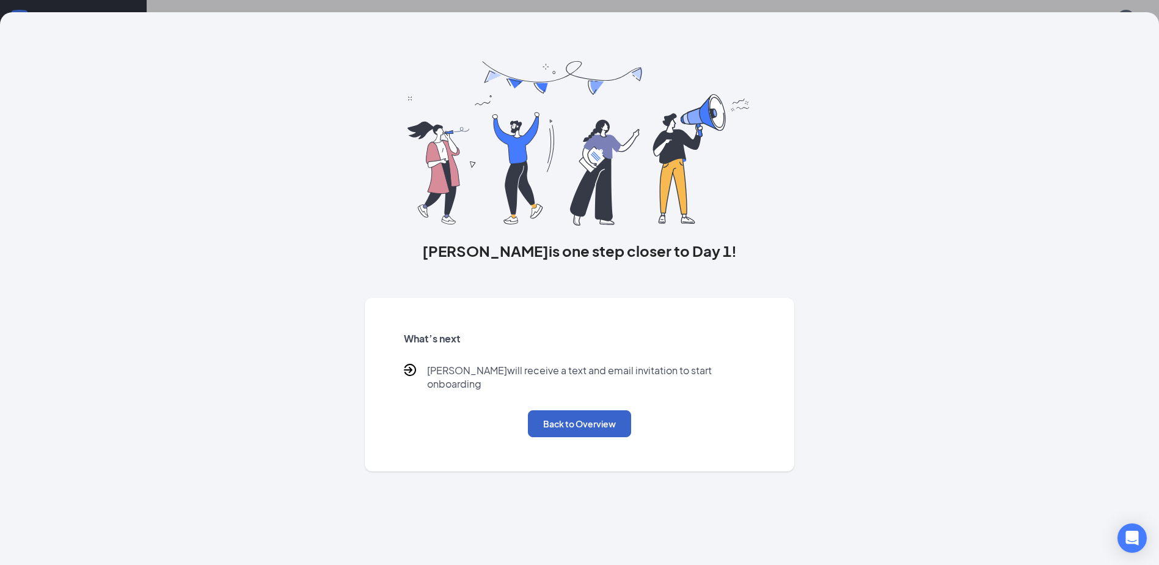
click at [609, 420] on button "Back to Overview" at bounding box center [579, 423] width 103 height 27
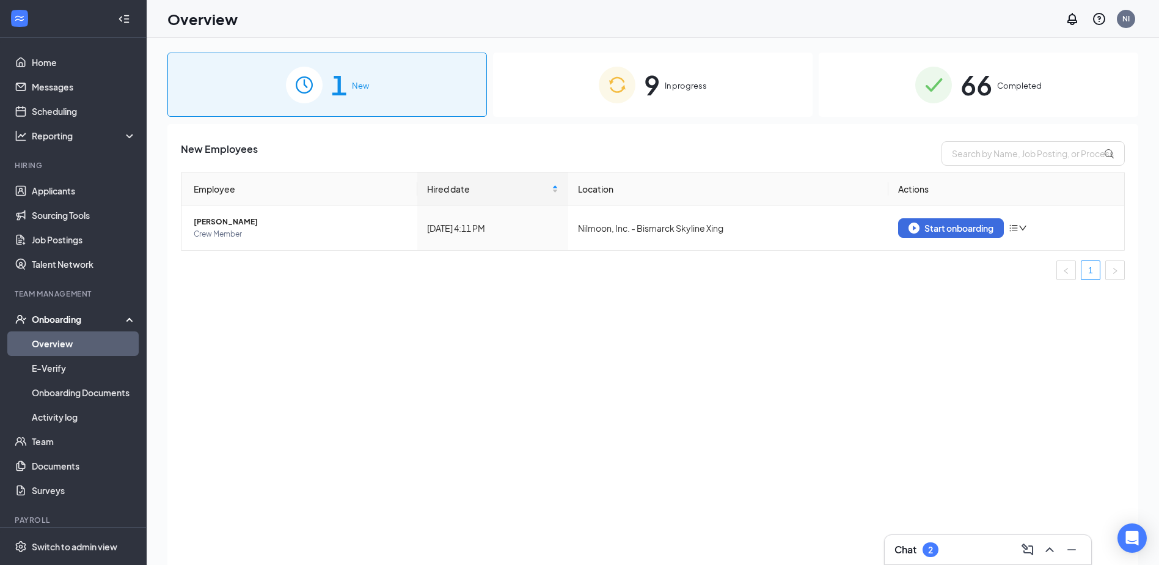
click at [920, 540] on div "Chat 2" at bounding box center [988, 550] width 187 height 20
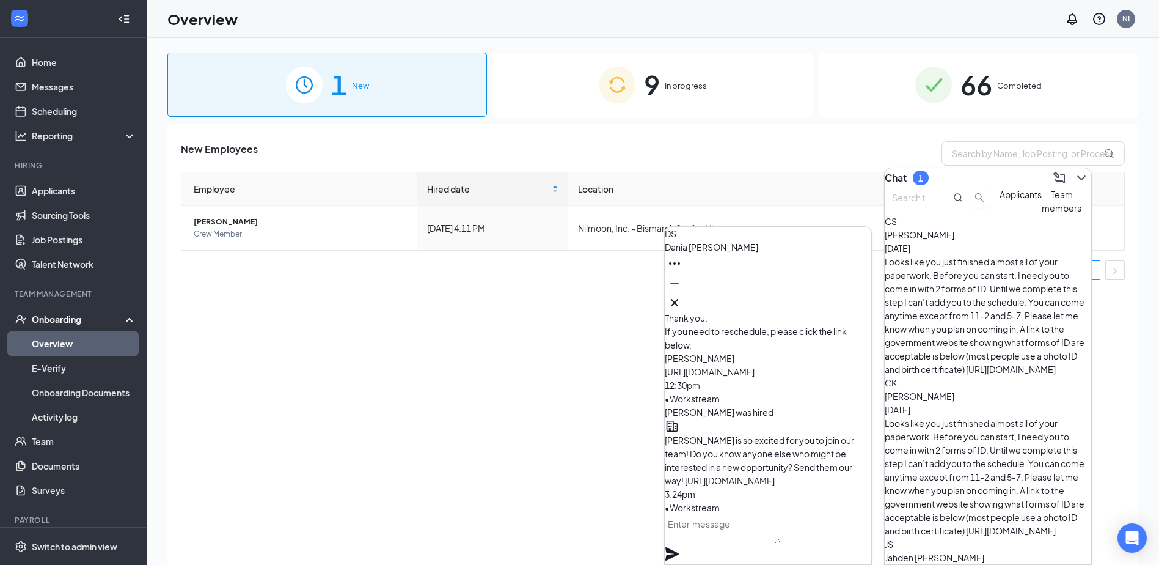
click at [470, 404] on div "New Employees Employee Hired date Location Actions Eva Gjermundson Crew Member …" at bounding box center [652, 359] width 971 height 471
click at [684, 295] on button at bounding box center [675, 303] width 20 height 20
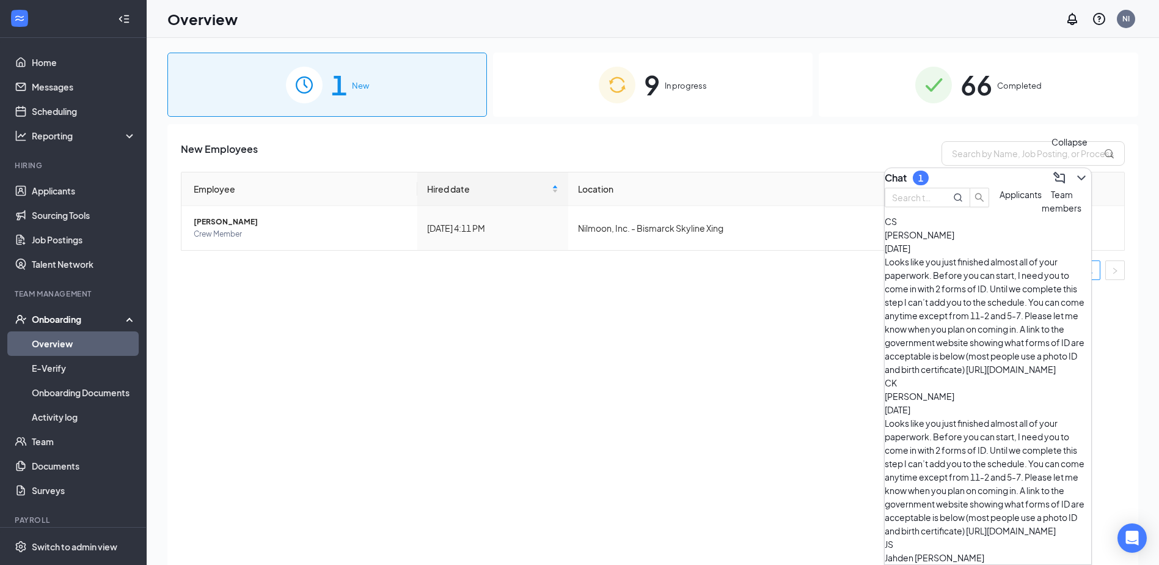
click at [1077, 170] on icon "ChevronDown" at bounding box center [1081, 177] width 15 height 15
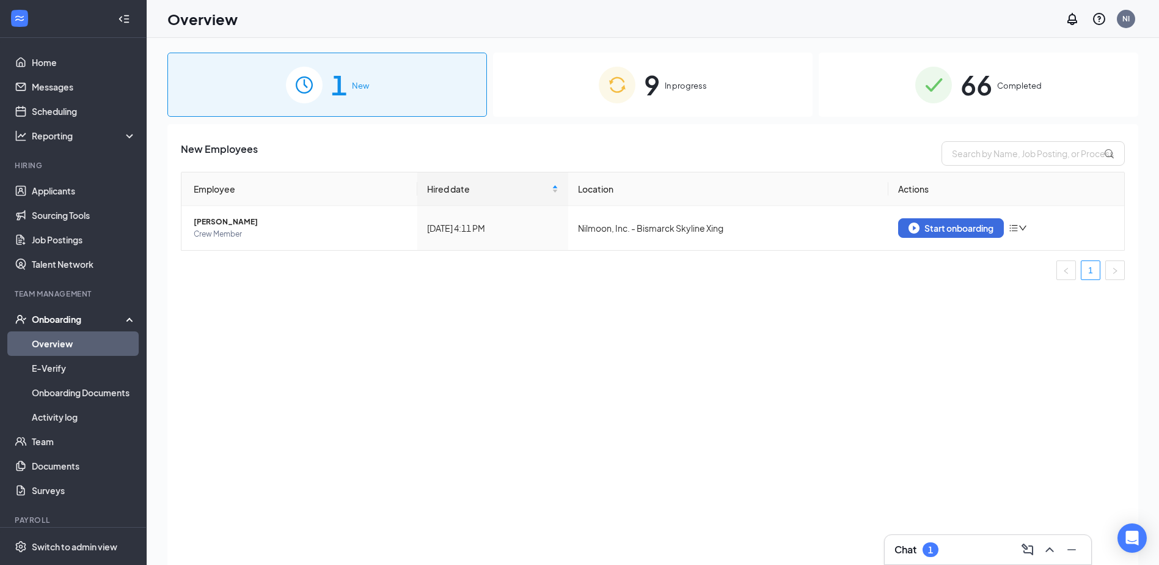
click at [701, 99] on div "9 In progress" at bounding box center [653, 85] width 320 height 64
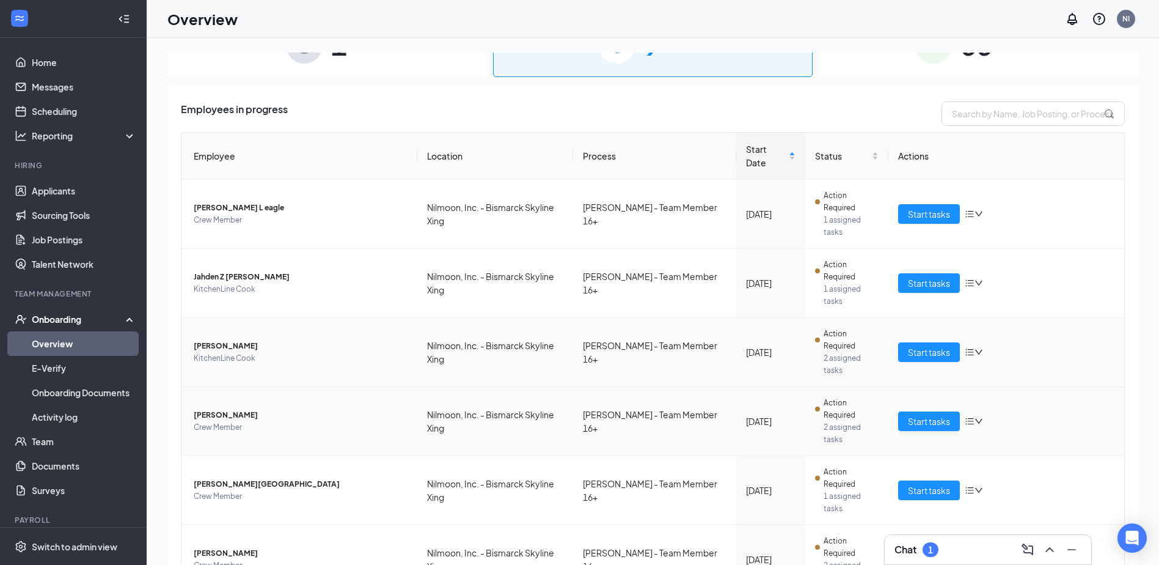
scroll to position [61, 0]
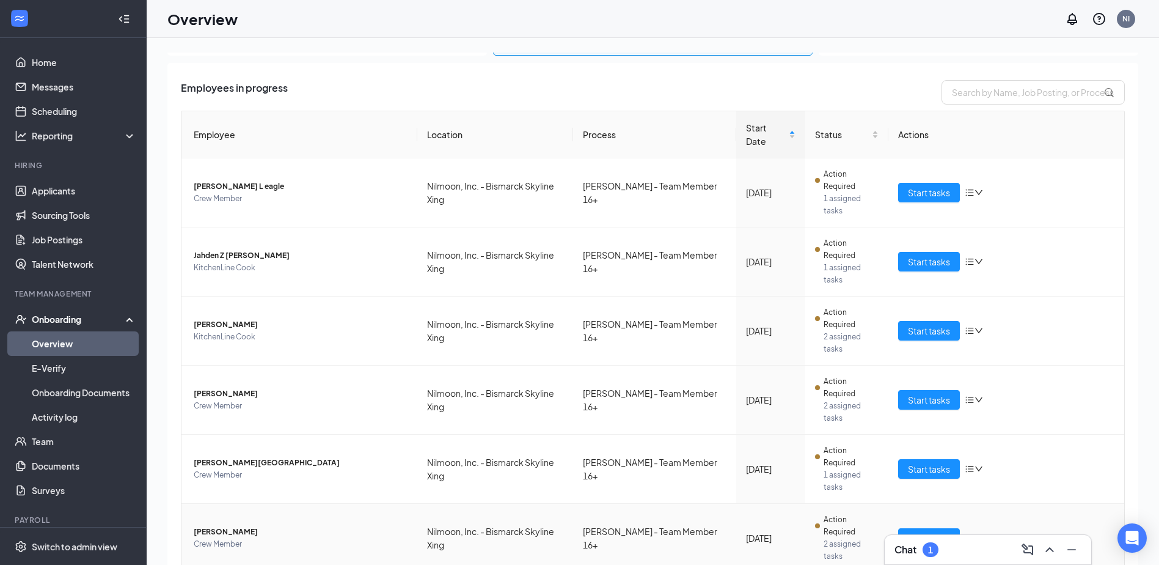
click at [846, 538] on span "2 assigned tasks" at bounding box center [851, 550] width 55 height 24
click at [926, 531] on span "Start tasks" at bounding box center [929, 537] width 42 height 13
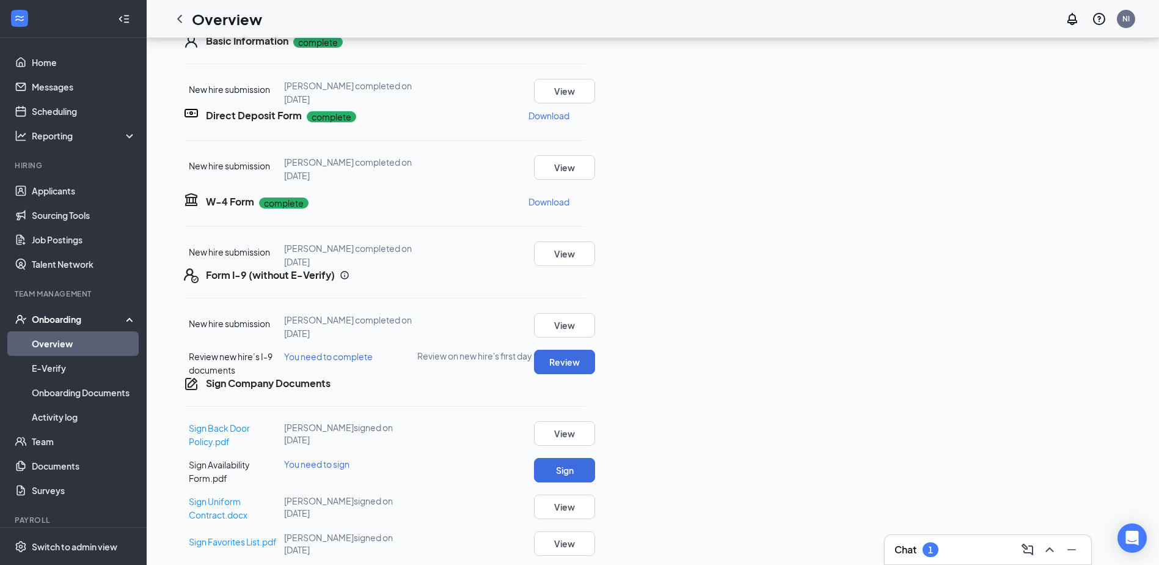
scroll to position [228, 0]
click at [417, 356] on icon "Info" at bounding box center [417, 356] width 0 height 0
click at [585, 268] on div "Form I-9 (without E-Verify) New hire submission Dania Simeus completed on Aug 2…" at bounding box center [384, 322] width 401 height 108
click at [320, 23] on div "Your Tasks · 2" at bounding box center [329, 15] width 69 height 15
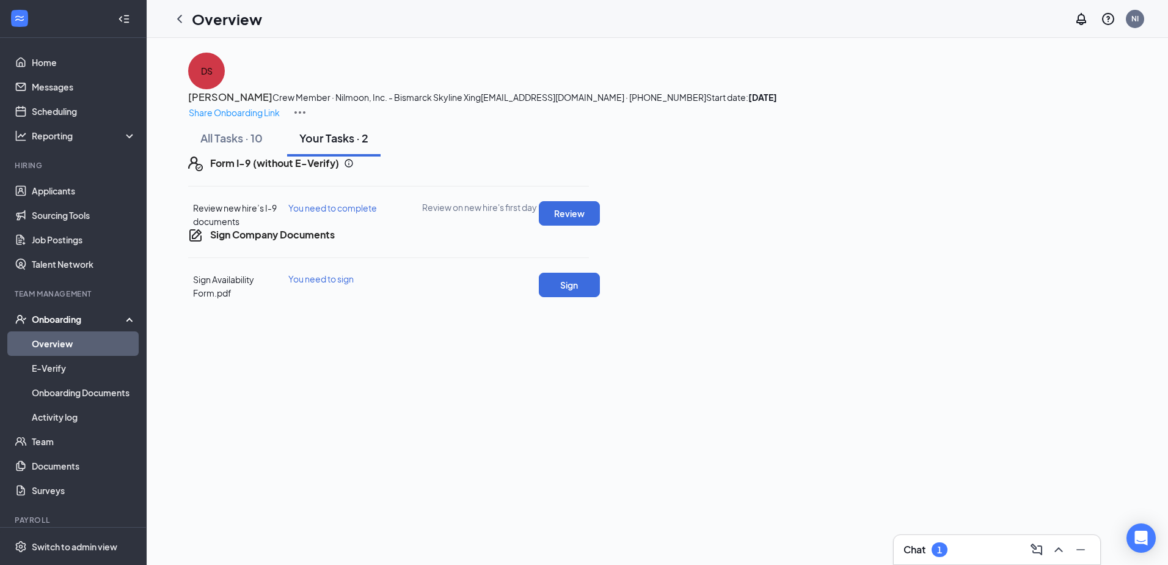
click at [86, 346] on link "Overview" at bounding box center [84, 343] width 104 height 24
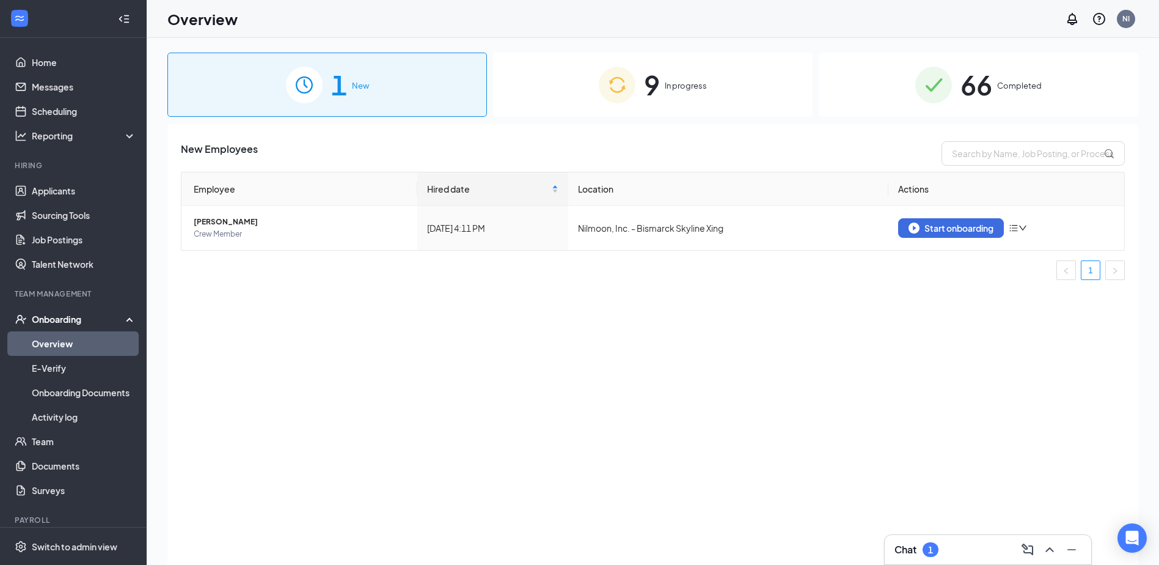
click at [675, 75] on div "9 In progress" at bounding box center [653, 85] width 320 height 64
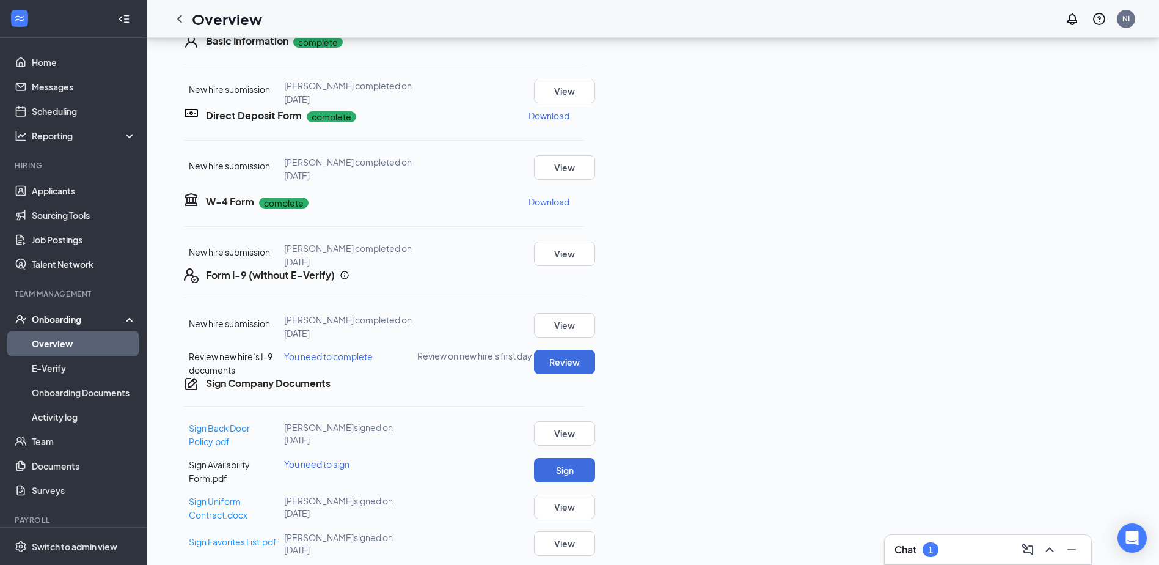
click at [74, 339] on link "Overview" at bounding box center [84, 343] width 104 height 24
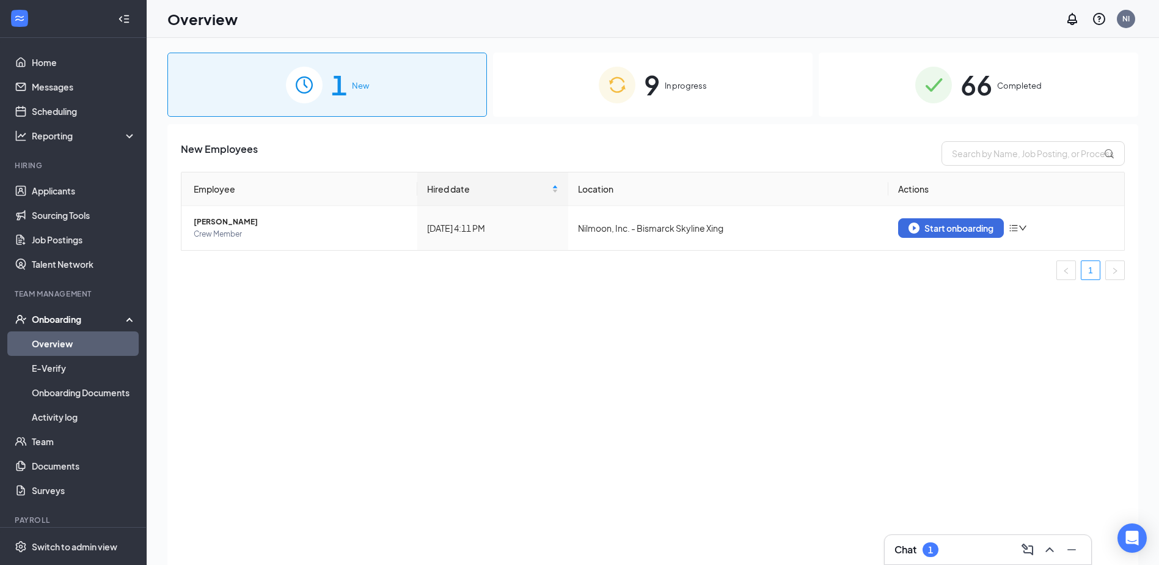
click at [657, 95] on span "9" at bounding box center [652, 85] width 16 height 42
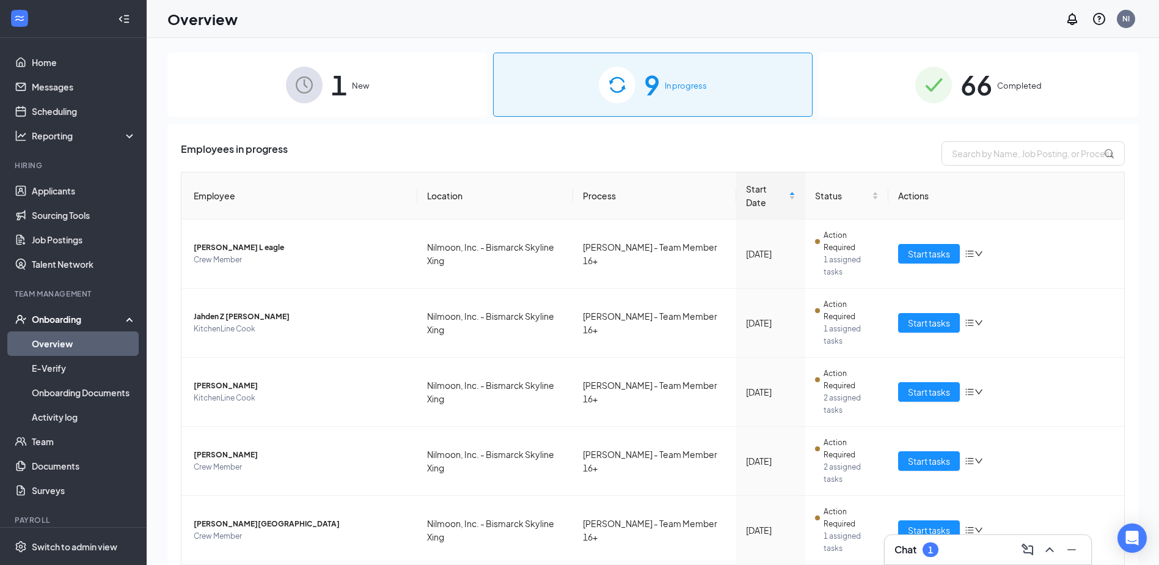
click at [406, 165] on div "Employees in progress" at bounding box center [653, 153] width 944 height 24
click at [753, 149] on div "Employees in progress" at bounding box center [653, 153] width 944 height 24
click at [425, 139] on div "Employees in progress Employee Location Process Start Date Status Actions Eliza…" at bounding box center [652, 518] width 971 height 789
click at [736, 153] on div "Employees in progress" at bounding box center [653, 153] width 944 height 24
